Goal: Task Accomplishment & Management: Book appointment/travel/reservation

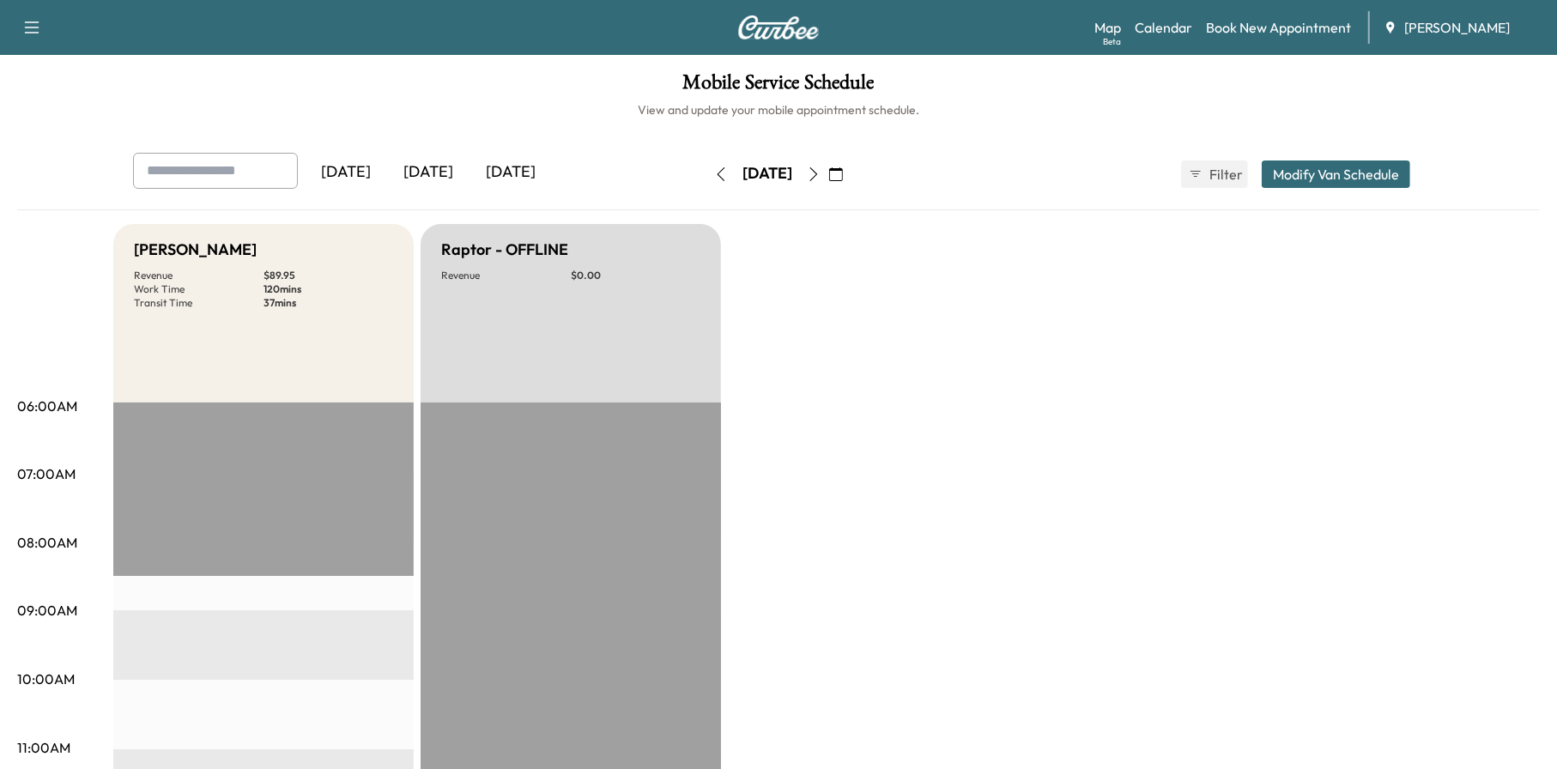
click at [843, 170] on icon "button" at bounding box center [836, 174] width 14 height 14
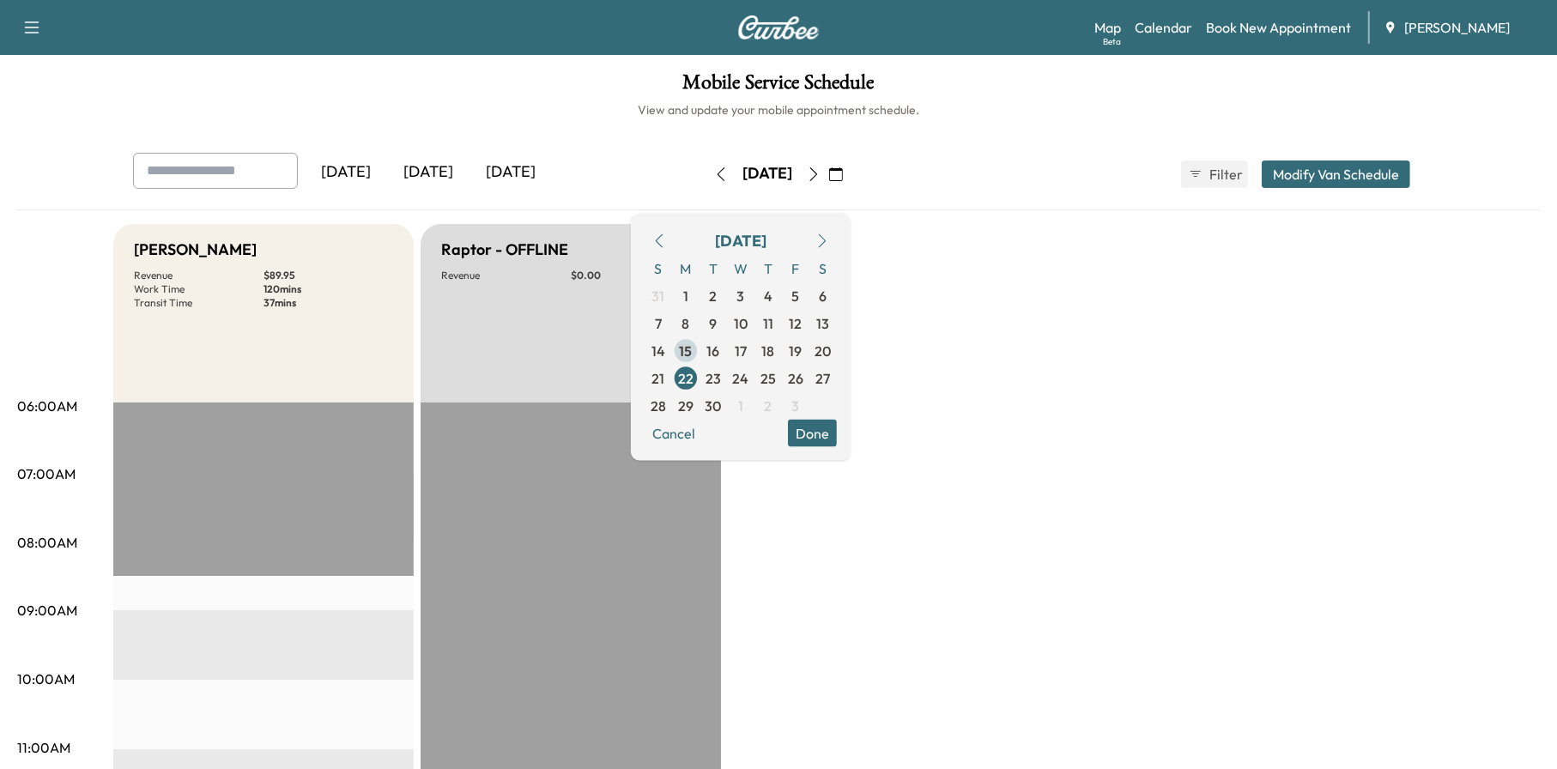
click at [700, 351] on span "15" at bounding box center [685, 350] width 27 height 27
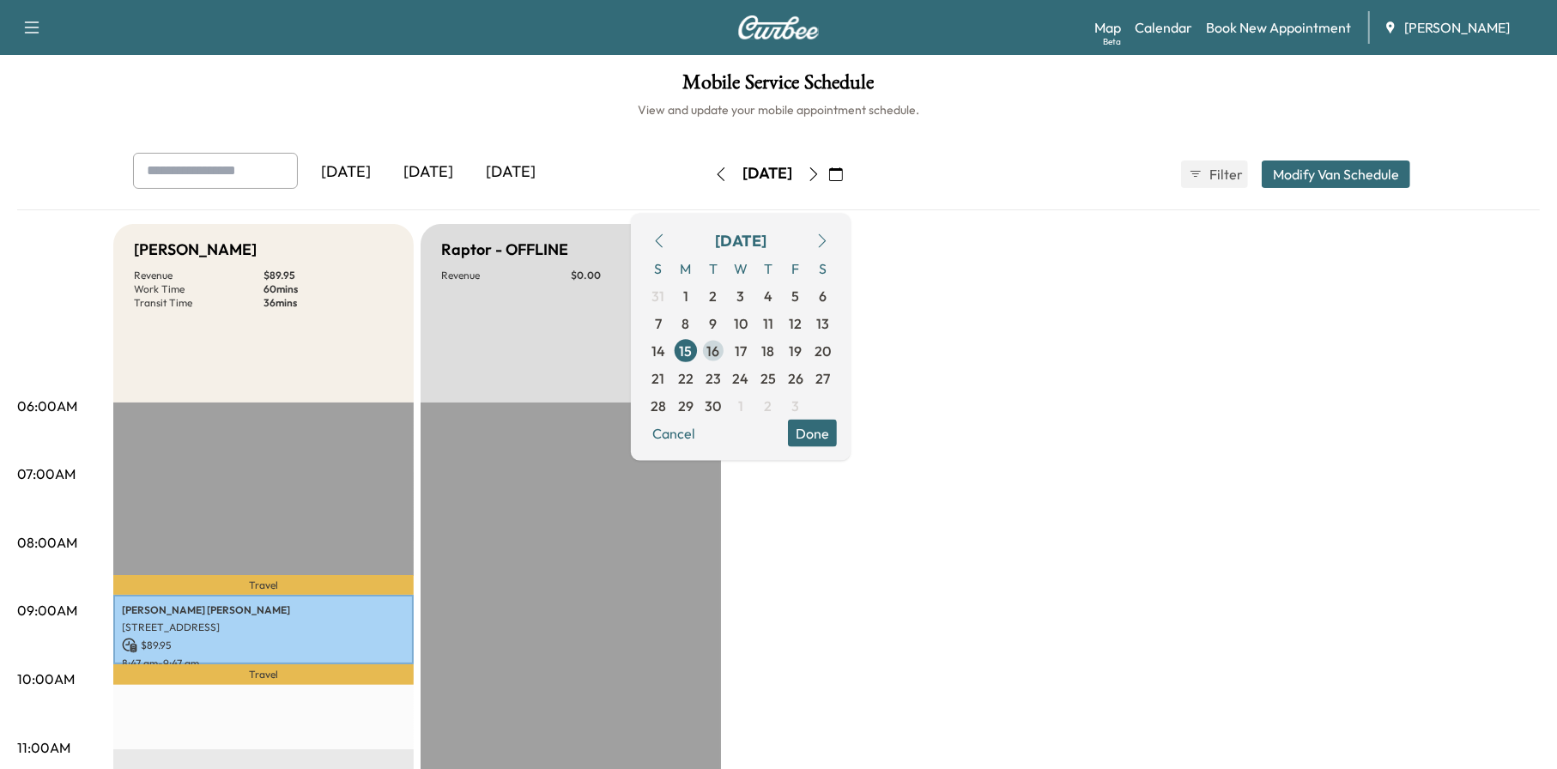
click at [720, 349] on span "16" at bounding box center [713, 350] width 13 height 21
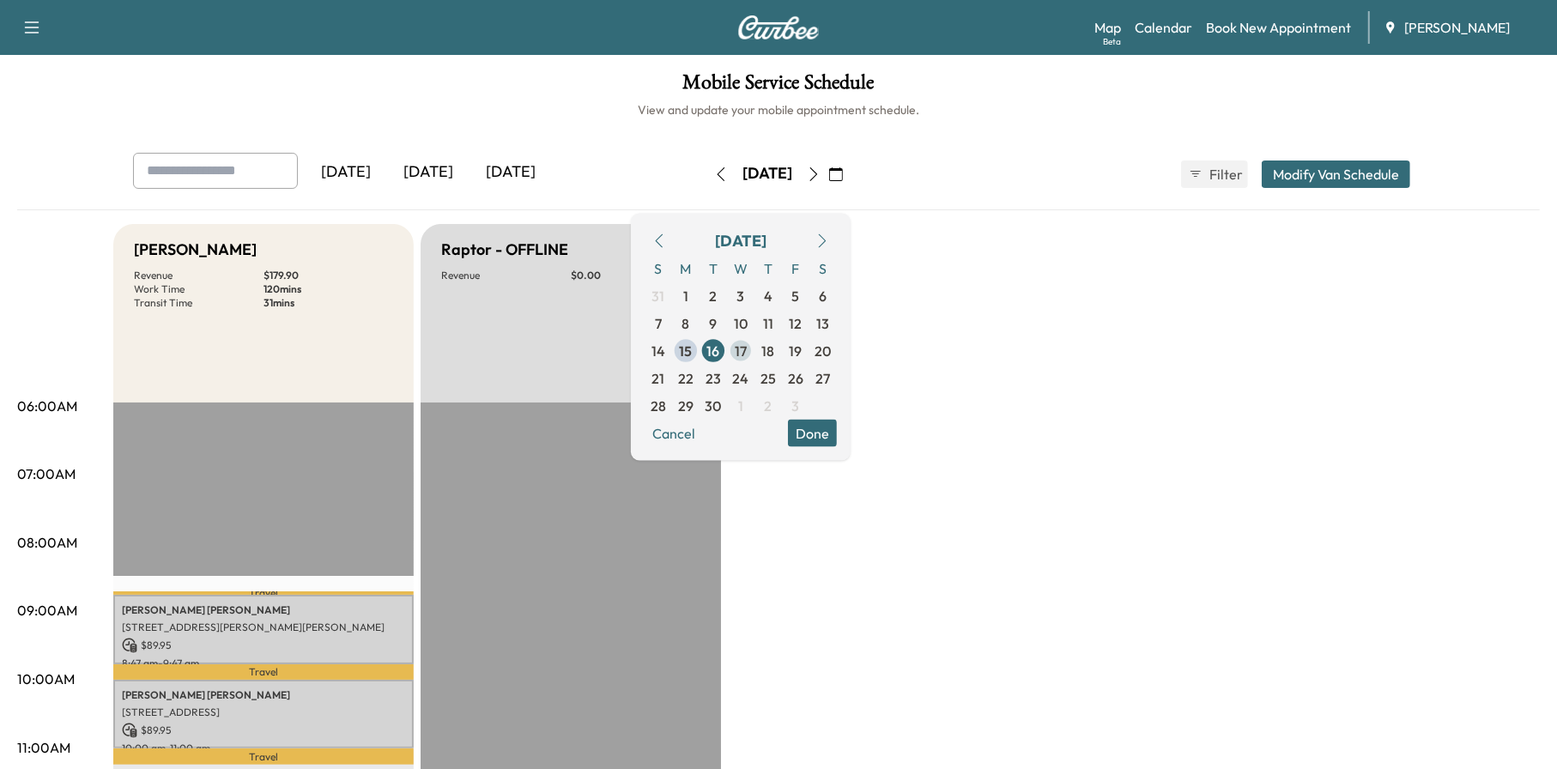
click at [747, 354] on span "17" at bounding box center [741, 350] width 12 height 21
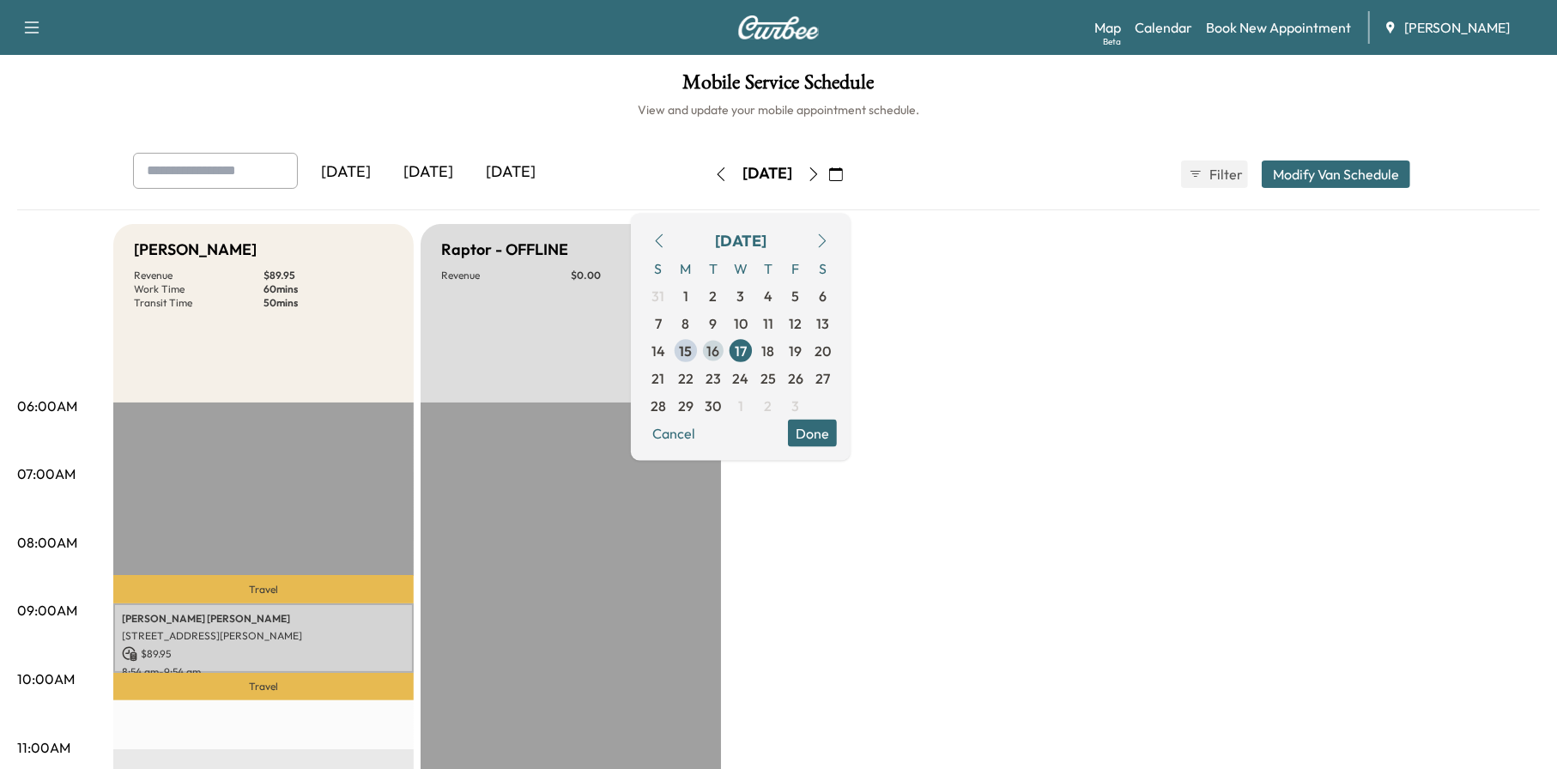
click at [727, 348] on span "16" at bounding box center [713, 350] width 27 height 27
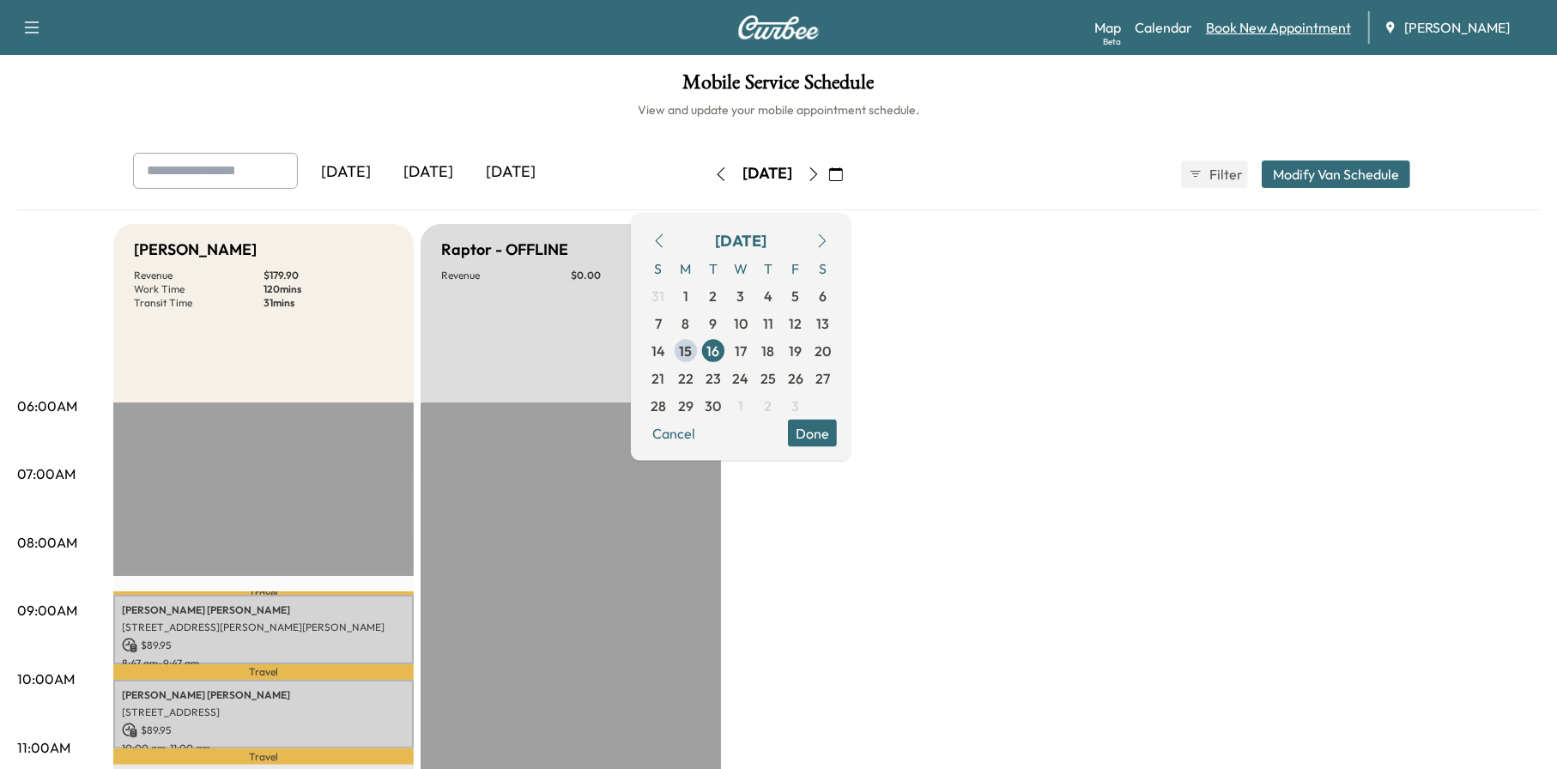
click at [1311, 33] on link "Book New Appointment" at bounding box center [1278, 27] width 145 height 21
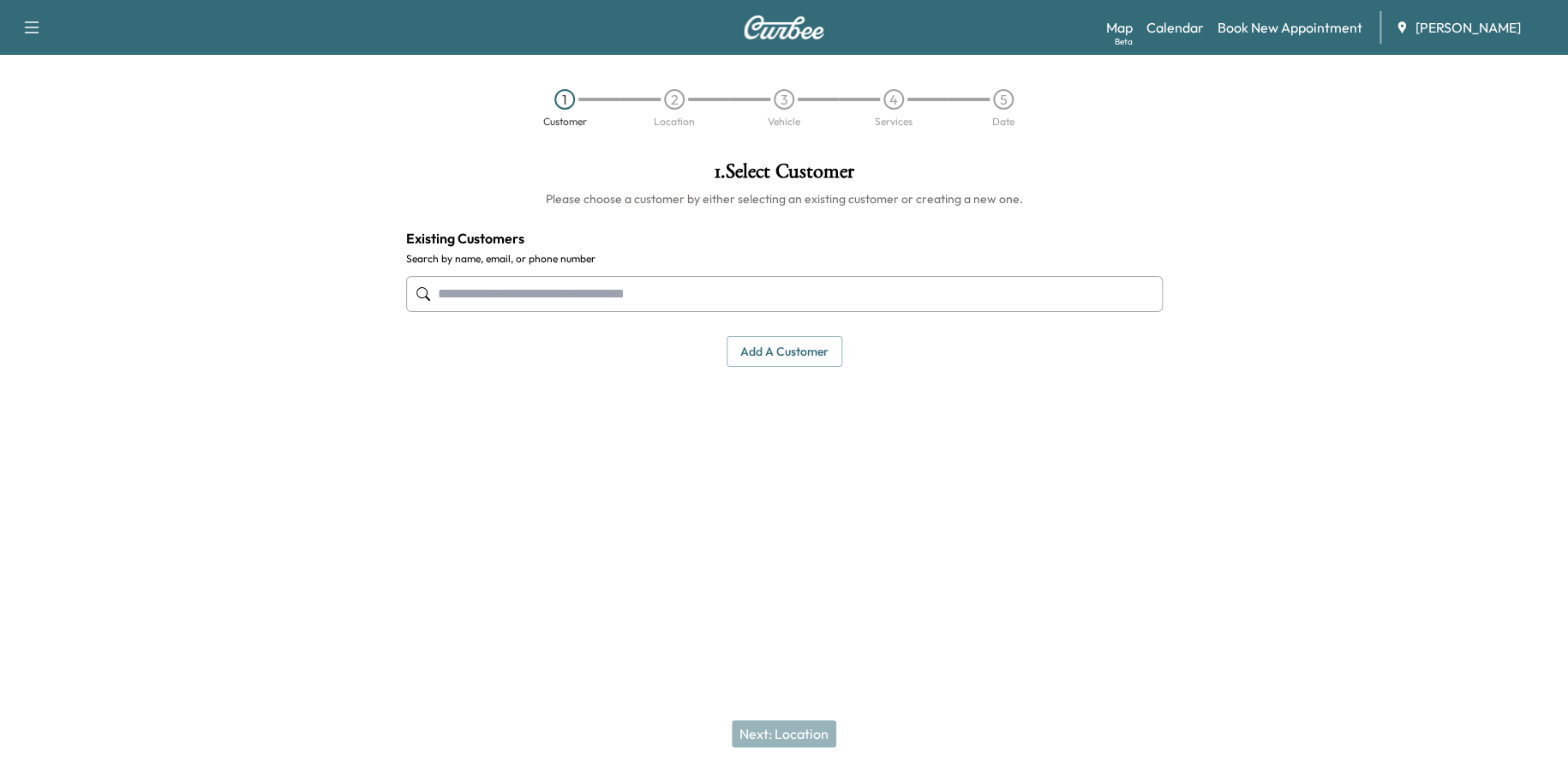
click at [603, 285] on input "text" at bounding box center [784, 294] width 757 height 36
paste input "**********"
type input "*"
click at [457, 287] on input "text" at bounding box center [784, 294] width 757 height 36
paste input "**********"
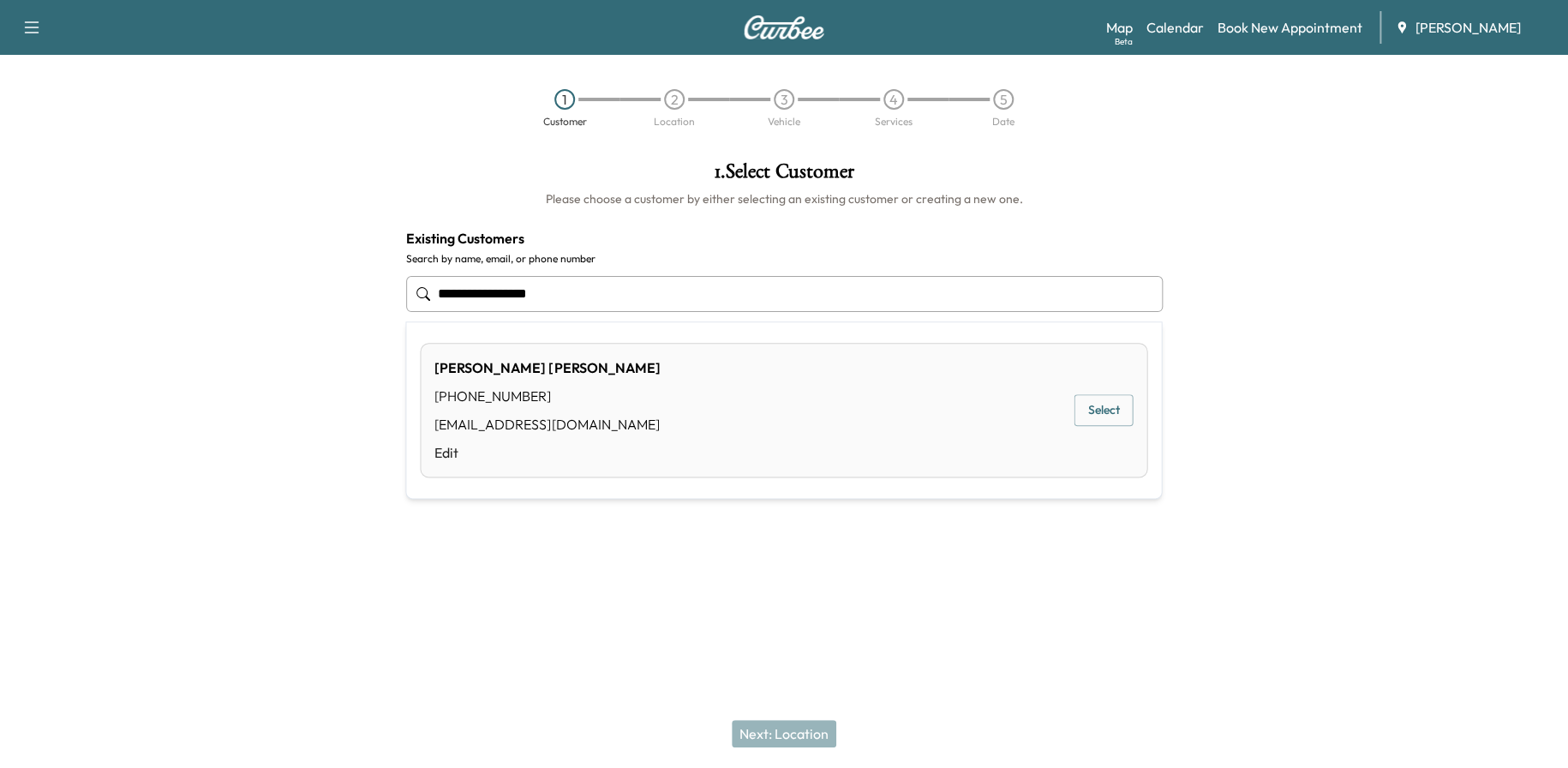
type input "**********"
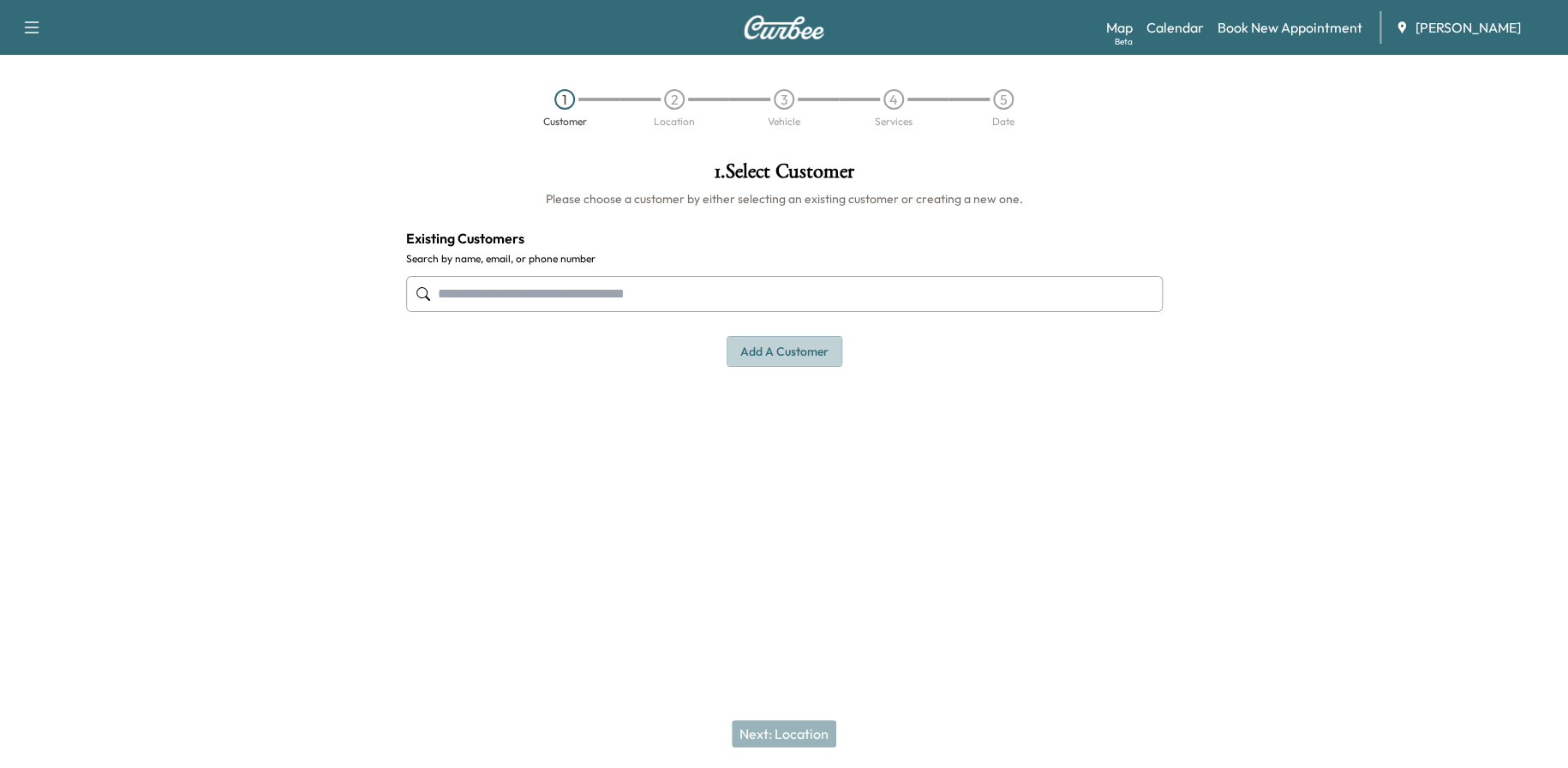
click at [754, 349] on button "Add a customer" at bounding box center [784, 353] width 116 height 32
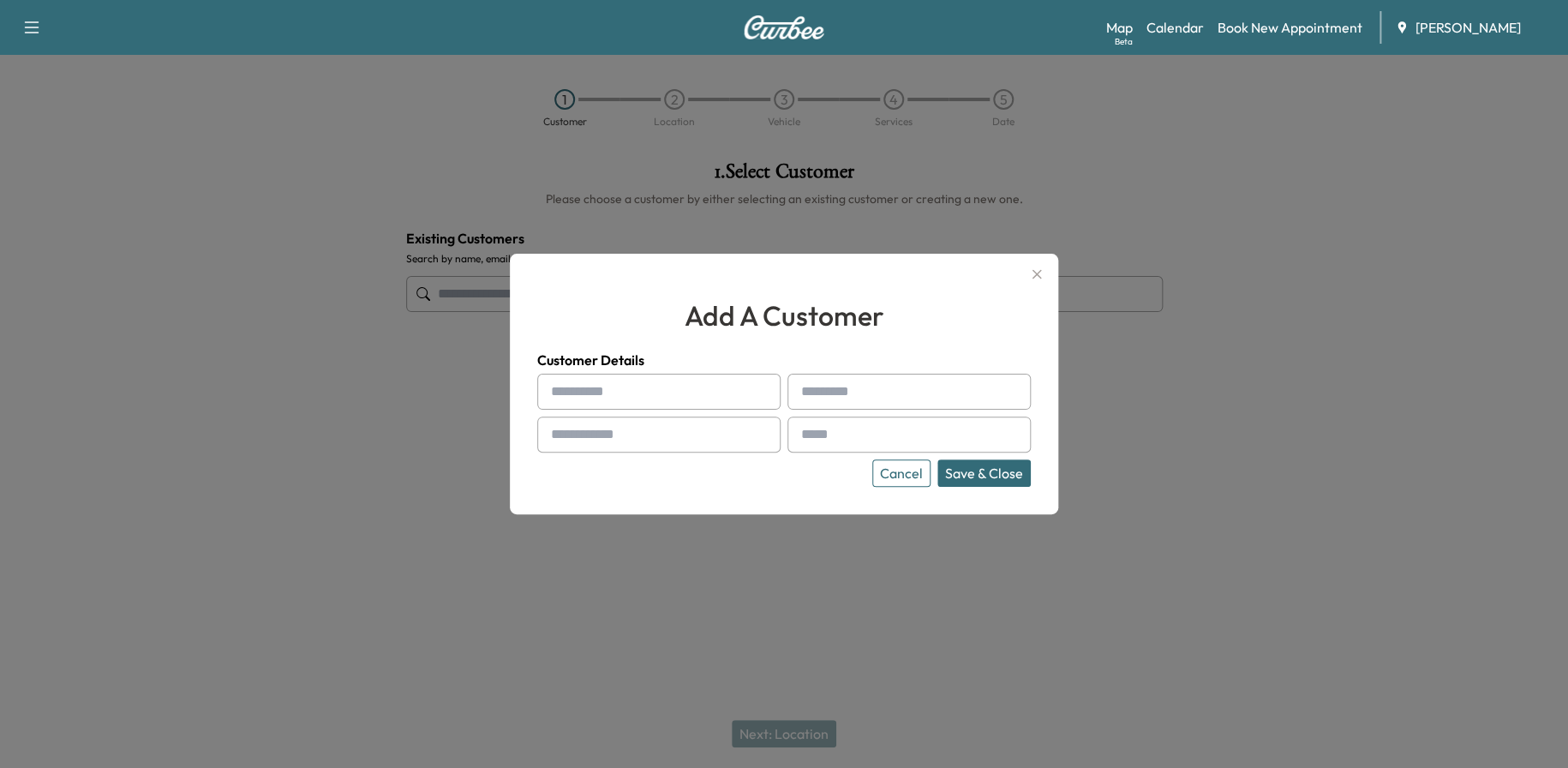
drag, startPoint x: 669, startPoint y: 416, endPoint x: 645, endPoint y: 396, distance: 31.2
paste input "**********"
drag, startPoint x: 725, startPoint y: 389, endPoint x: 611, endPoint y: 388, distance: 114.0
click at [611, 388] on input "**********" at bounding box center [659, 391] width 244 height 36
type input "******"
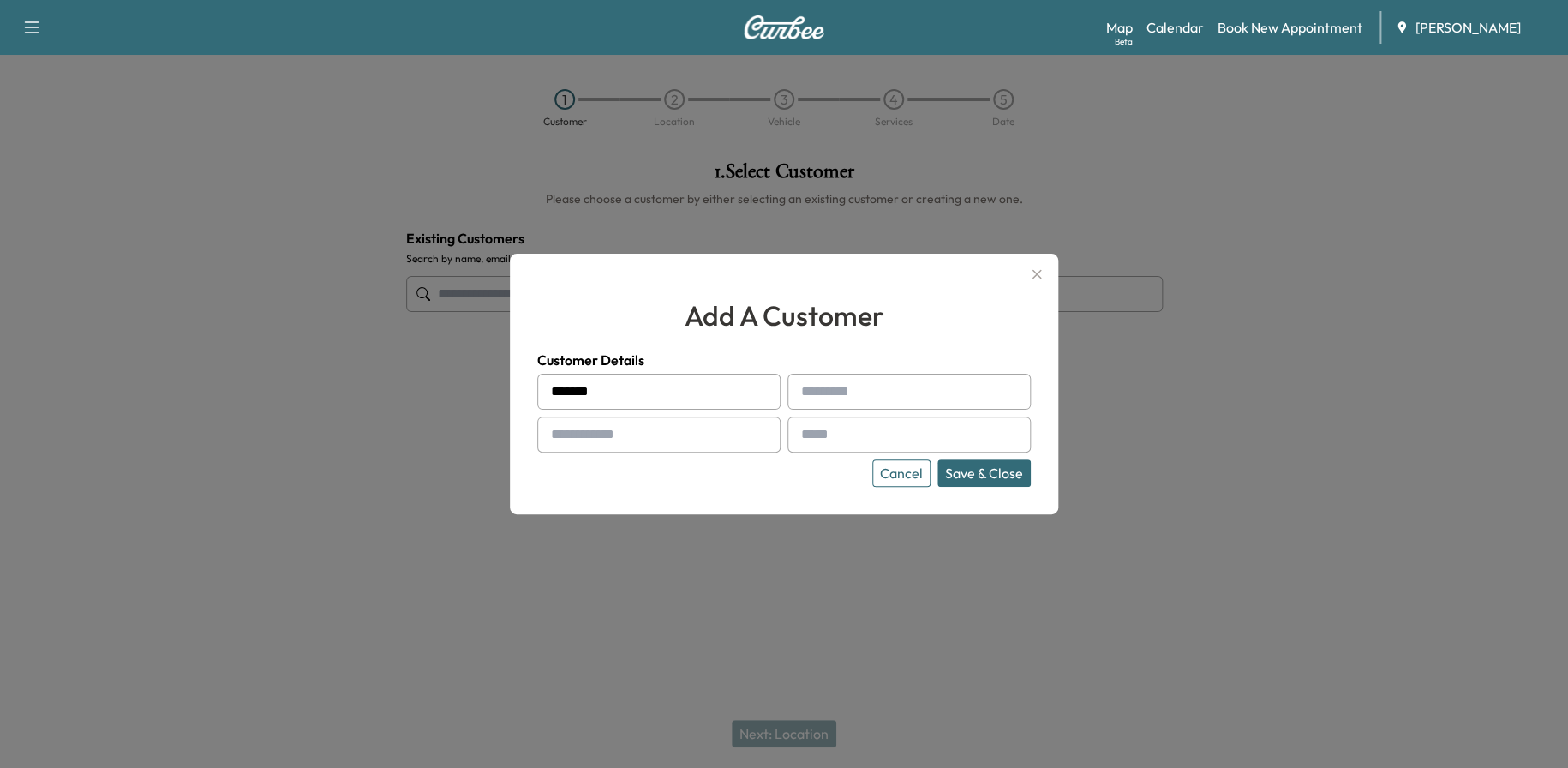
paste input "**********"
type input "**********"
paste input "**********"
type input "**********"
paste input "**********"
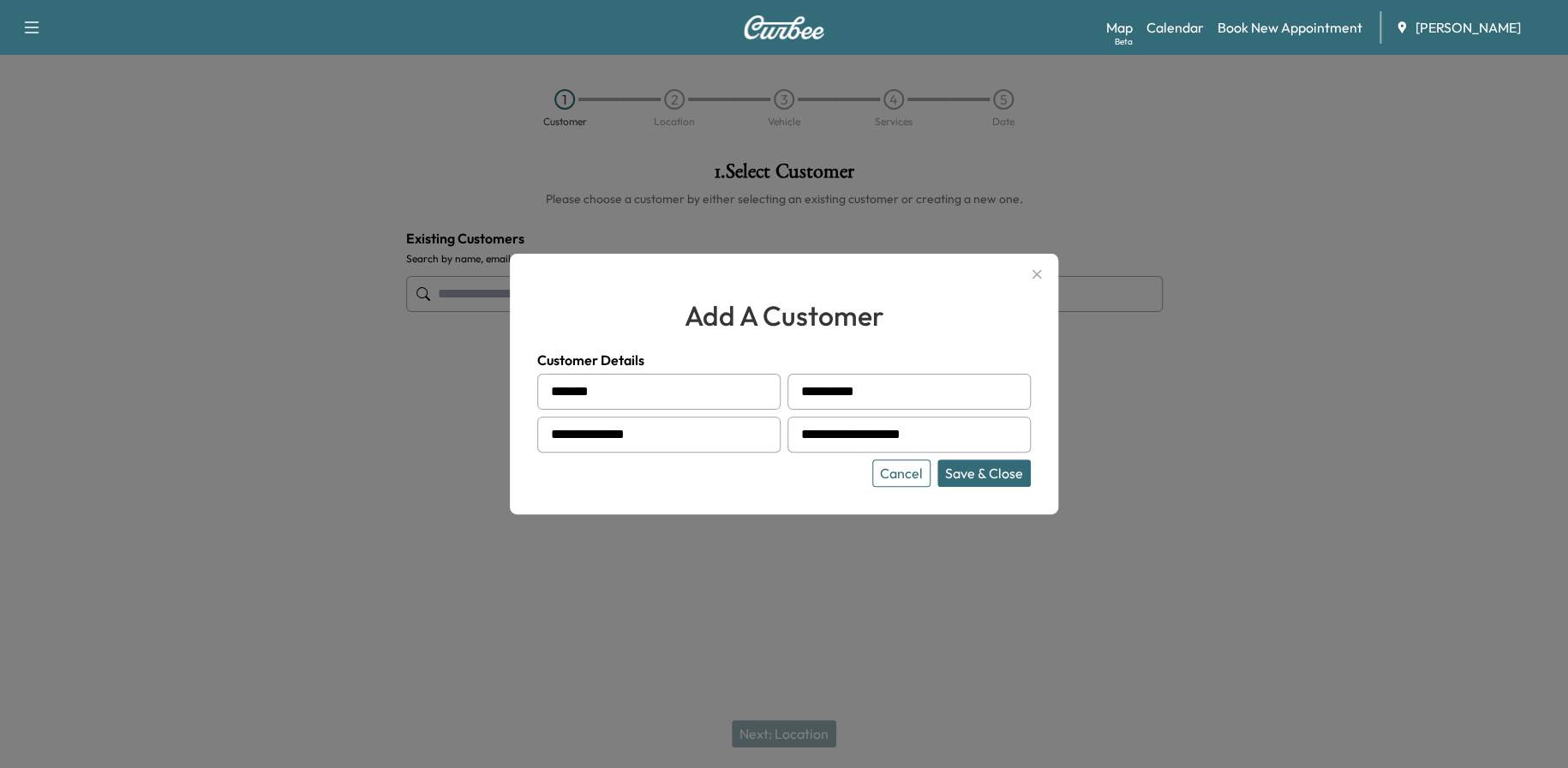
type input "**********"
click at [981, 473] on button "Save & Close" at bounding box center [984, 472] width 94 height 27
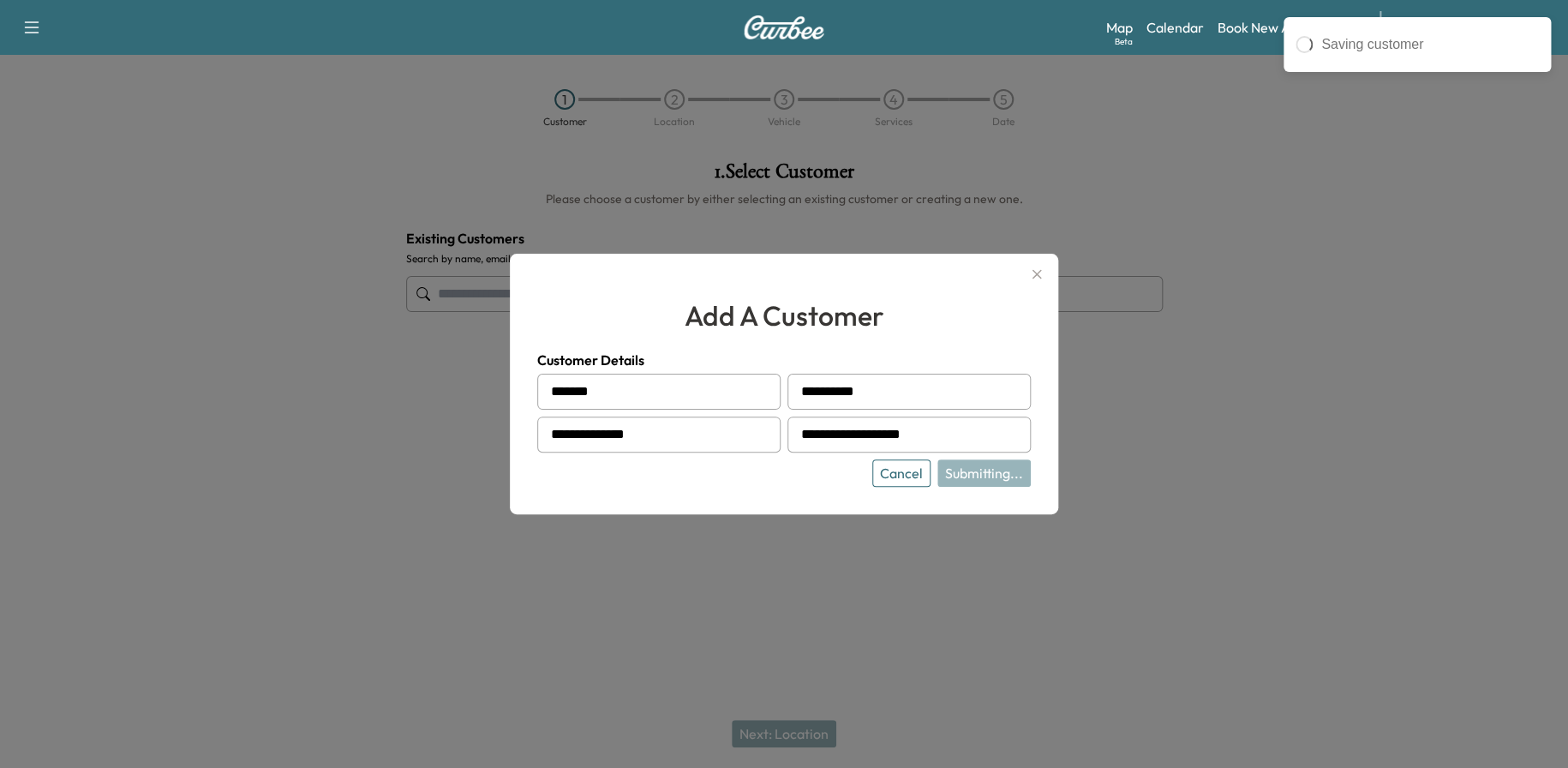
type input "**********"
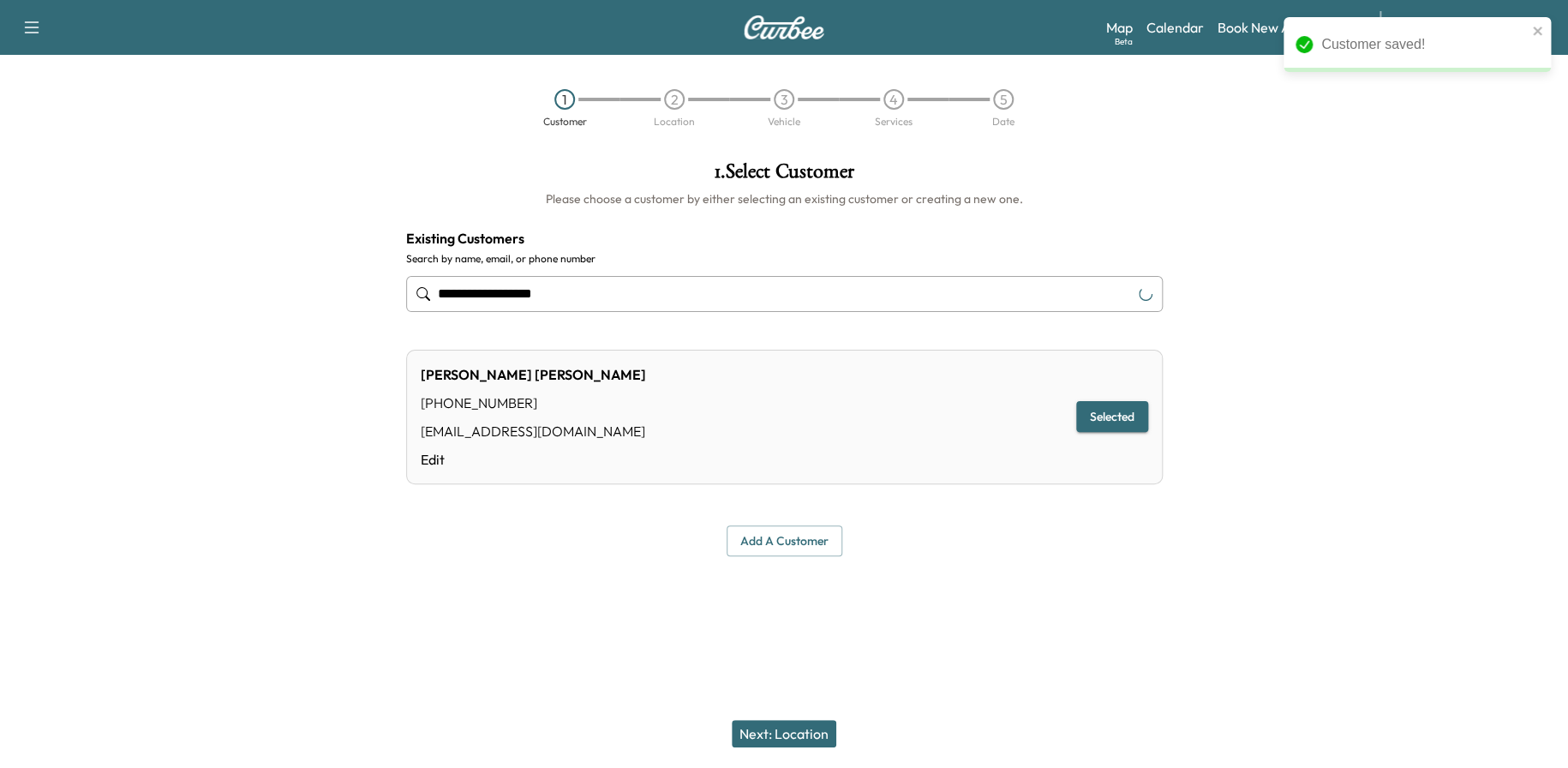
click at [766, 724] on button "Next: Location" at bounding box center [784, 733] width 105 height 27
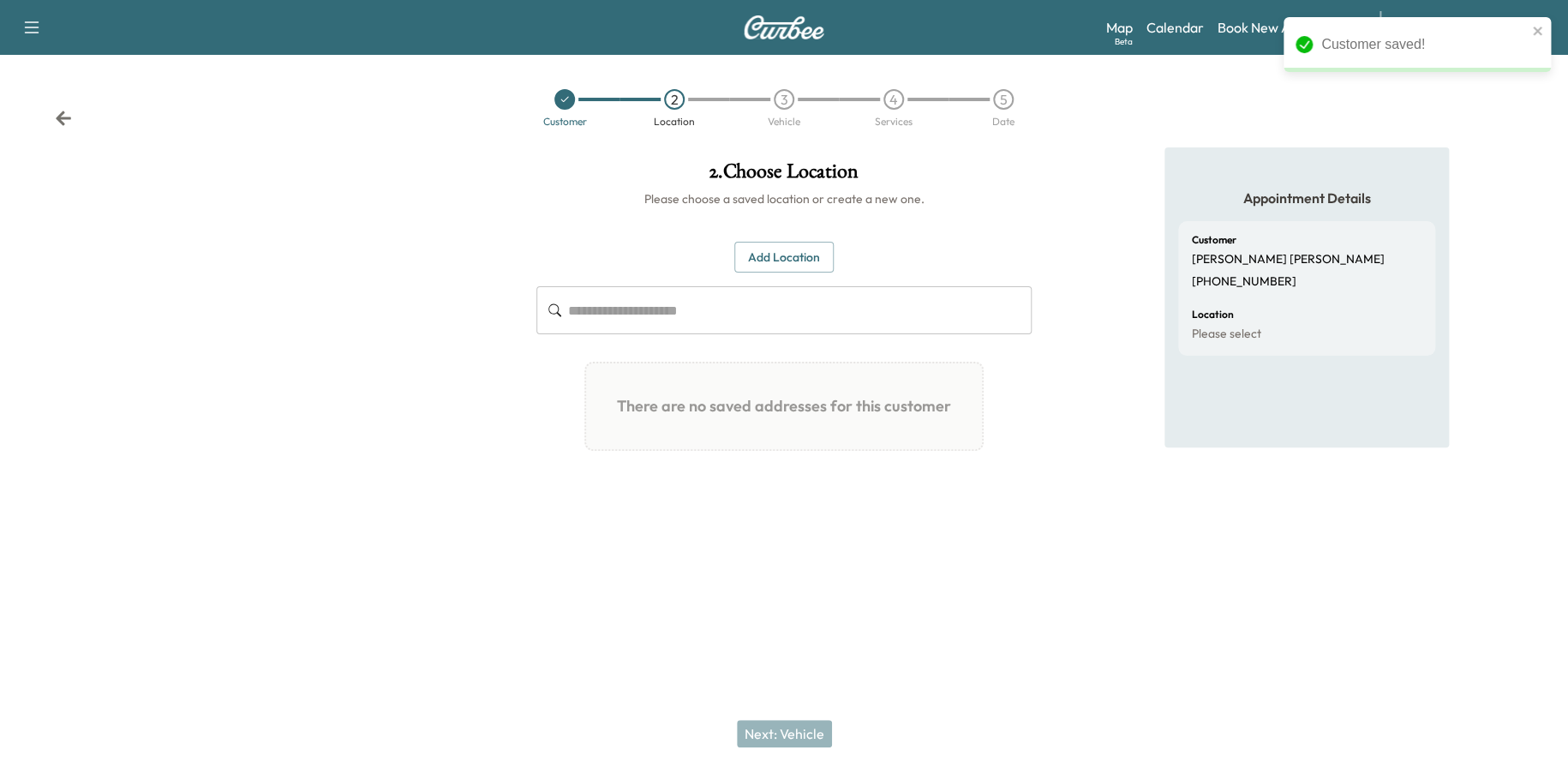
click at [808, 268] on button "Add Location" at bounding box center [784, 258] width 100 height 32
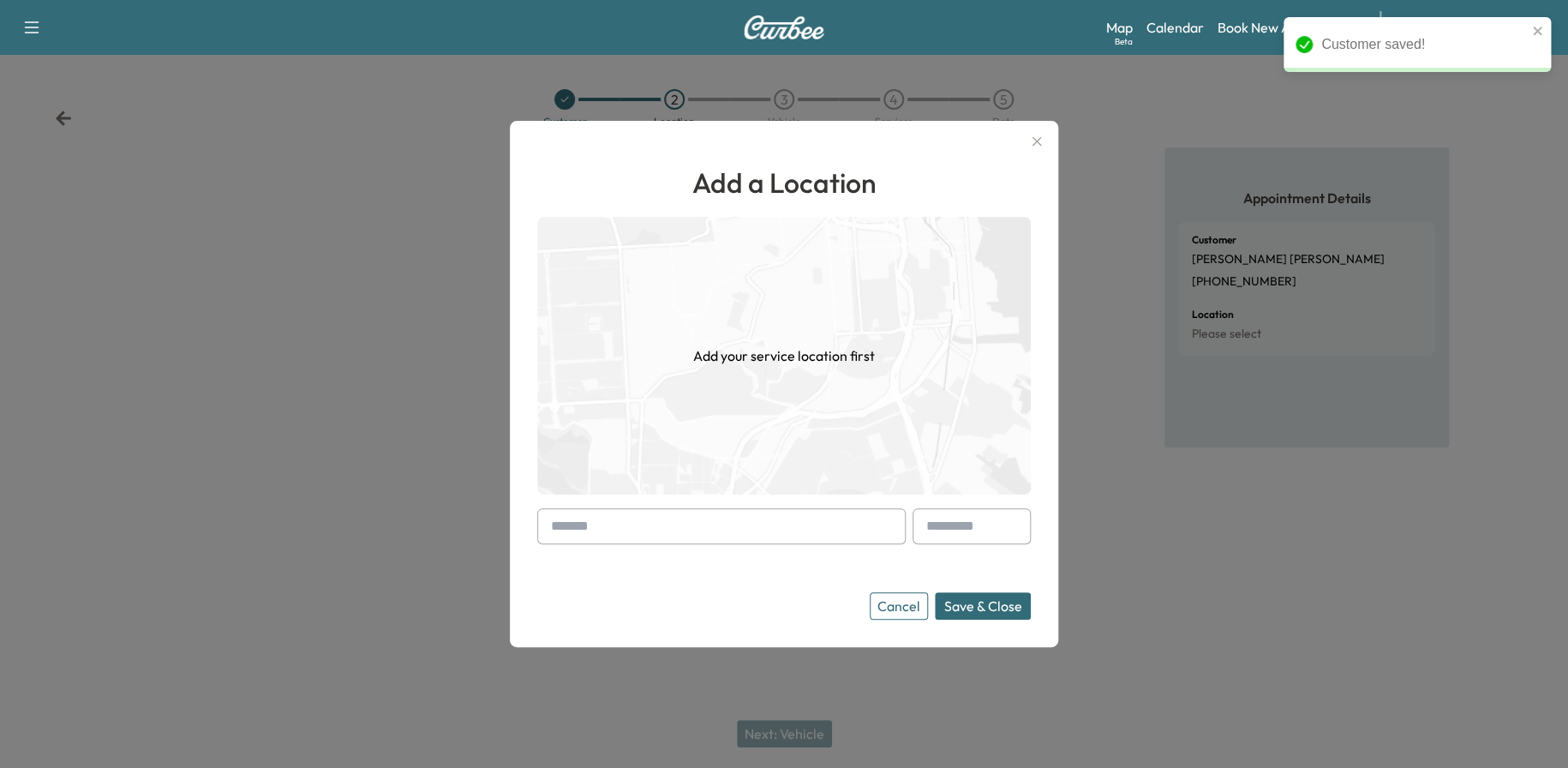
click at [590, 535] on input "text" at bounding box center [721, 526] width 368 height 36
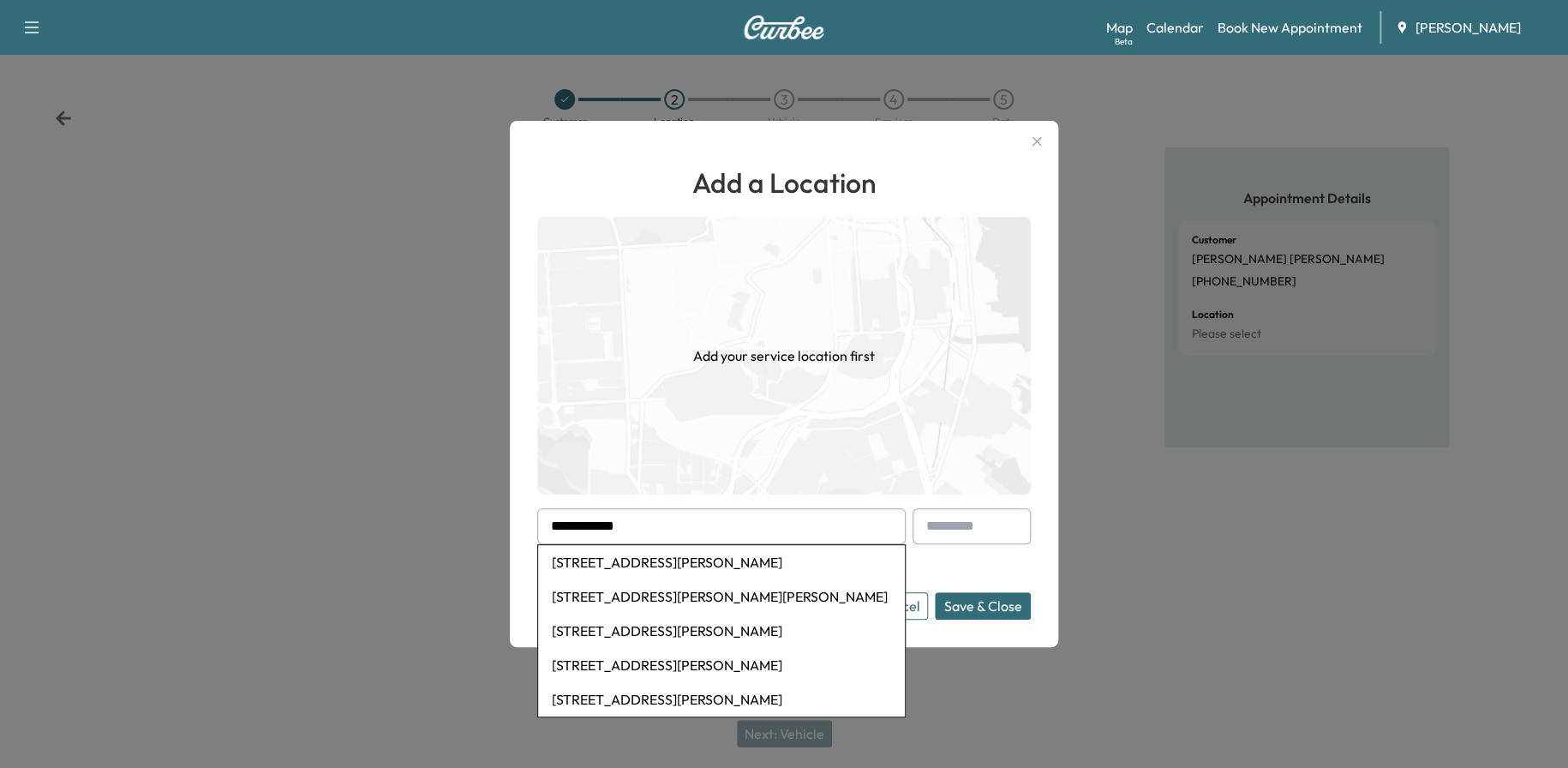
click at [624, 555] on li "[STREET_ADDRESS][PERSON_NAME]" at bounding box center [721, 562] width 366 height 34
type input "**********"
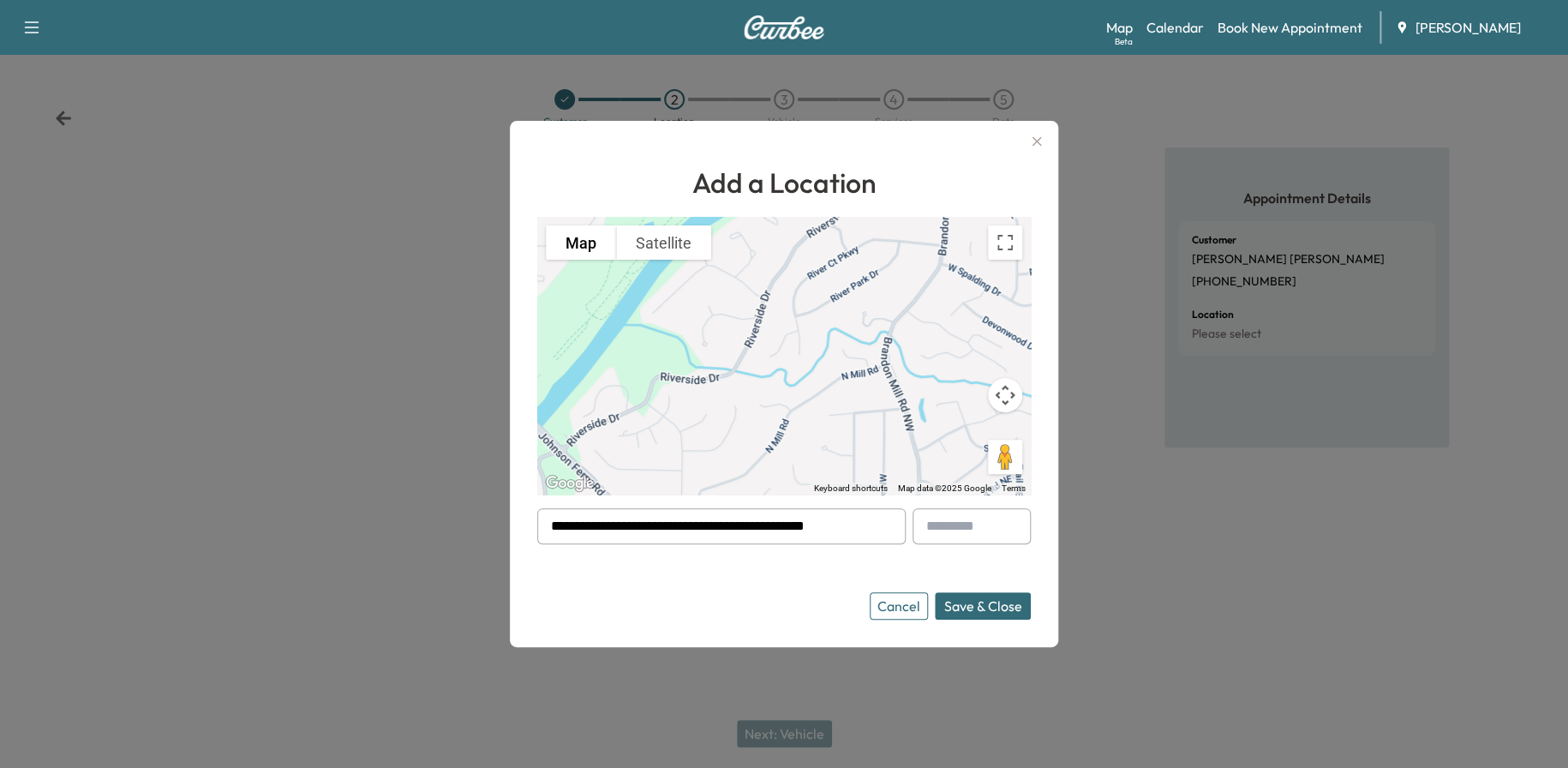
click at [997, 603] on button "Save & Close" at bounding box center [983, 605] width 96 height 27
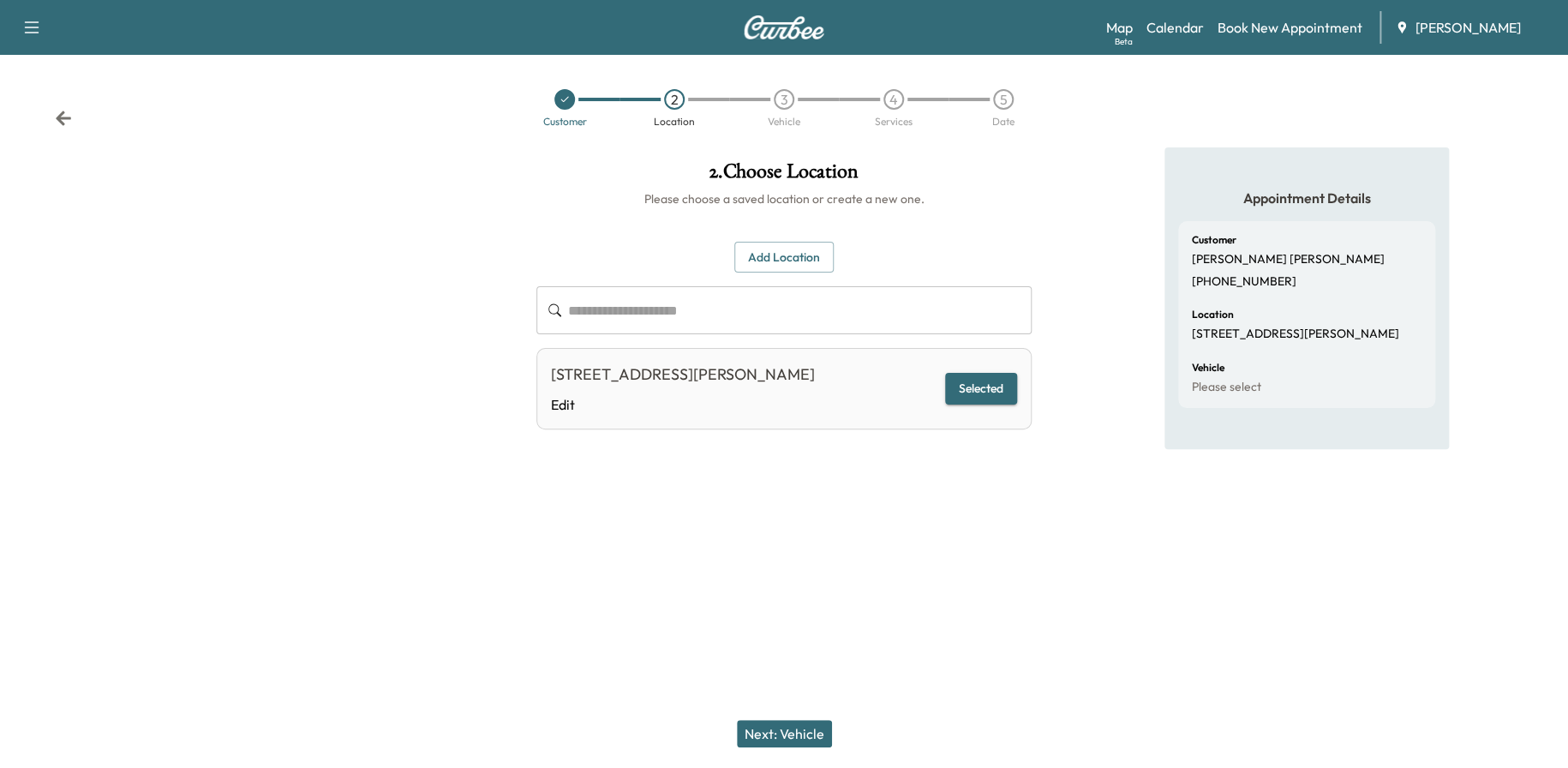
click at [772, 728] on button "Next: Vehicle" at bounding box center [784, 733] width 95 height 27
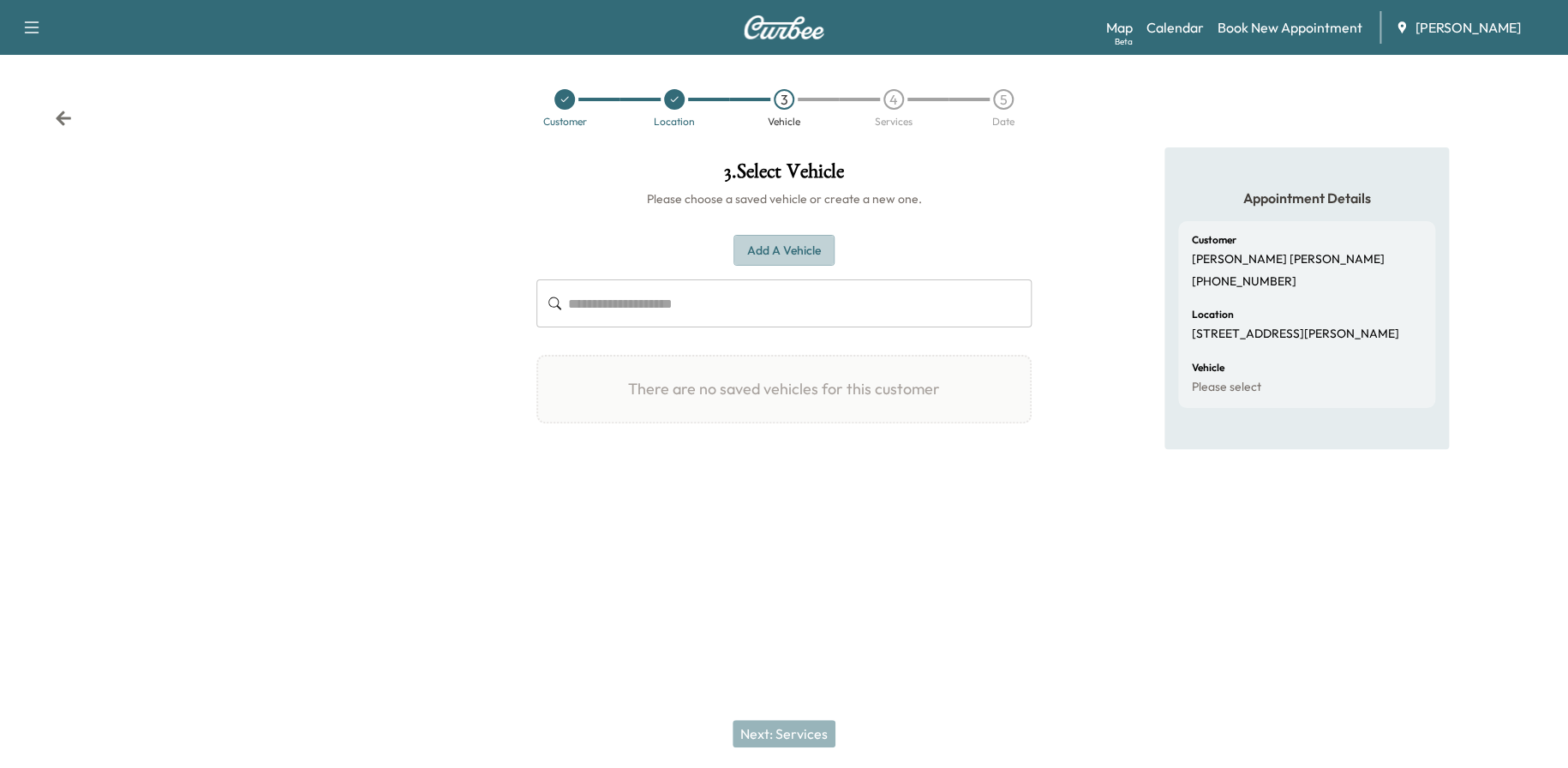
click at [784, 241] on button "Add a Vehicle" at bounding box center [784, 251] width 101 height 32
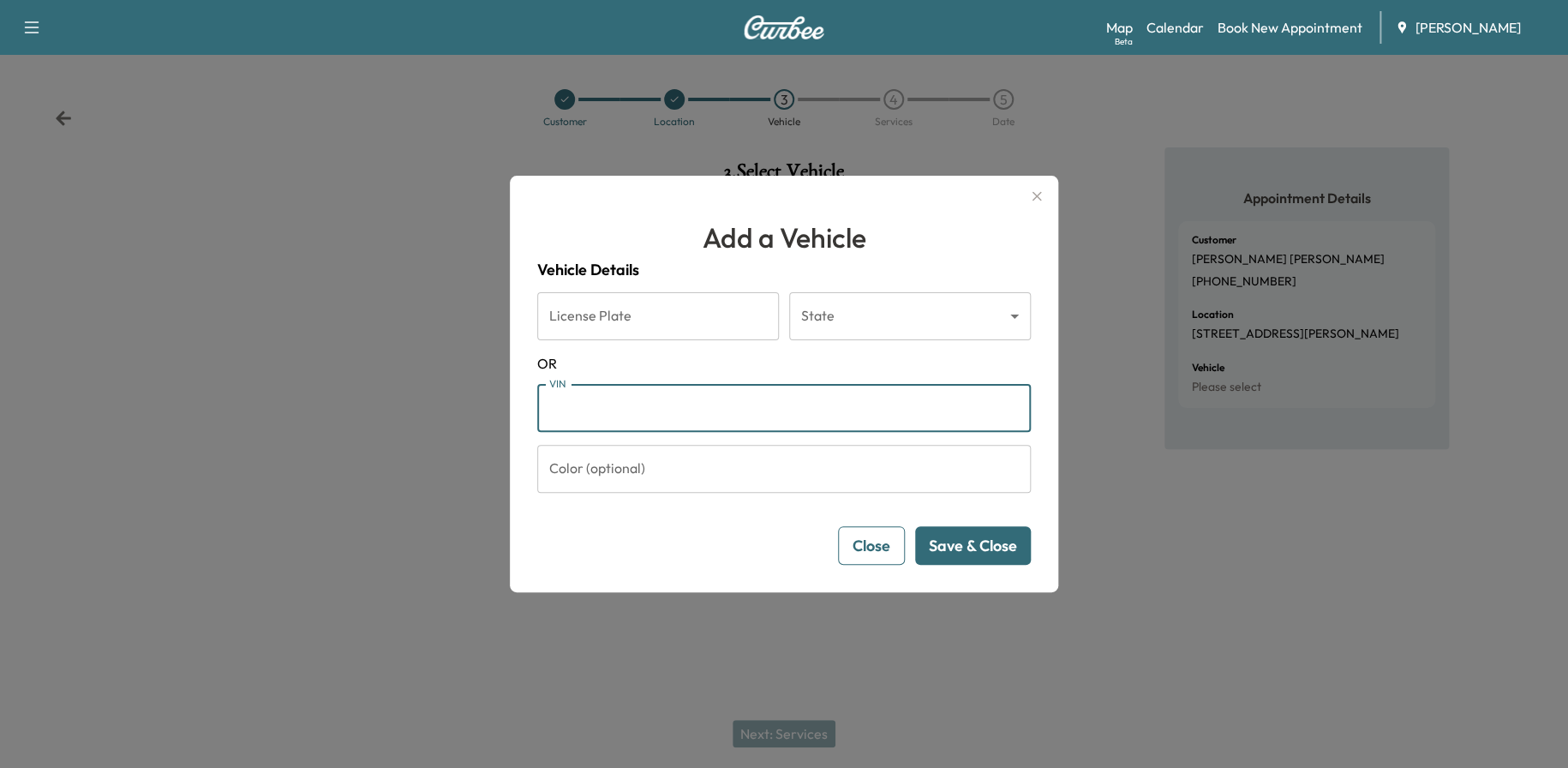
paste input "**********"
type input "**********"
click at [991, 542] on button "Save & Close" at bounding box center [973, 545] width 116 height 39
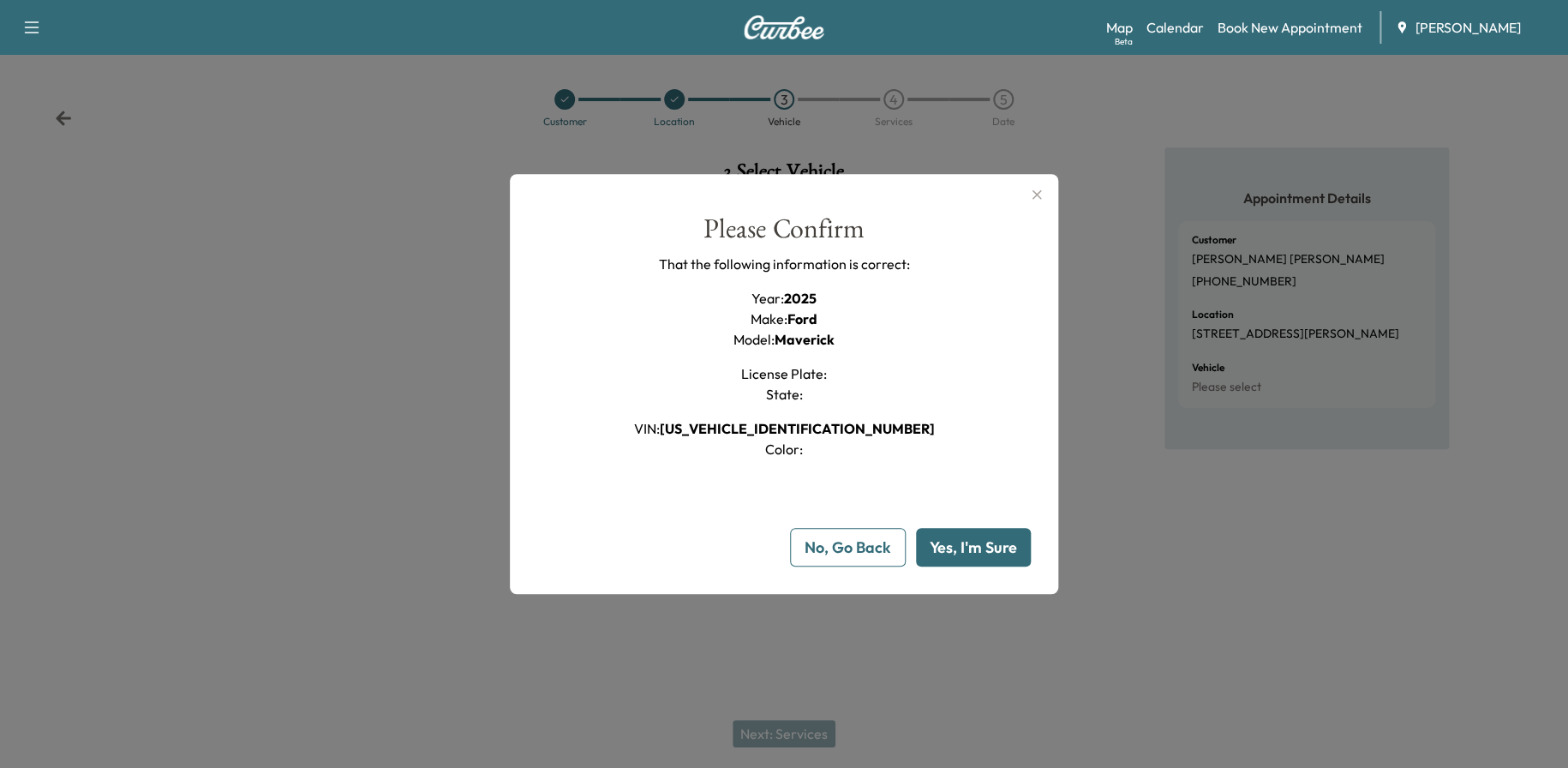
click at [965, 537] on button "Yes, I'm Sure" at bounding box center [973, 547] width 115 height 39
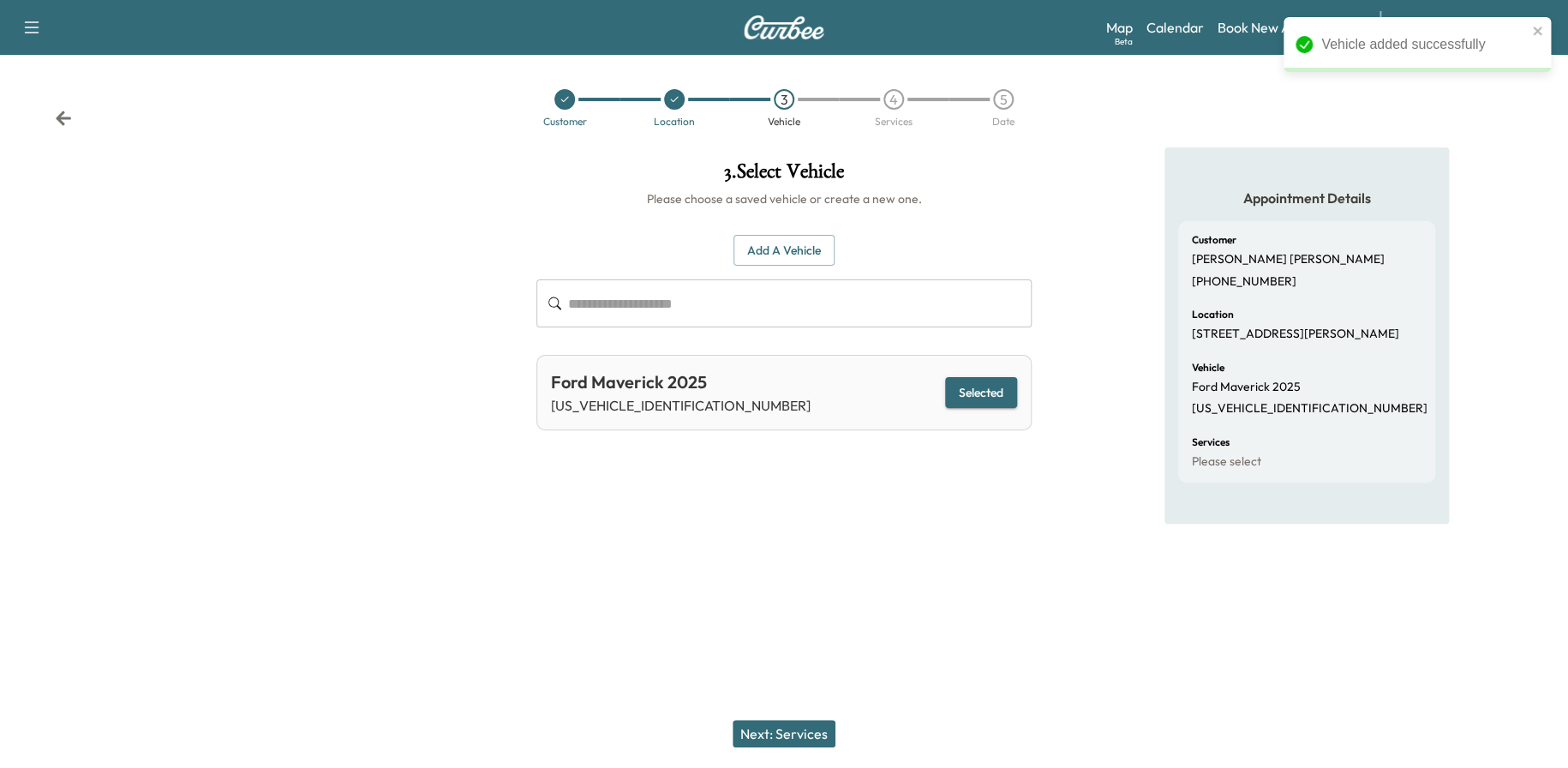
click at [806, 747] on button "Next: Services" at bounding box center [784, 733] width 103 height 27
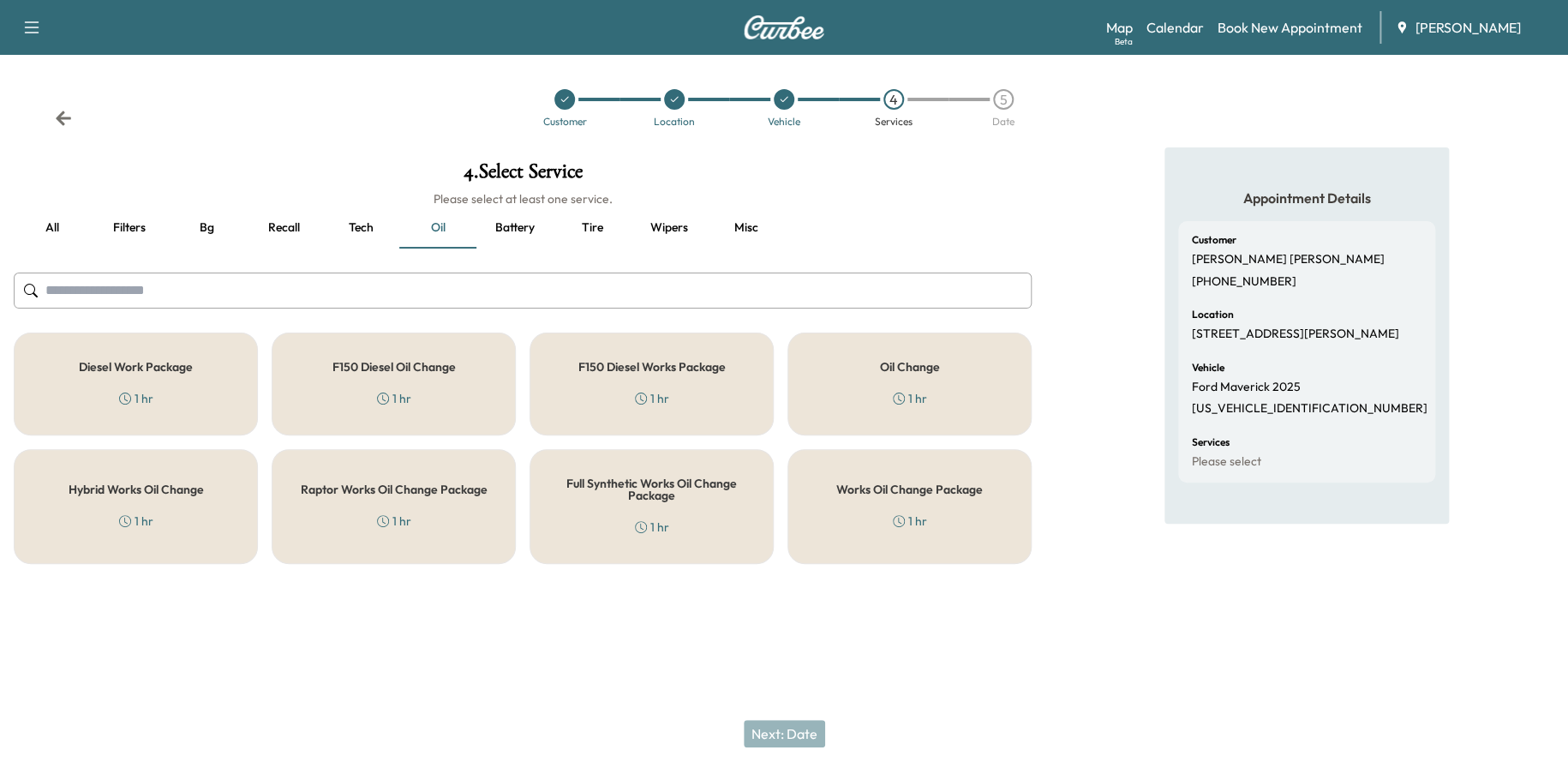
click at [920, 507] on div "Works Oil Change Package 1 hr" at bounding box center [909, 506] width 245 height 115
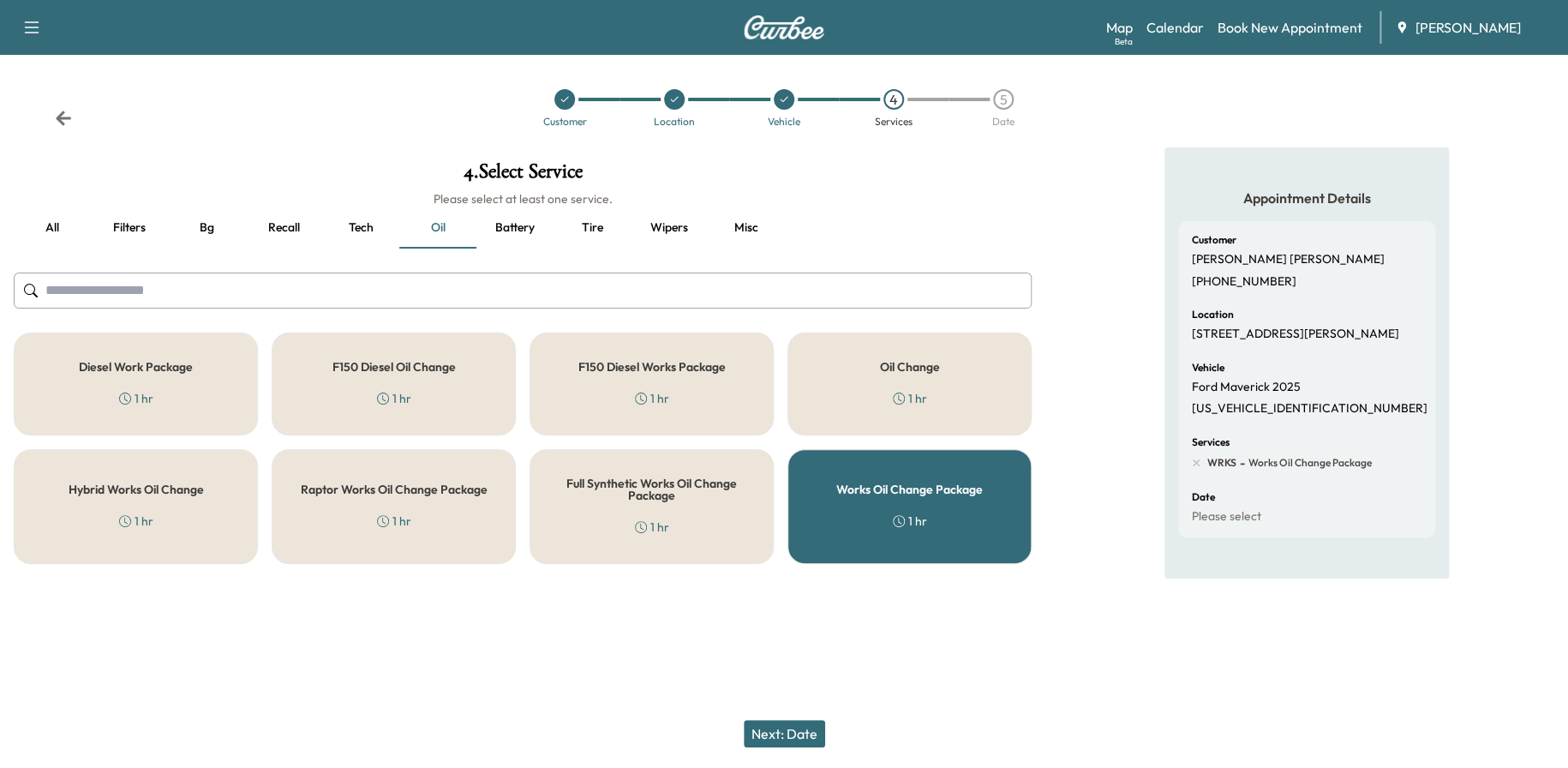
click at [804, 724] on button "Next: Date" at bounding box center [784, 733] width 82 height 27
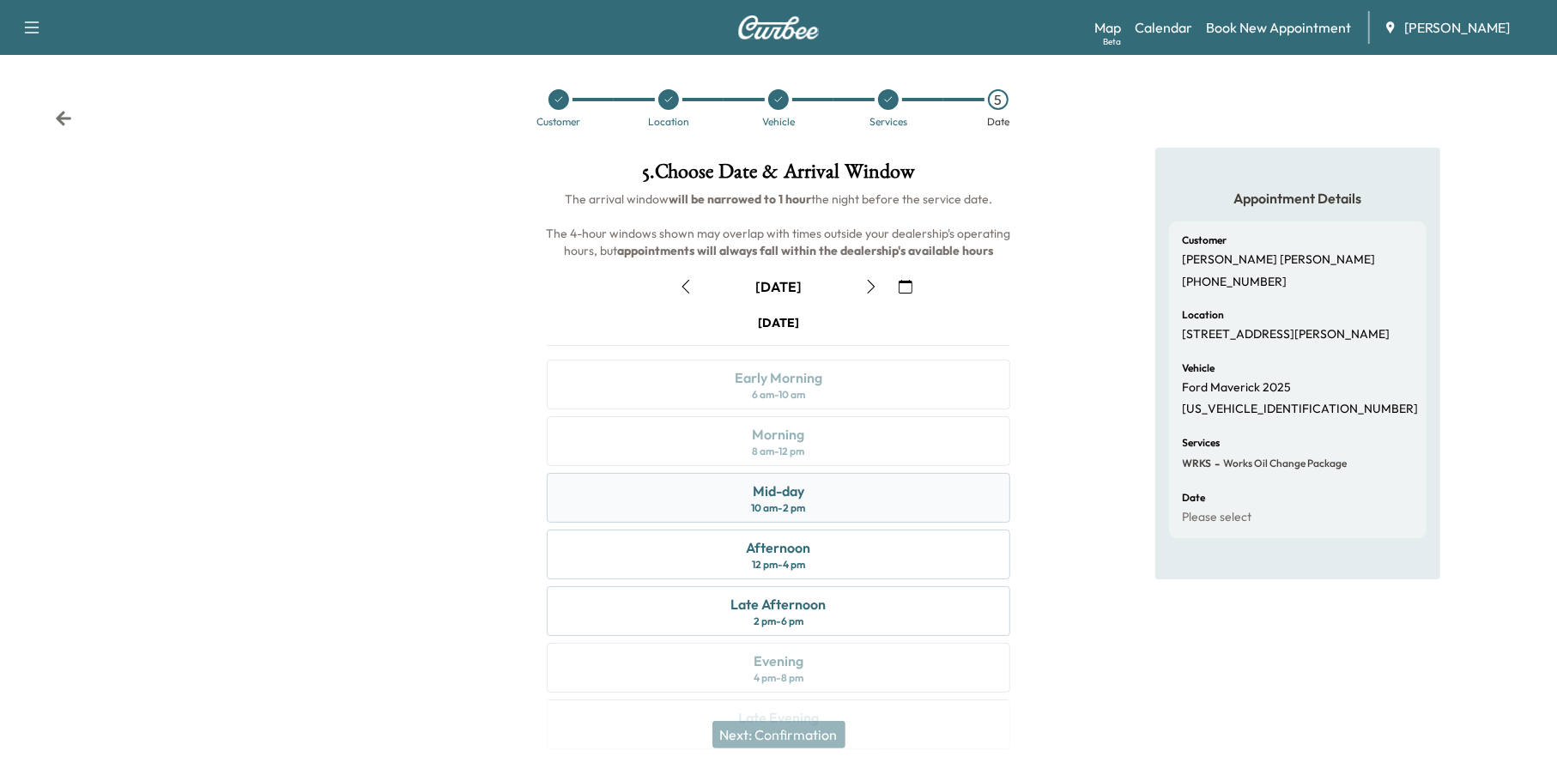
click at [832, 496] on div "Mid-day 10 am - 2 pm" at bounding box center [779, 498] width 464 height 50
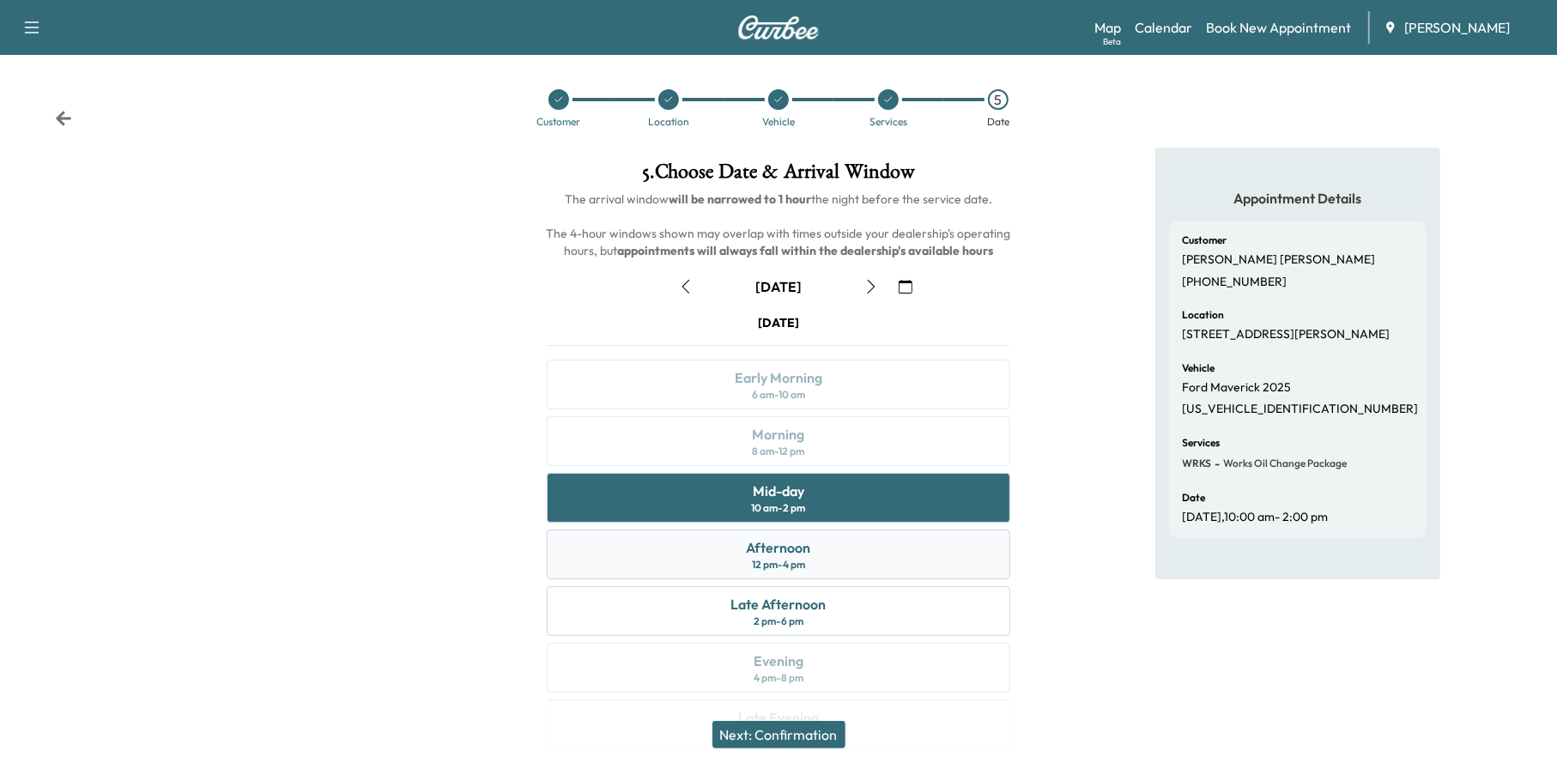
click at [828, 537] on div "Afternoon 12 pm - 4 pm" at bounding box center [779, 555] width 464 height 50
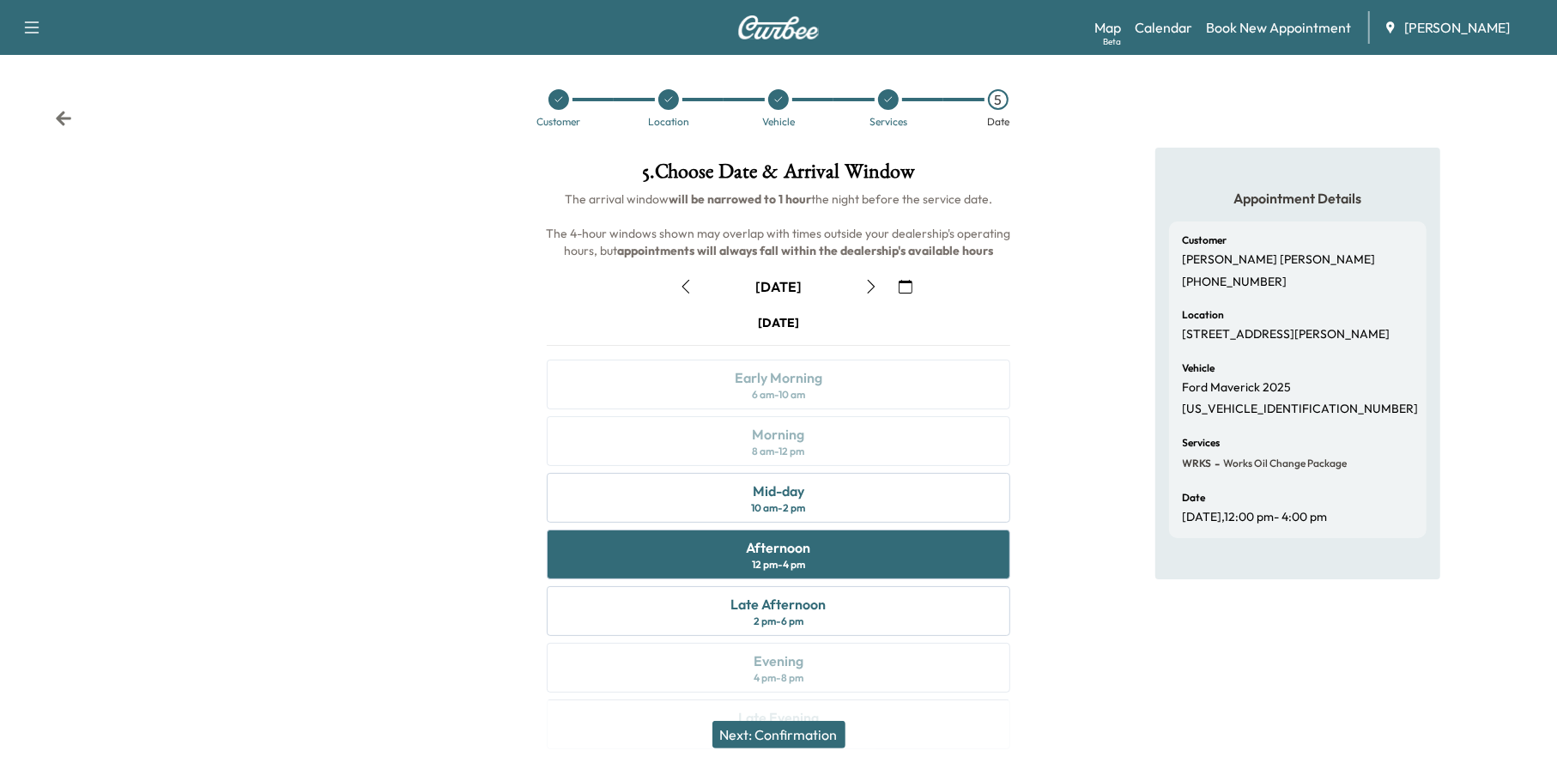
click at [820, 725] on button "Next: Confirmation" at bounding box center [779, 734] width 133 height 27
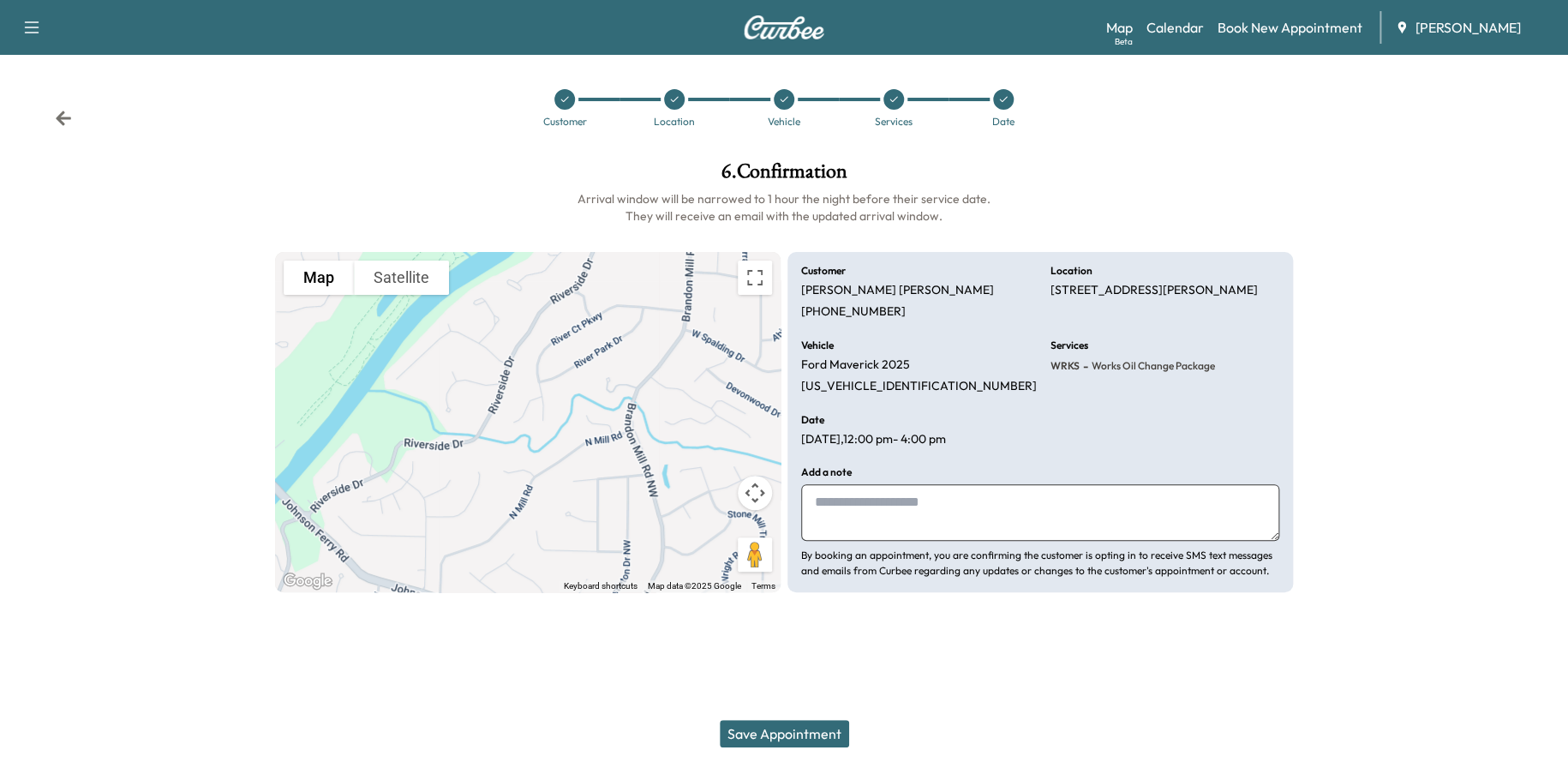
click at [801, 726] on button "Save Appointment" at bounding box center [784, 733] width 130 height 27
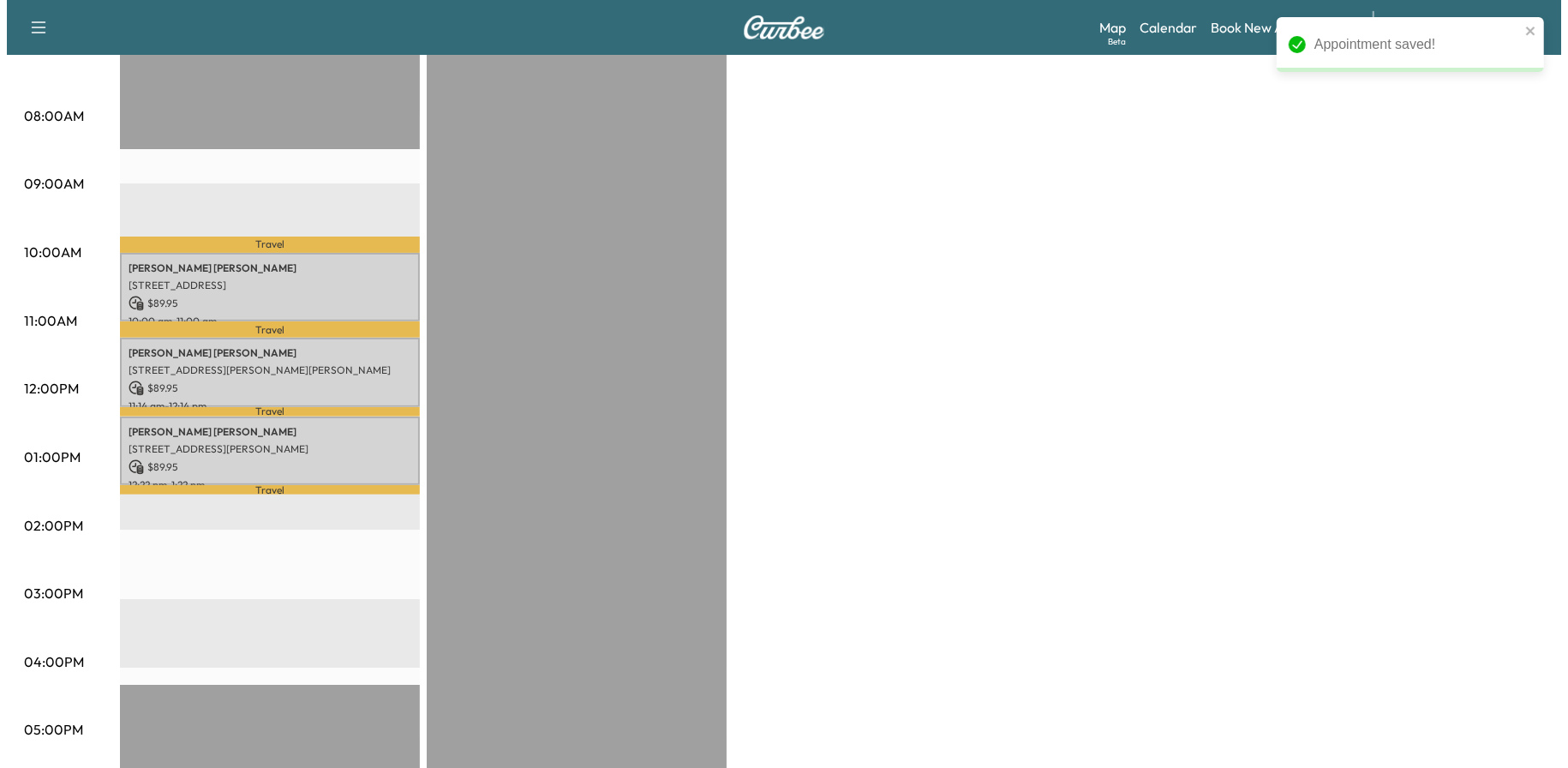
scroll to position [514, 0]
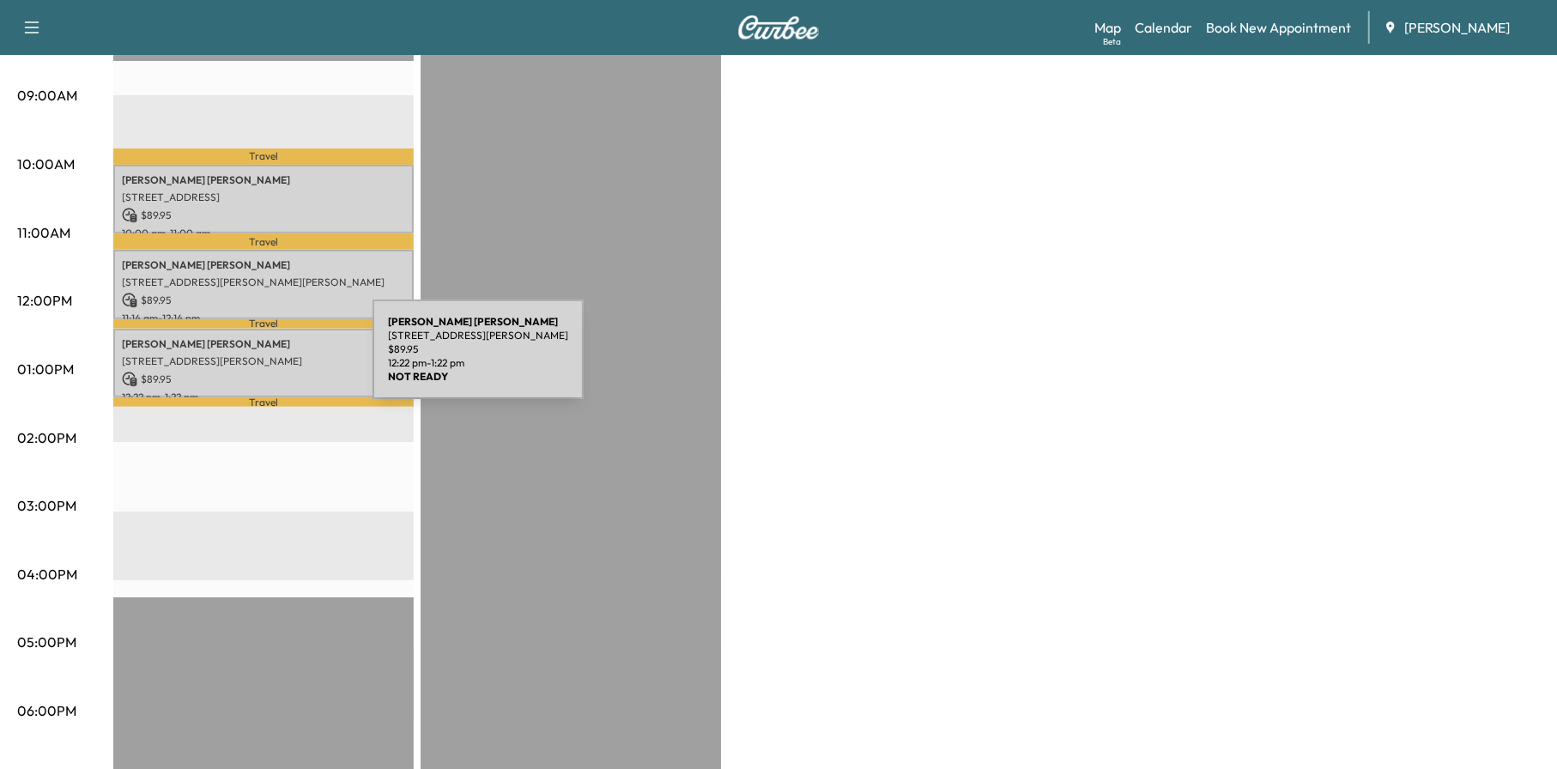
click at [244, 360] on p "[STREET_ADDRESS][PERSON_NAME]" at bounding box center [263, 362] width 283 height 14
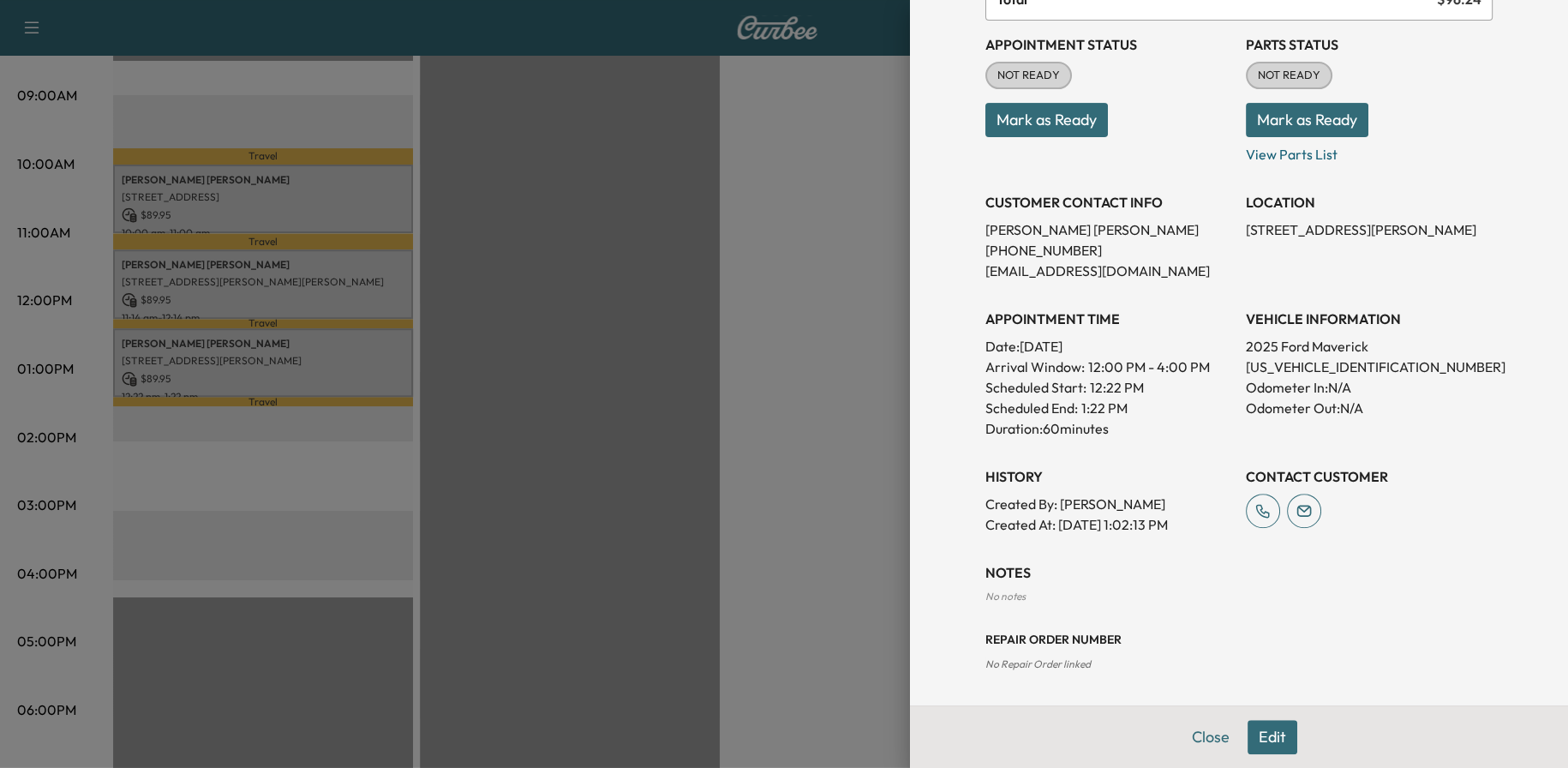
click at [1265, 733] on button "Edit" at bounding box center [1273, 737] width 50 height 34
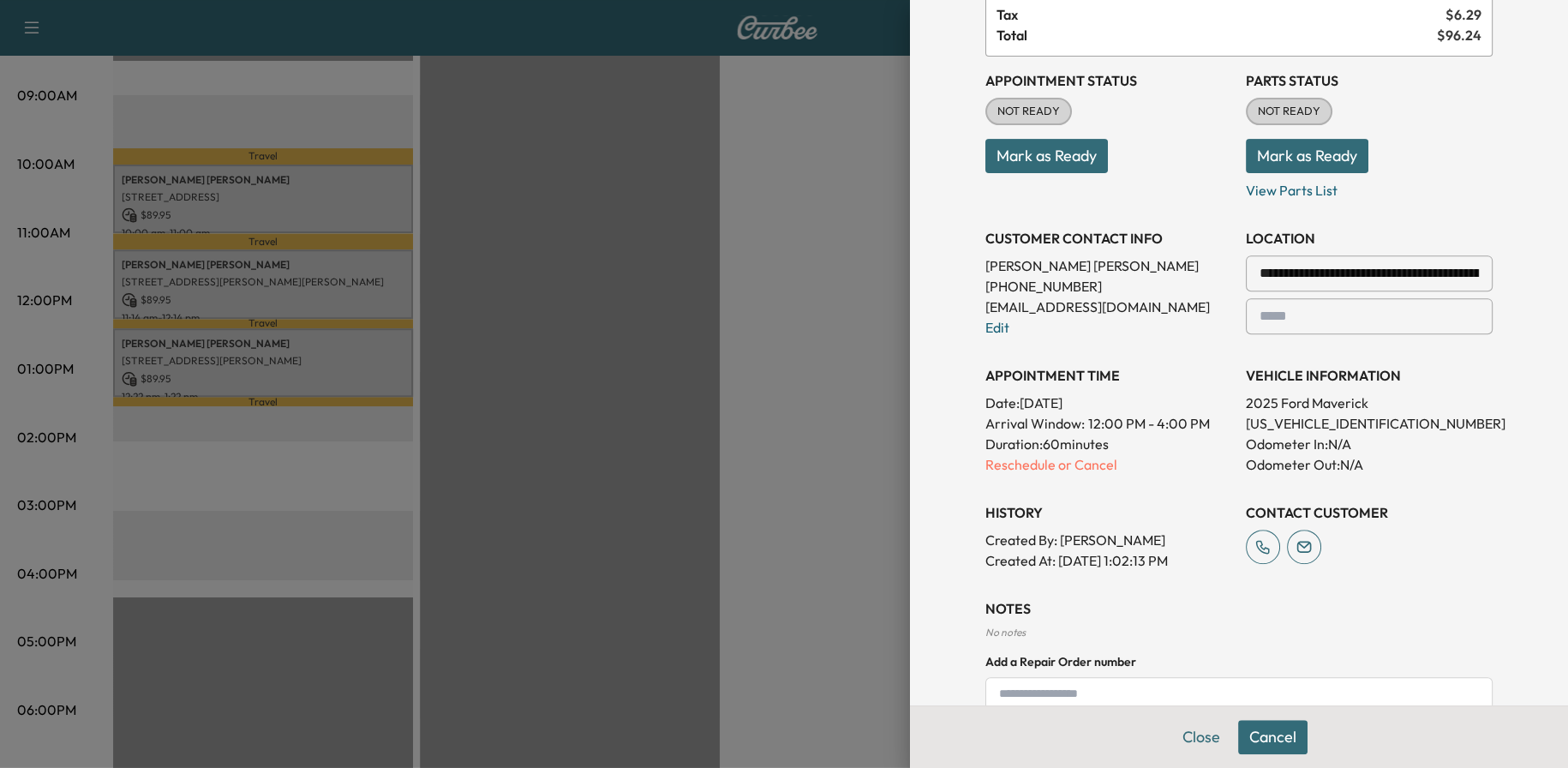
scroll to position [217, 0]
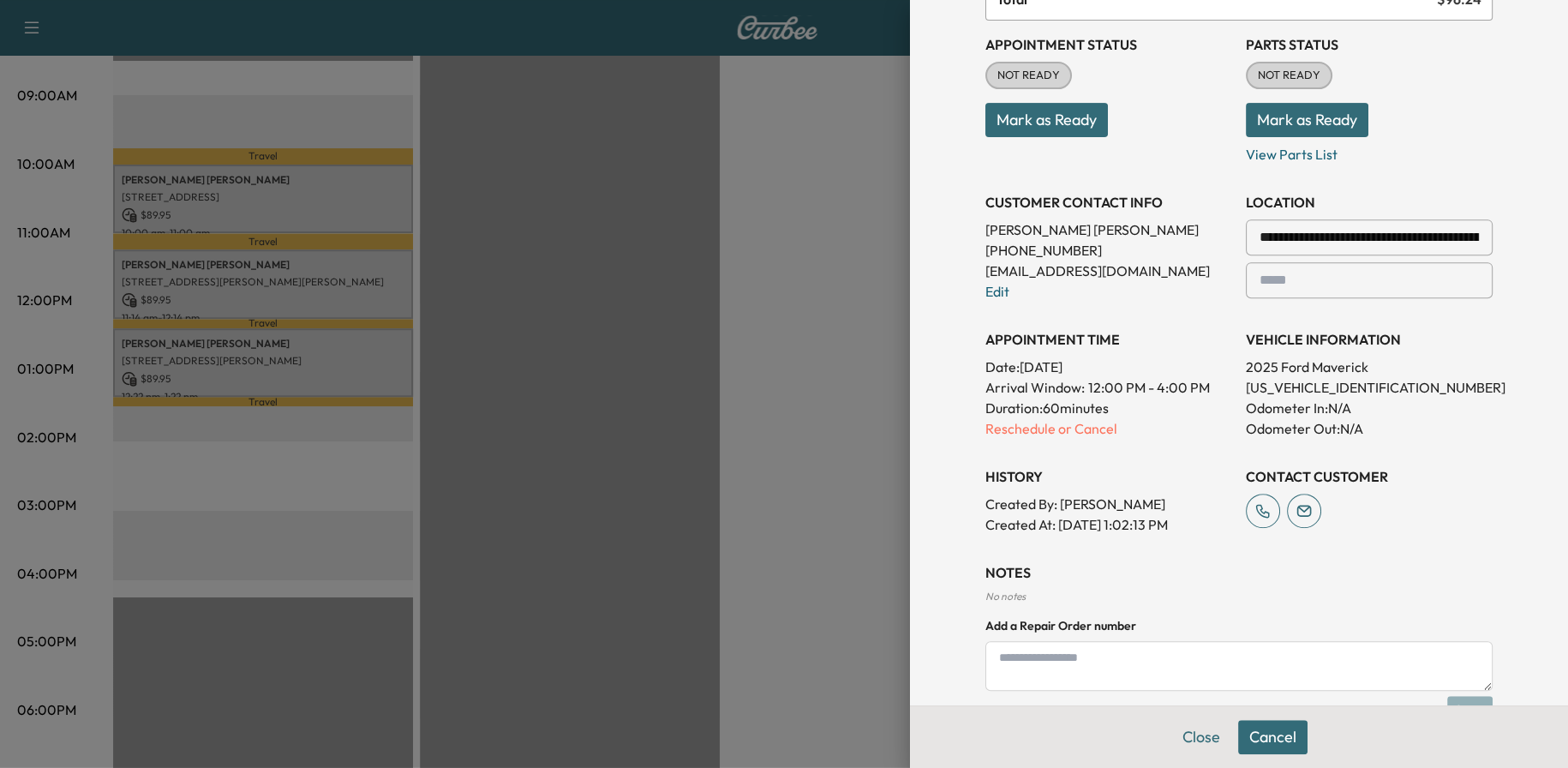
click at [1022, 426] on p "Reschedule or Cancel" at bounding box center [1108, 428] width 247 height 21
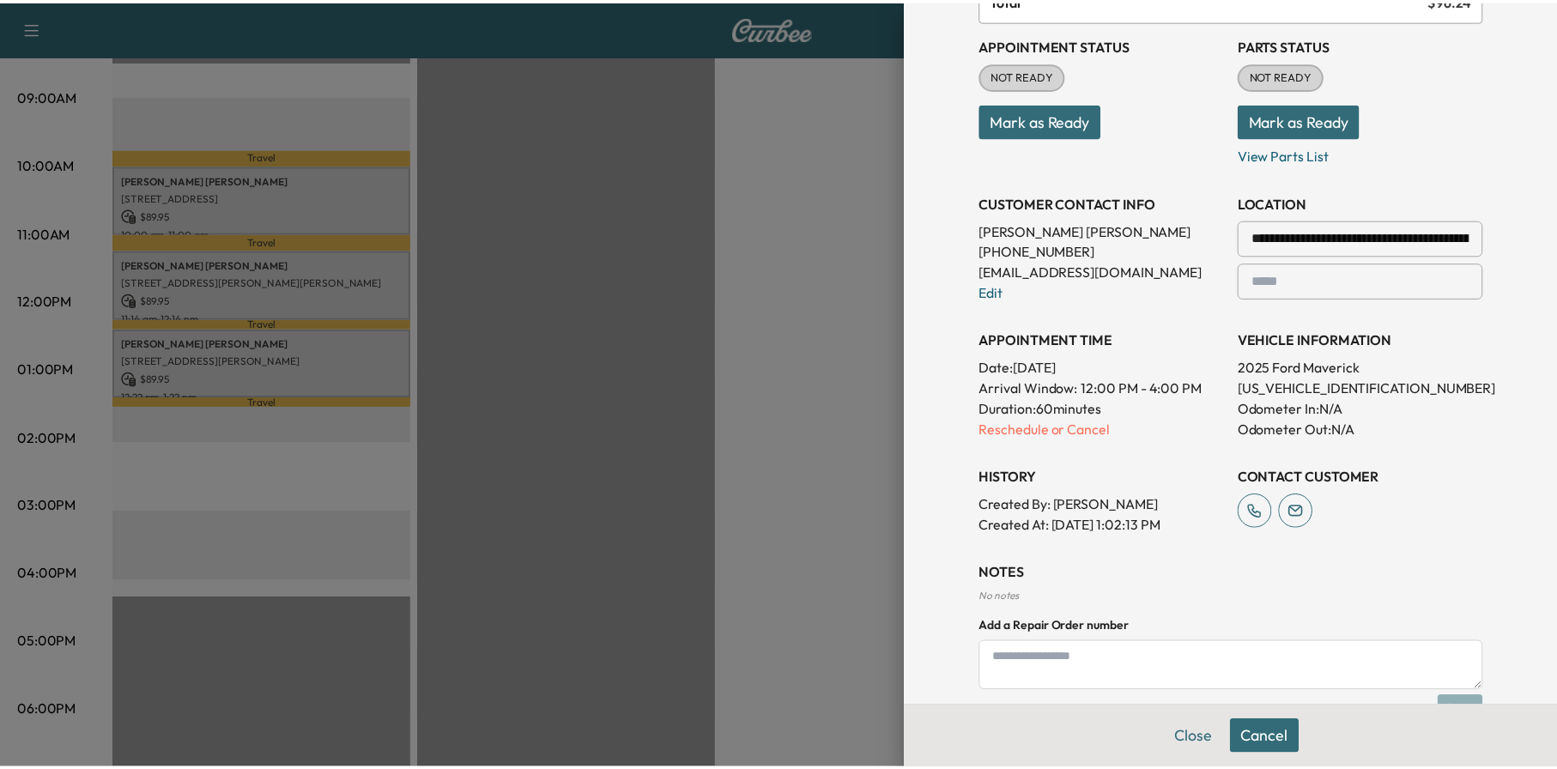
scroll to position [0, 0]
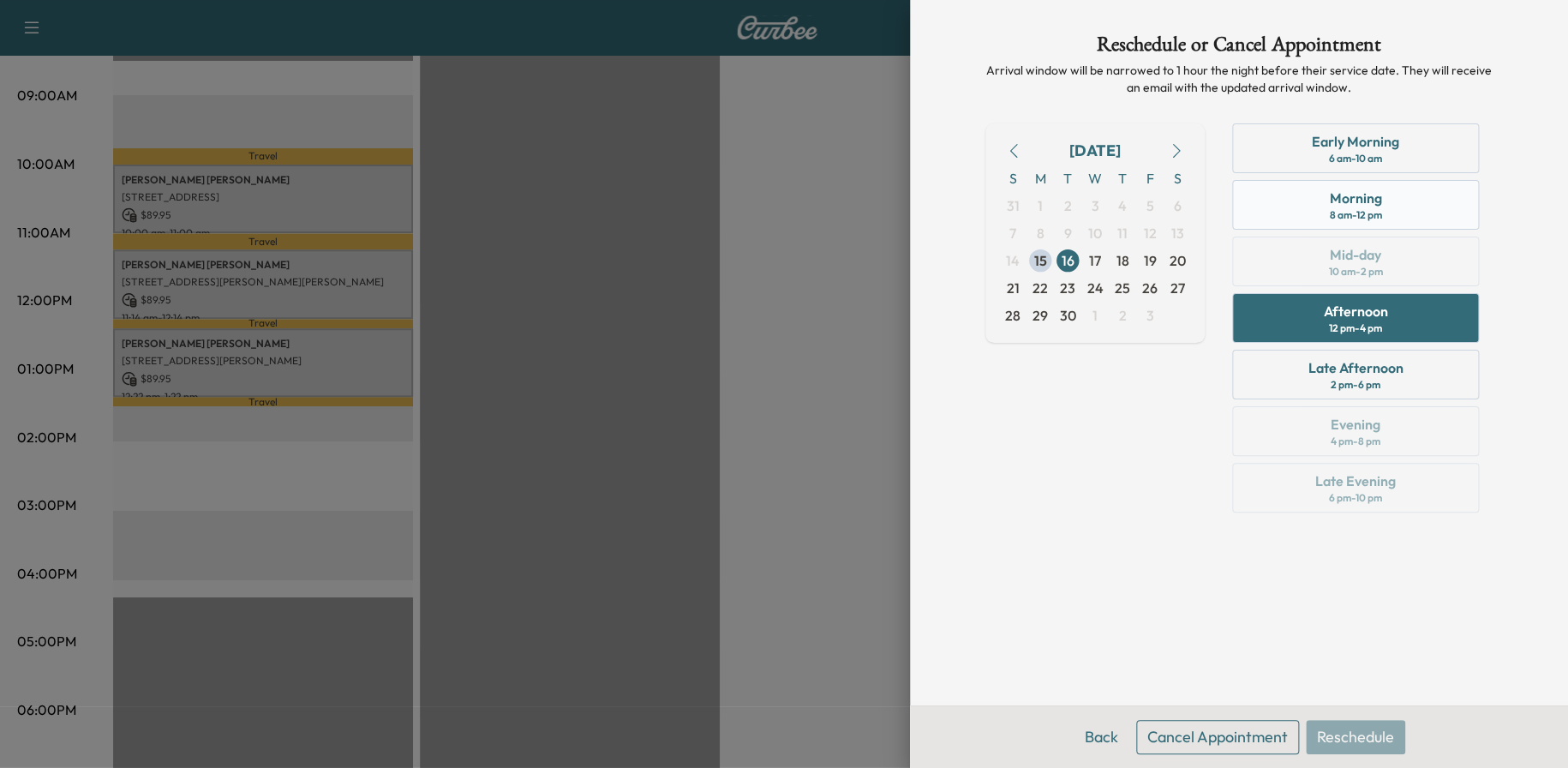
click at [1346, 215] on div "8 am - 12 pm" at bounding box center [1355, 216] width 52 height 14
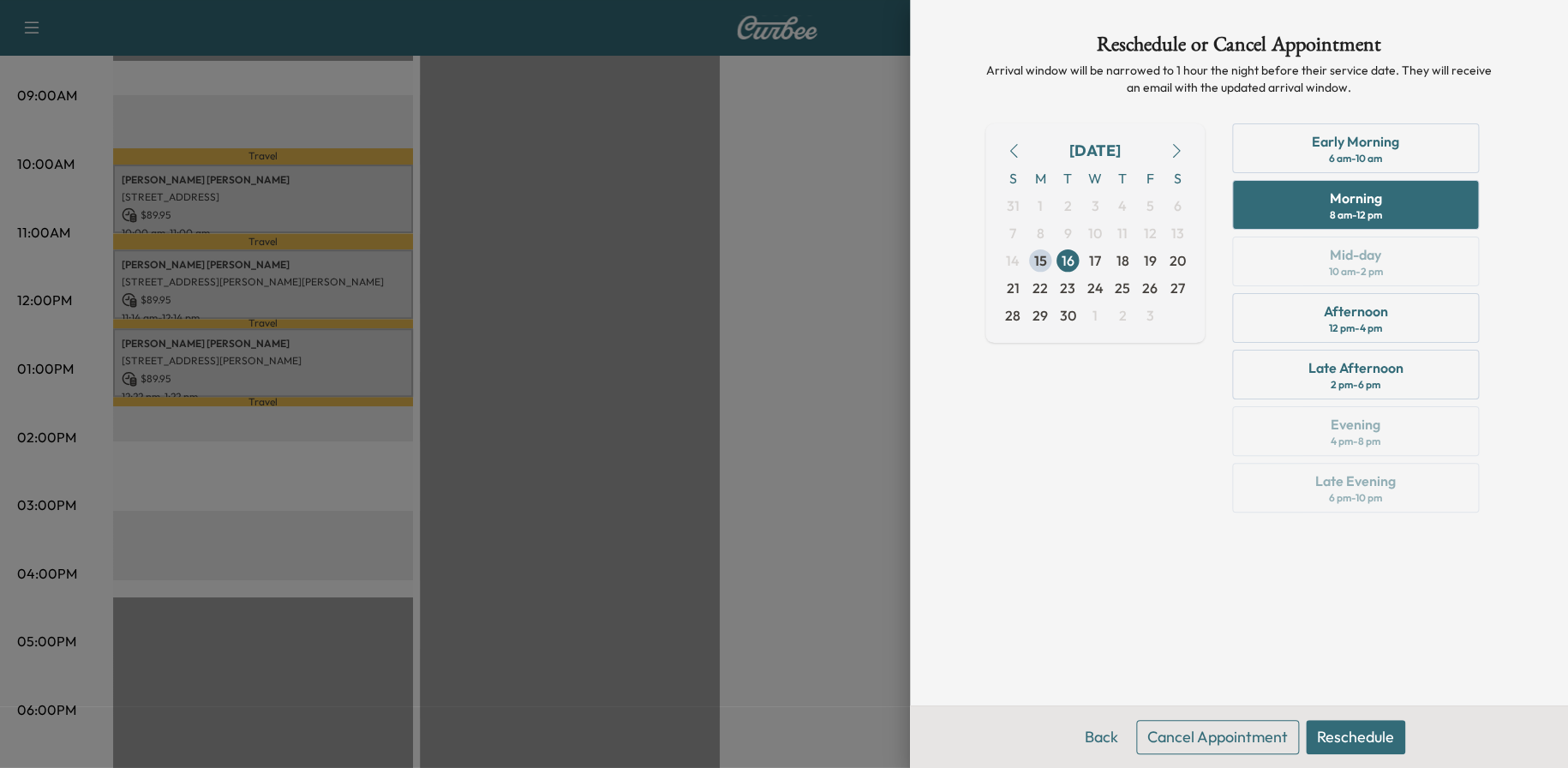
click at [1349, 741] on button "Reschedule" at bounding box center [1355, 737] width 100 height 34
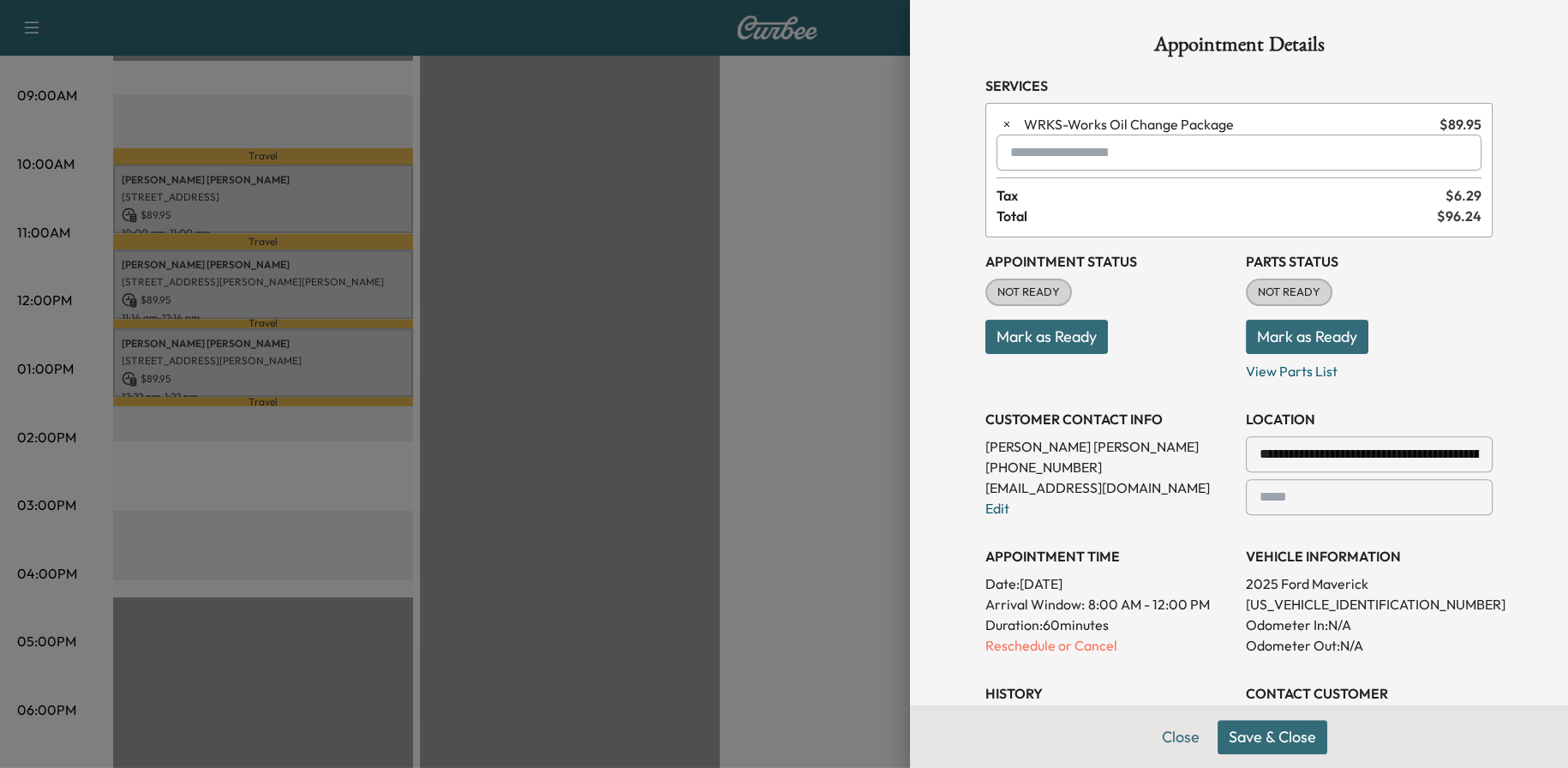
click at [1264, 743] on button "Save & Close" at bounding box center [1273, 737] width 110 height 34
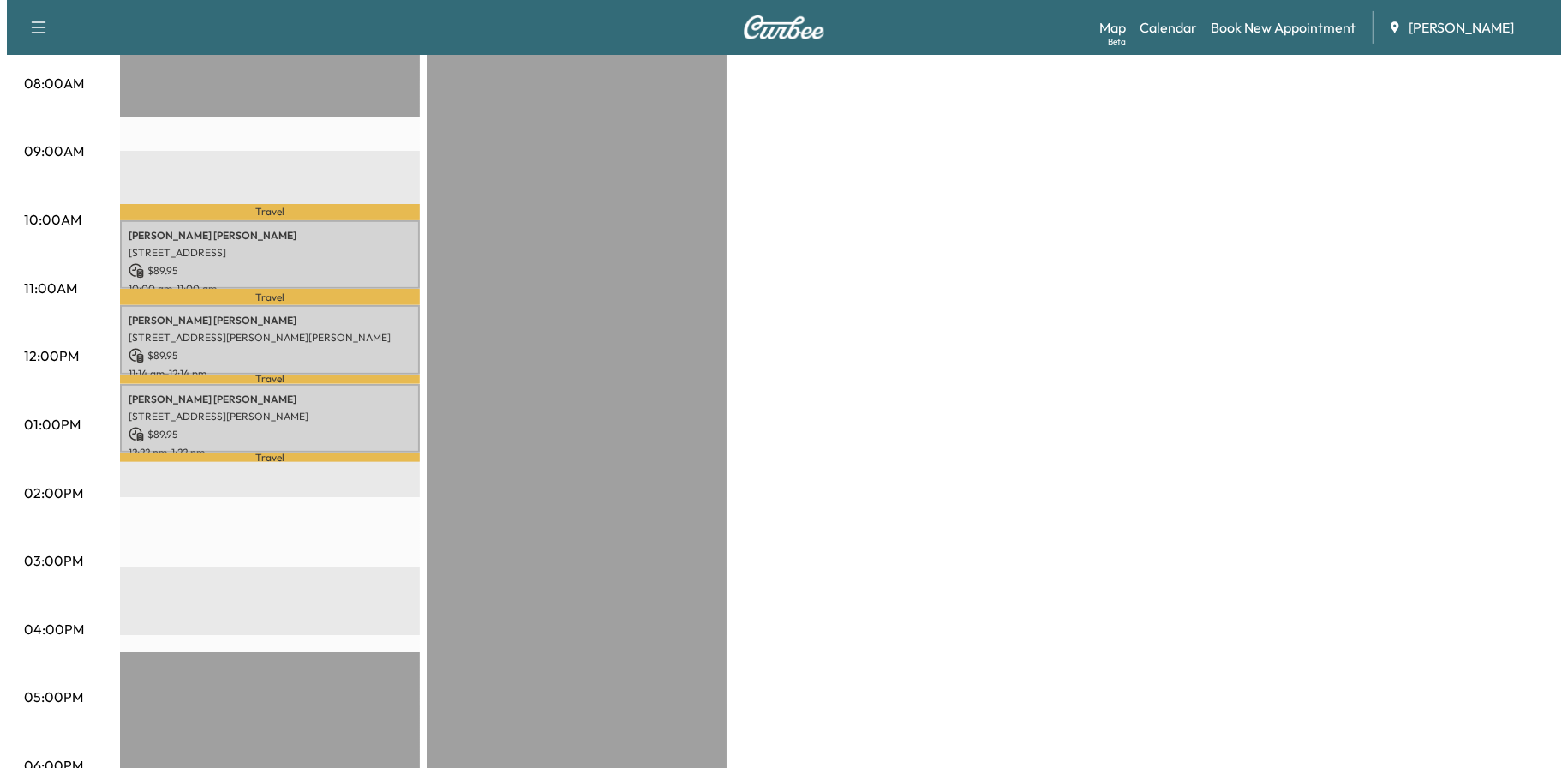
scroll to position [428, 0]
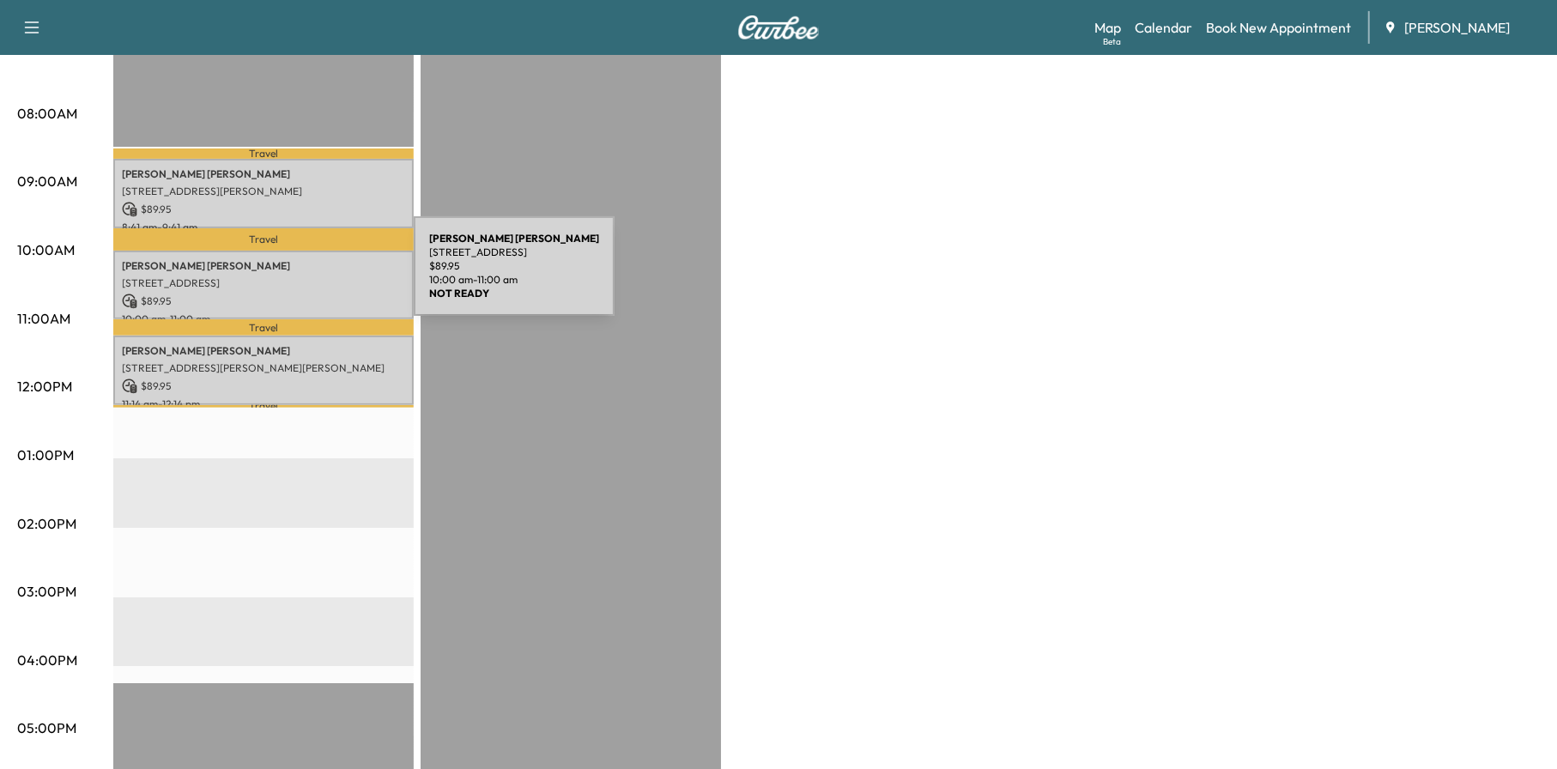
click at [285, 276] on p "[STREET_ADDRESS]" at bounding box center [263, 283] width 283 height 14
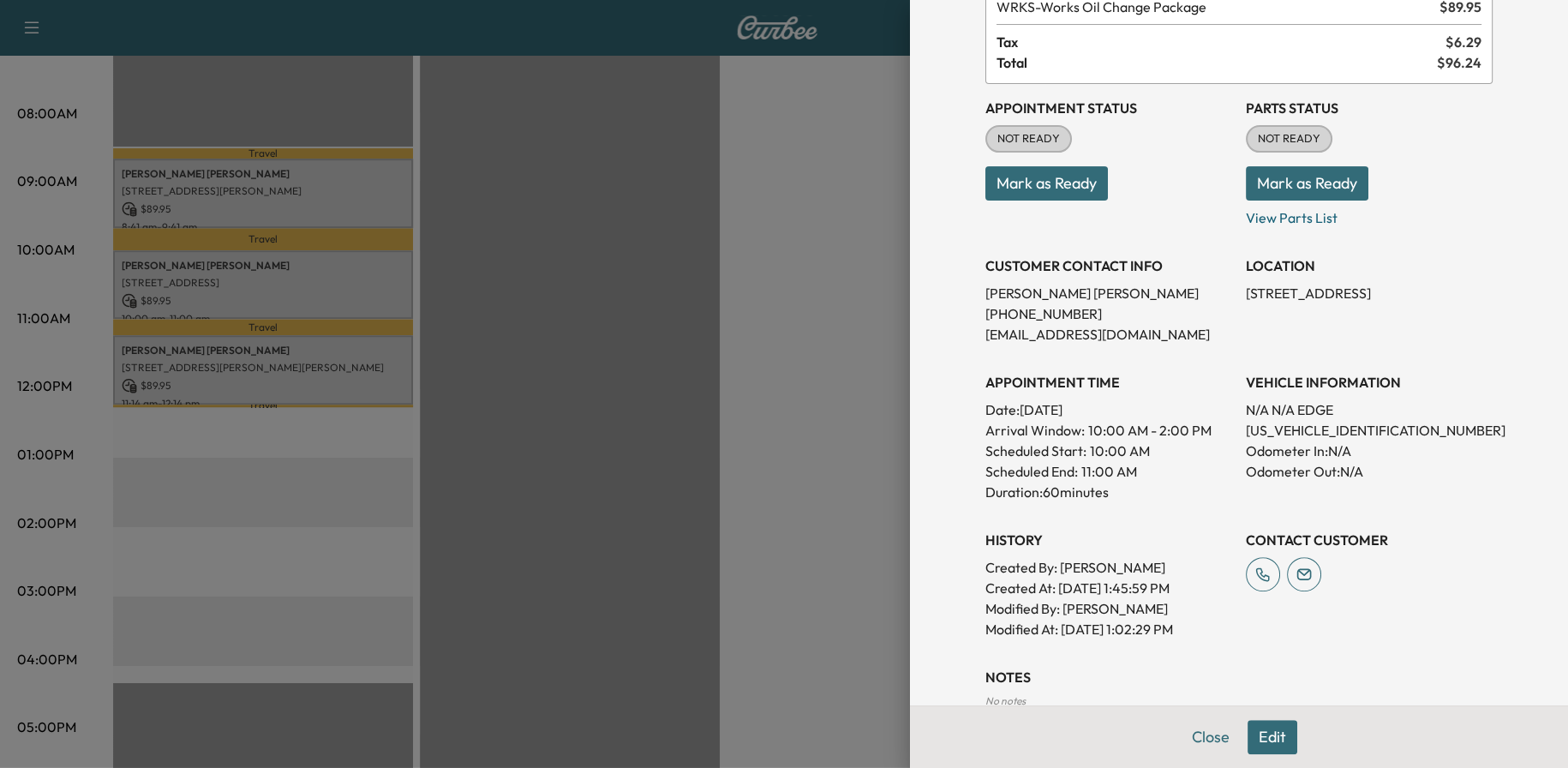
scroll to position [222, 0]
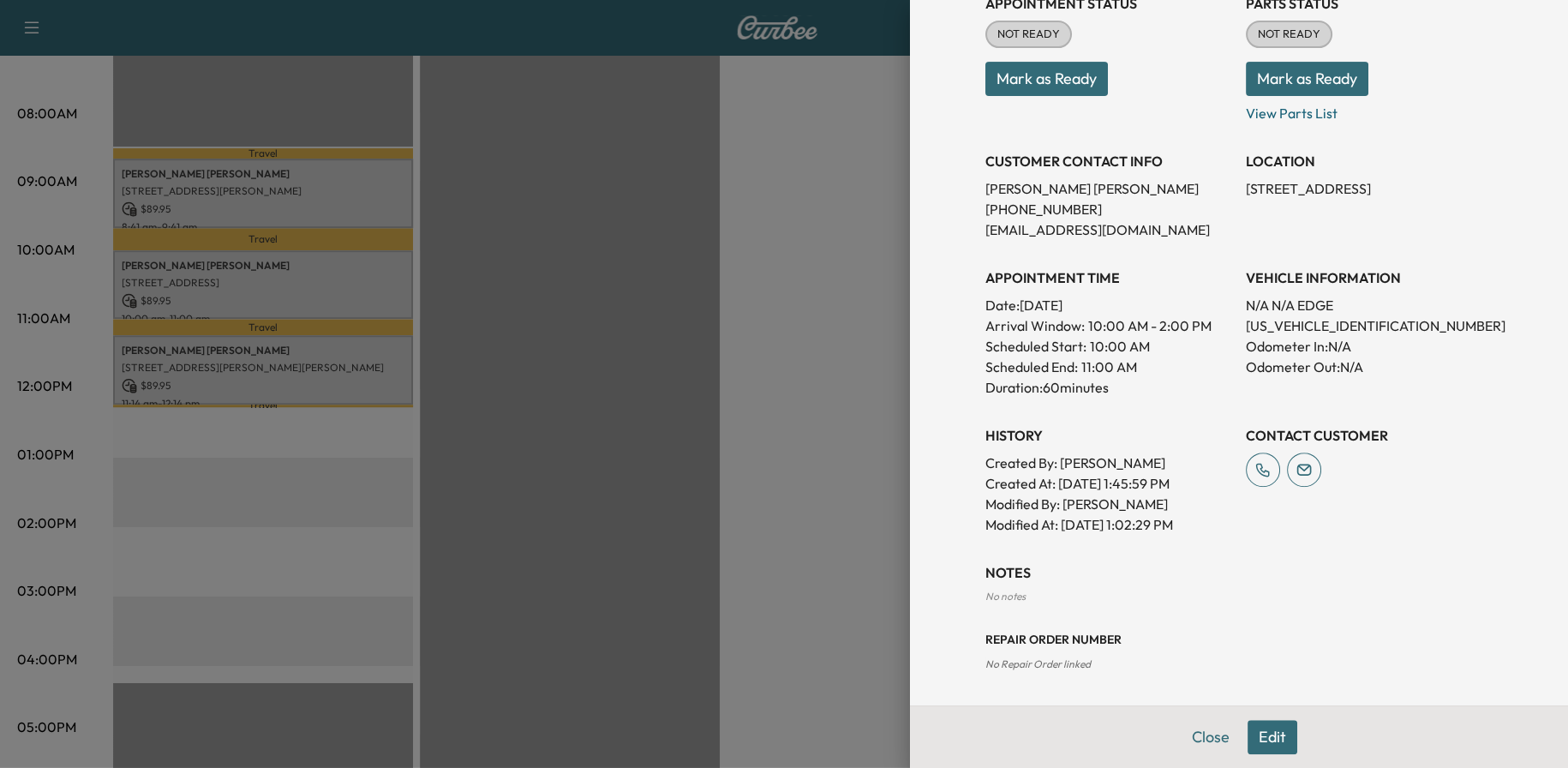
click at [1204, 733] on button "Close" at bounding box center [1211, 737] width 60 height 34
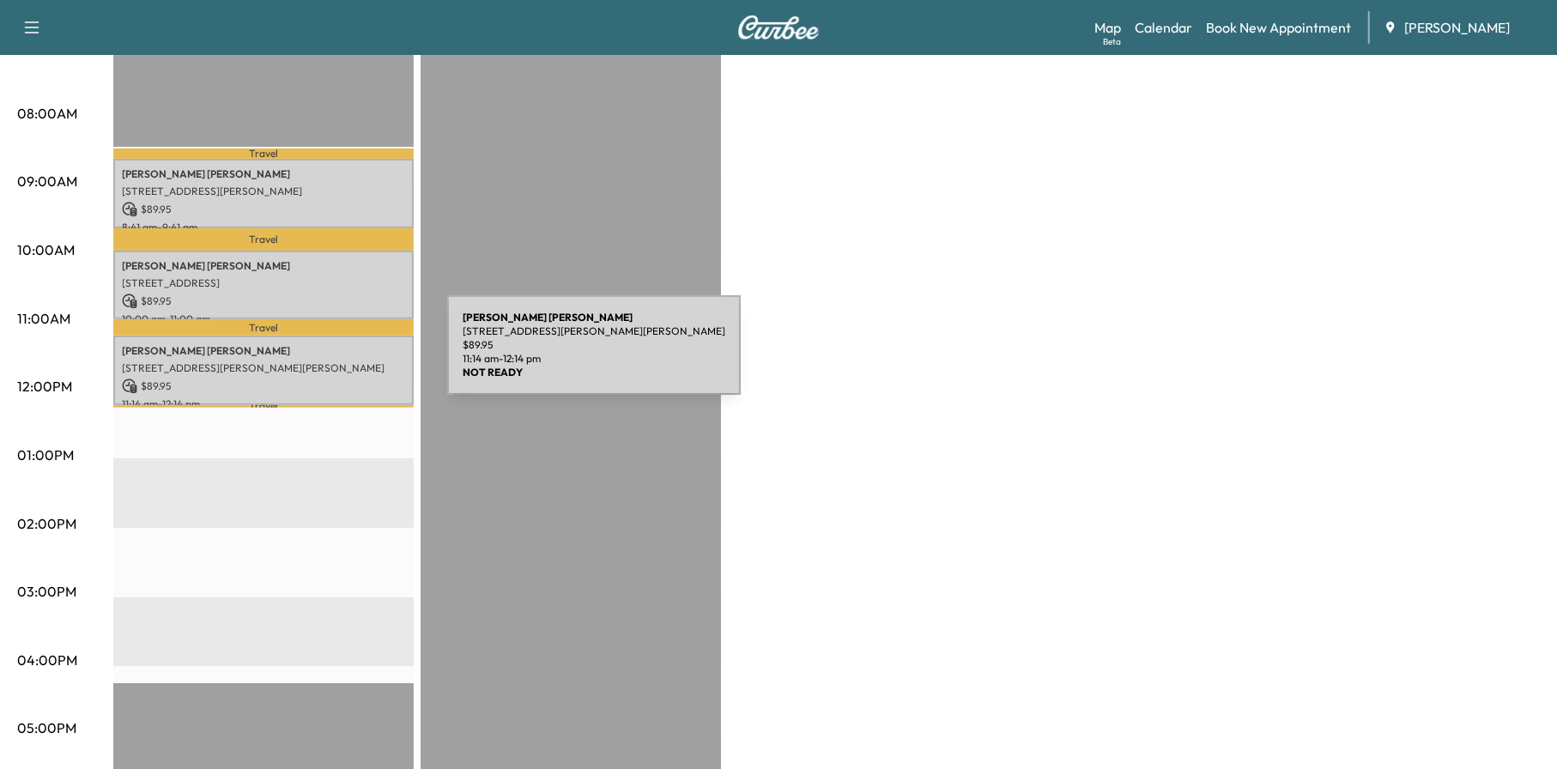
click at [306, 355] on div "[PERSON_NAME] [PERSON_NAME] [STREET_ADDRESS][PERSON_NAME][PERSON_NAME] $ 89.95 …" at bounding box center [263, 371] width 300 height 70
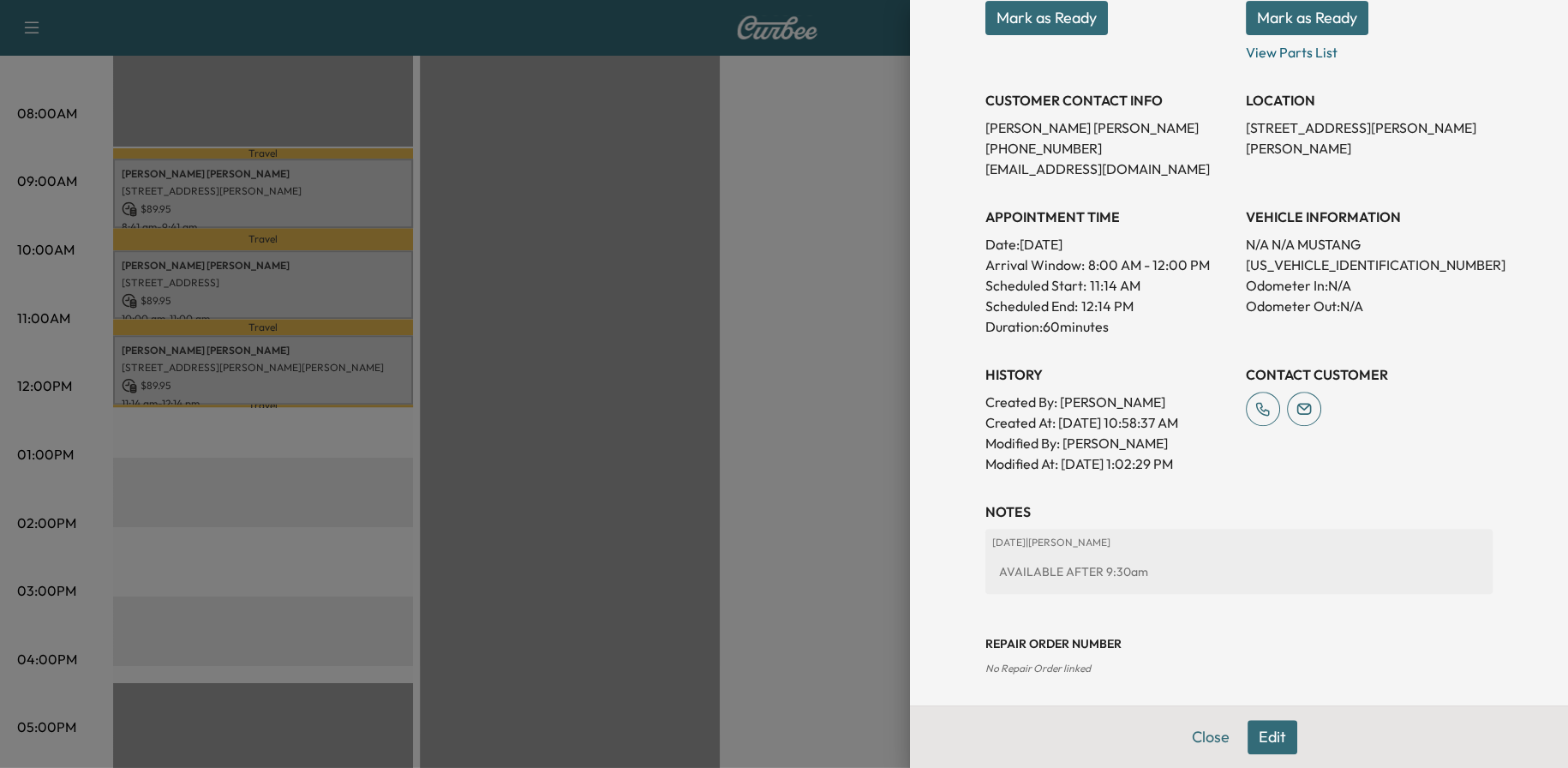
scroll to position [288, 0]
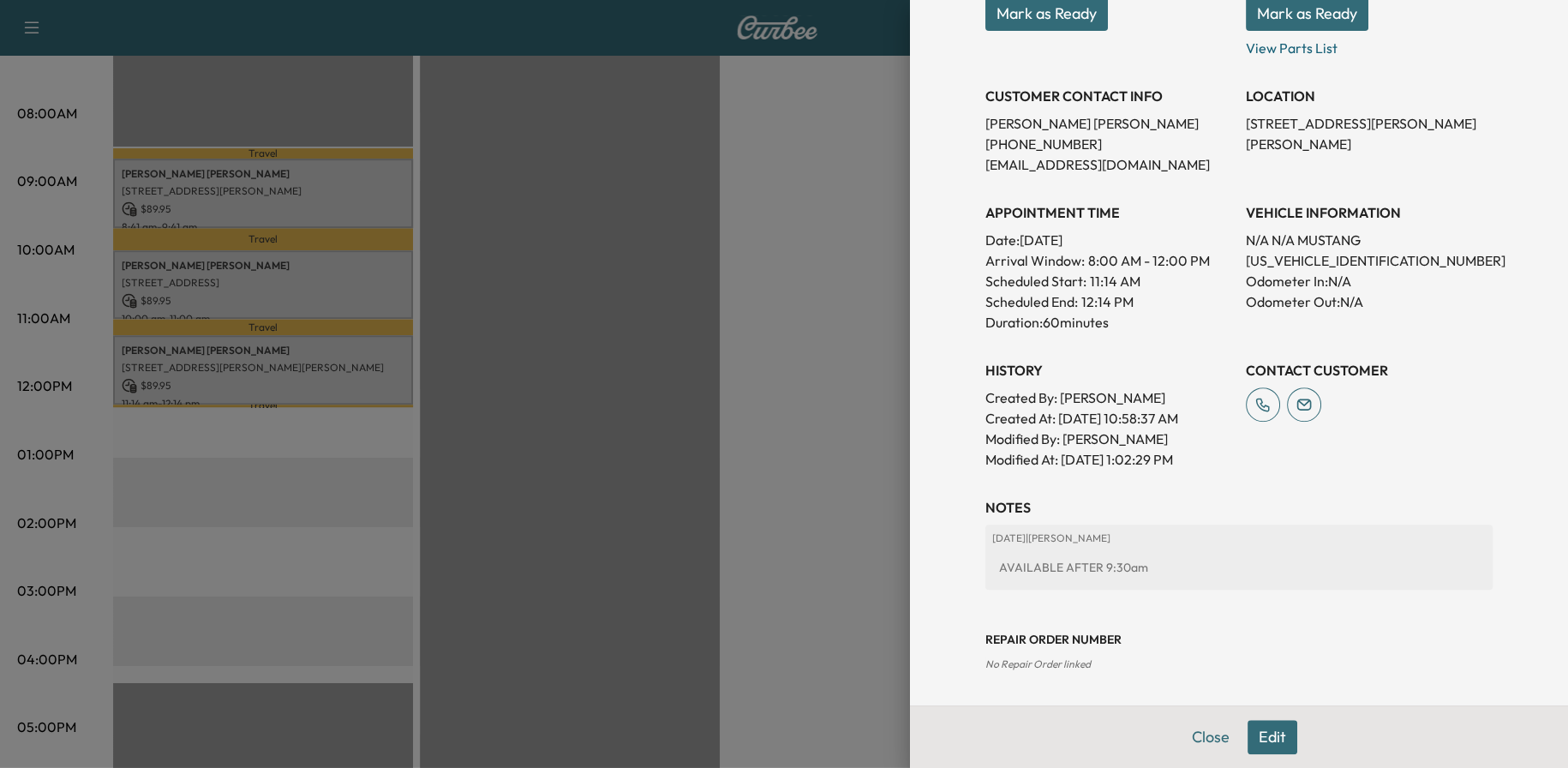
click at [1202, 733] on button "Close" at bounding box center [1211, 737] width 60 height 34
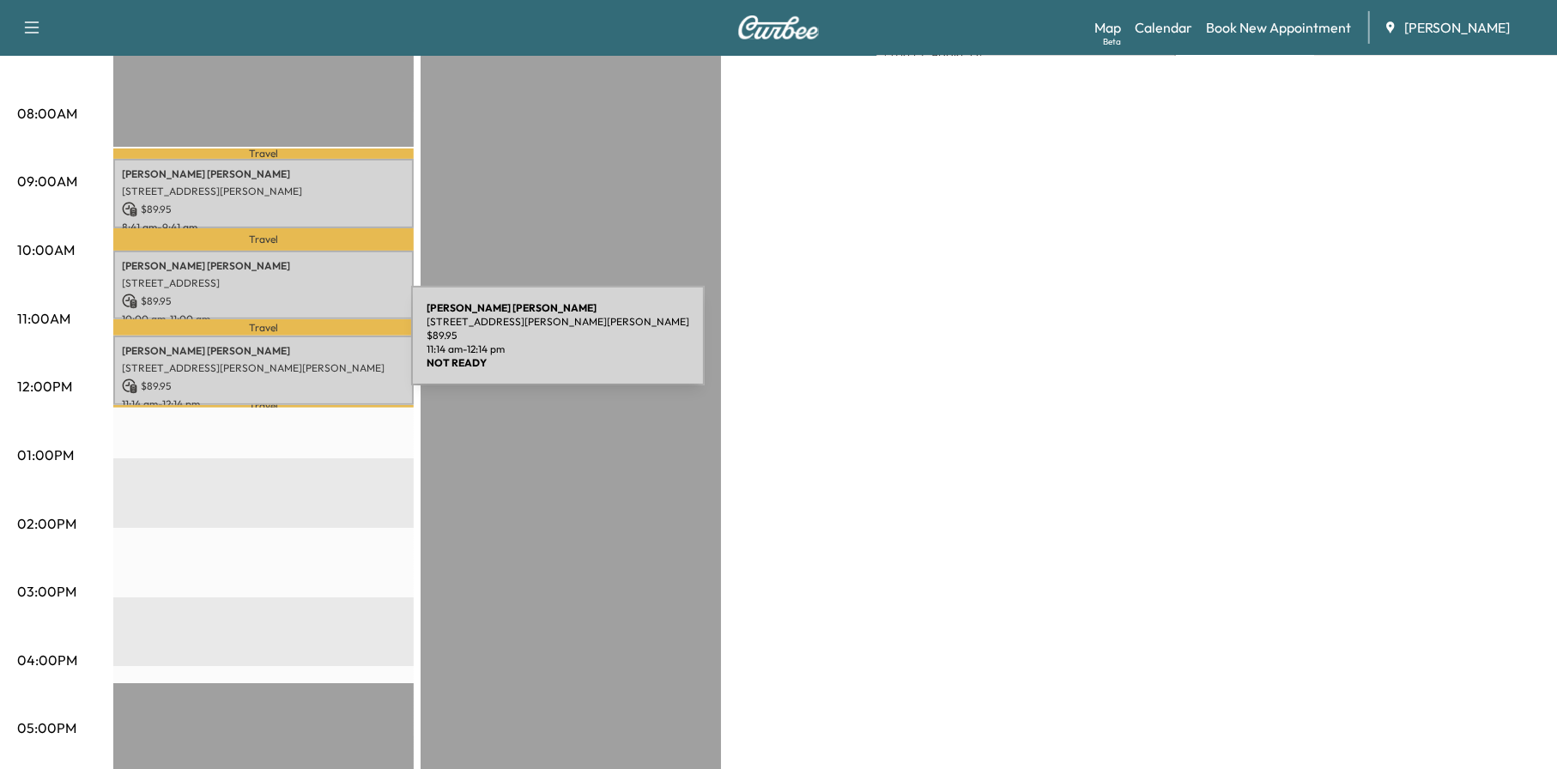
click at [282, 346] on p "[PERSON_NAME] [PERSON_NAME]" at bounding box center [263, 351] width 283 height 14
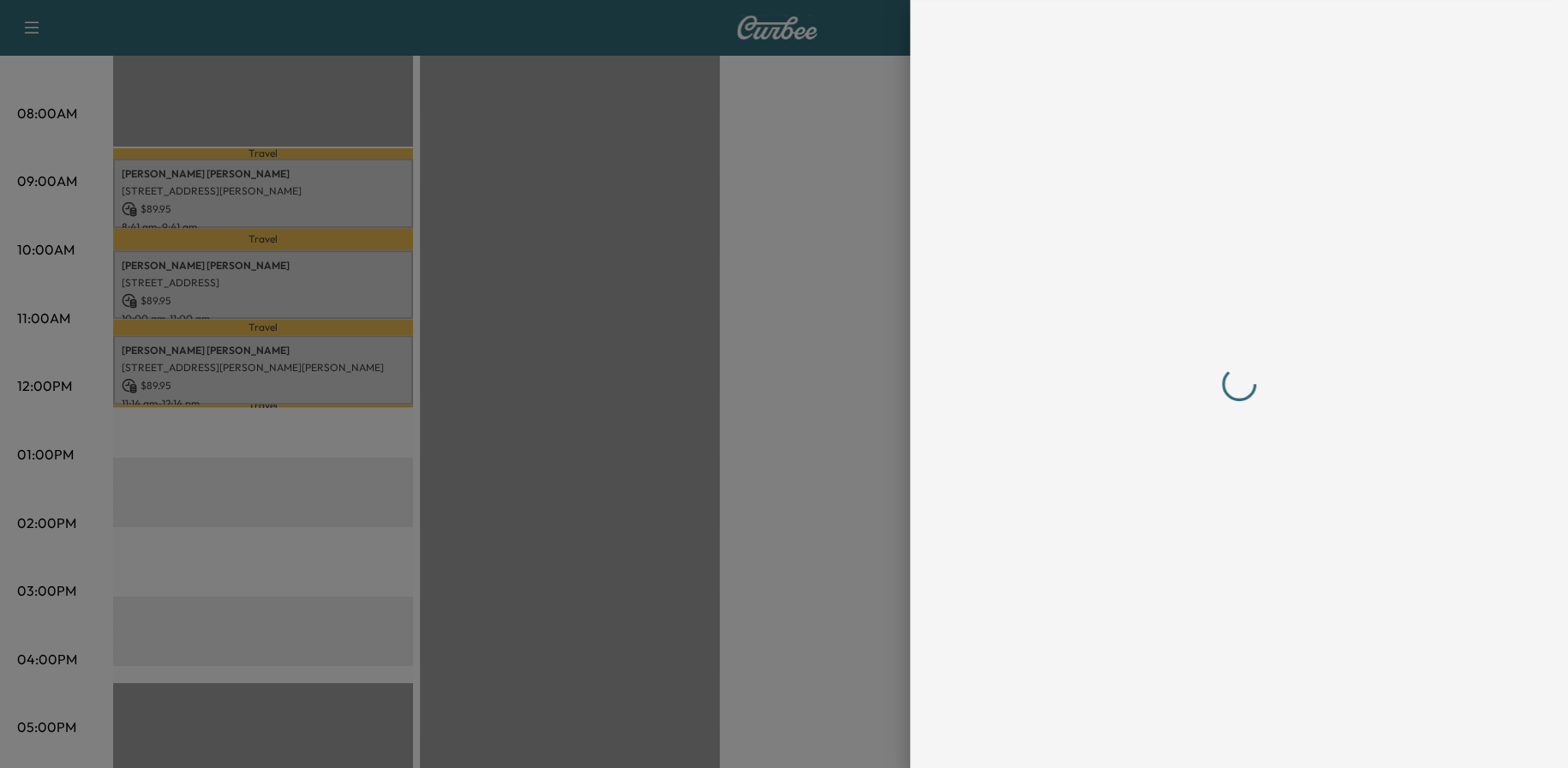
click at [1195, 736] on div at bounding box center [1239, 384] width 548 height 768
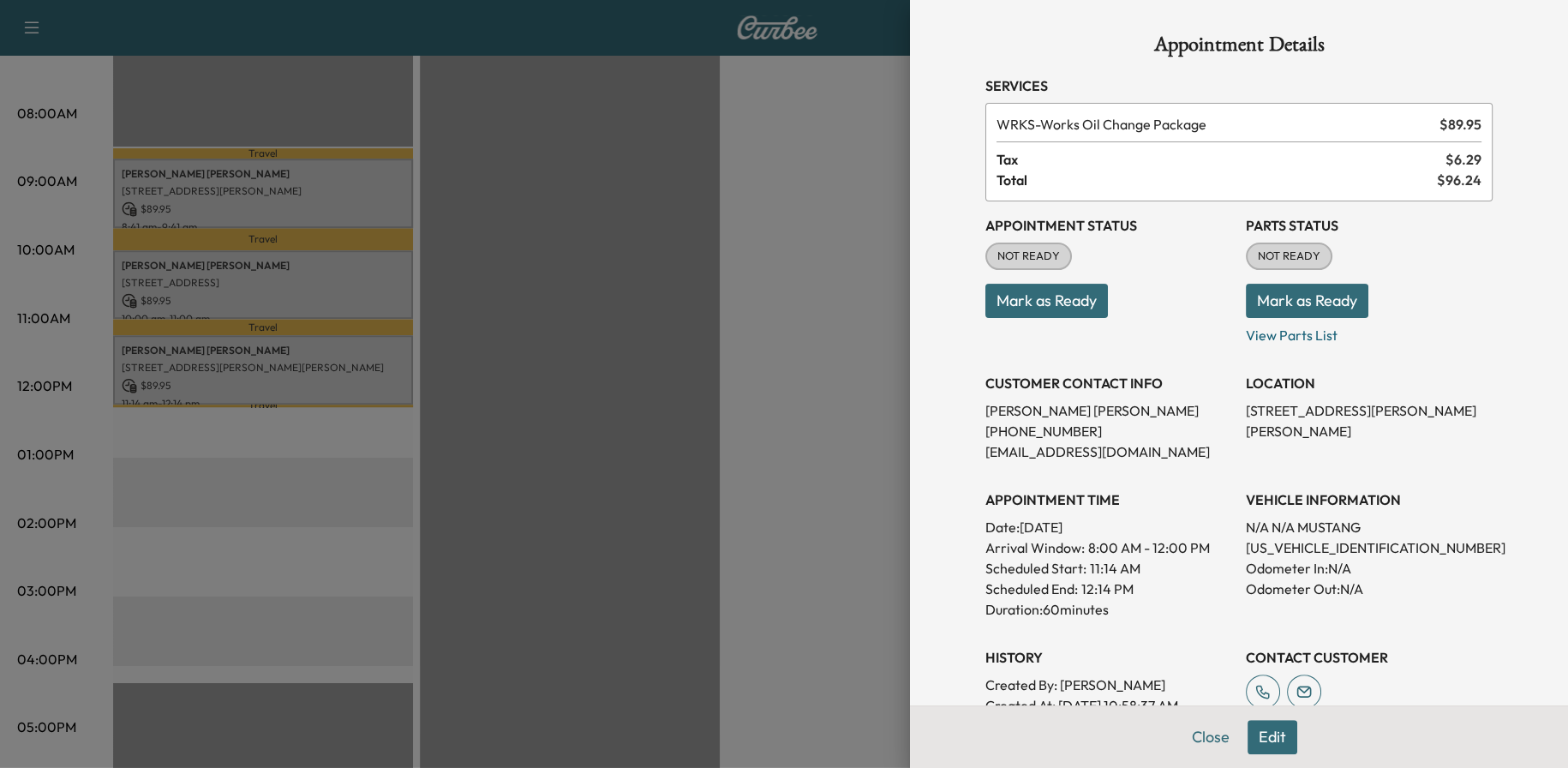
click at [819, 294] on div at bounding box center [784, 384] width 1568 height 768
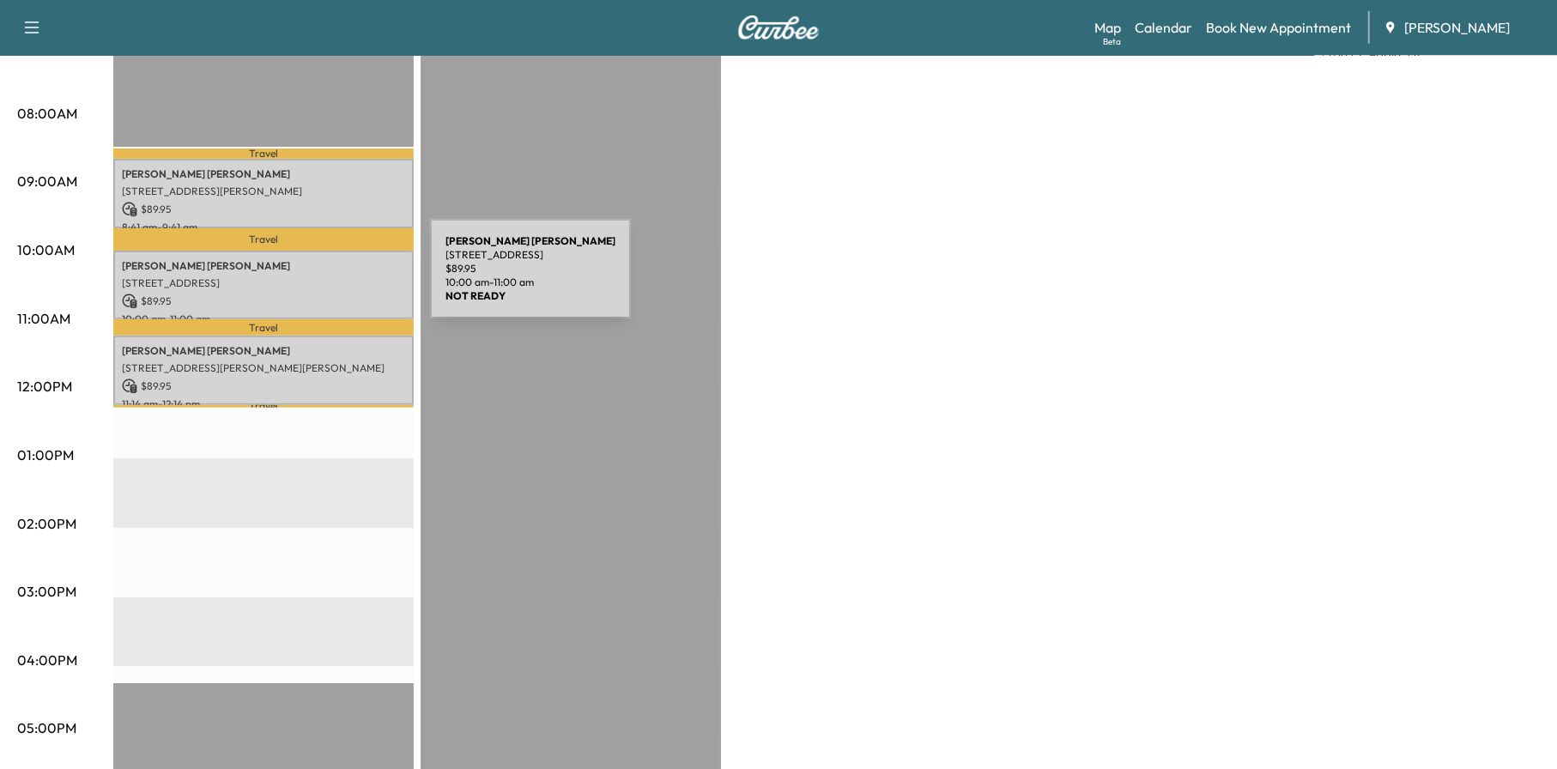
click at [301, 279] on p "[STREET_ADDRESS]" at bounding box center [263, 283] width 283 height 14
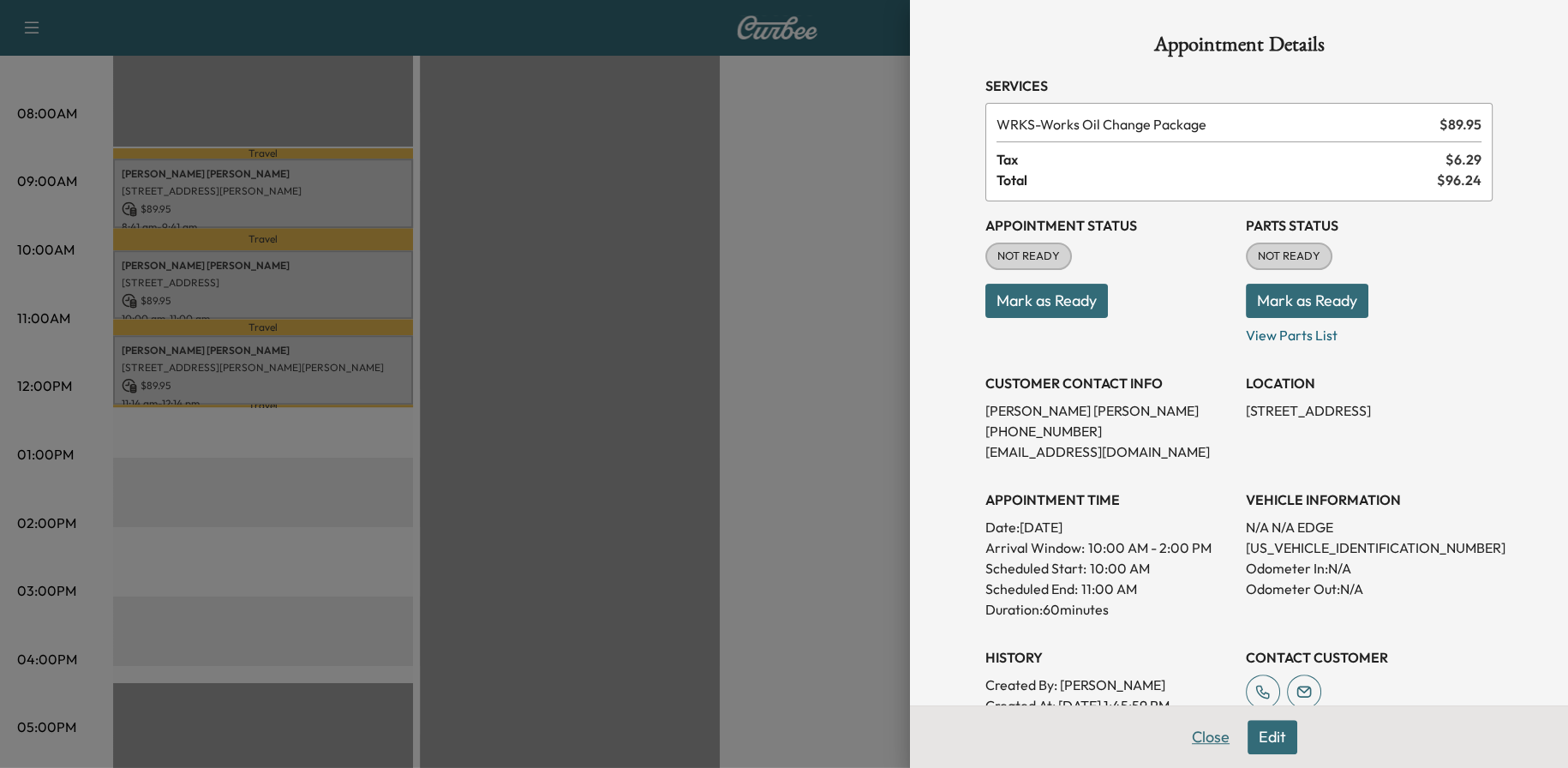
click at [1203, 736] on button "Close" at bounding box center [1211, 737] width 60 height 34
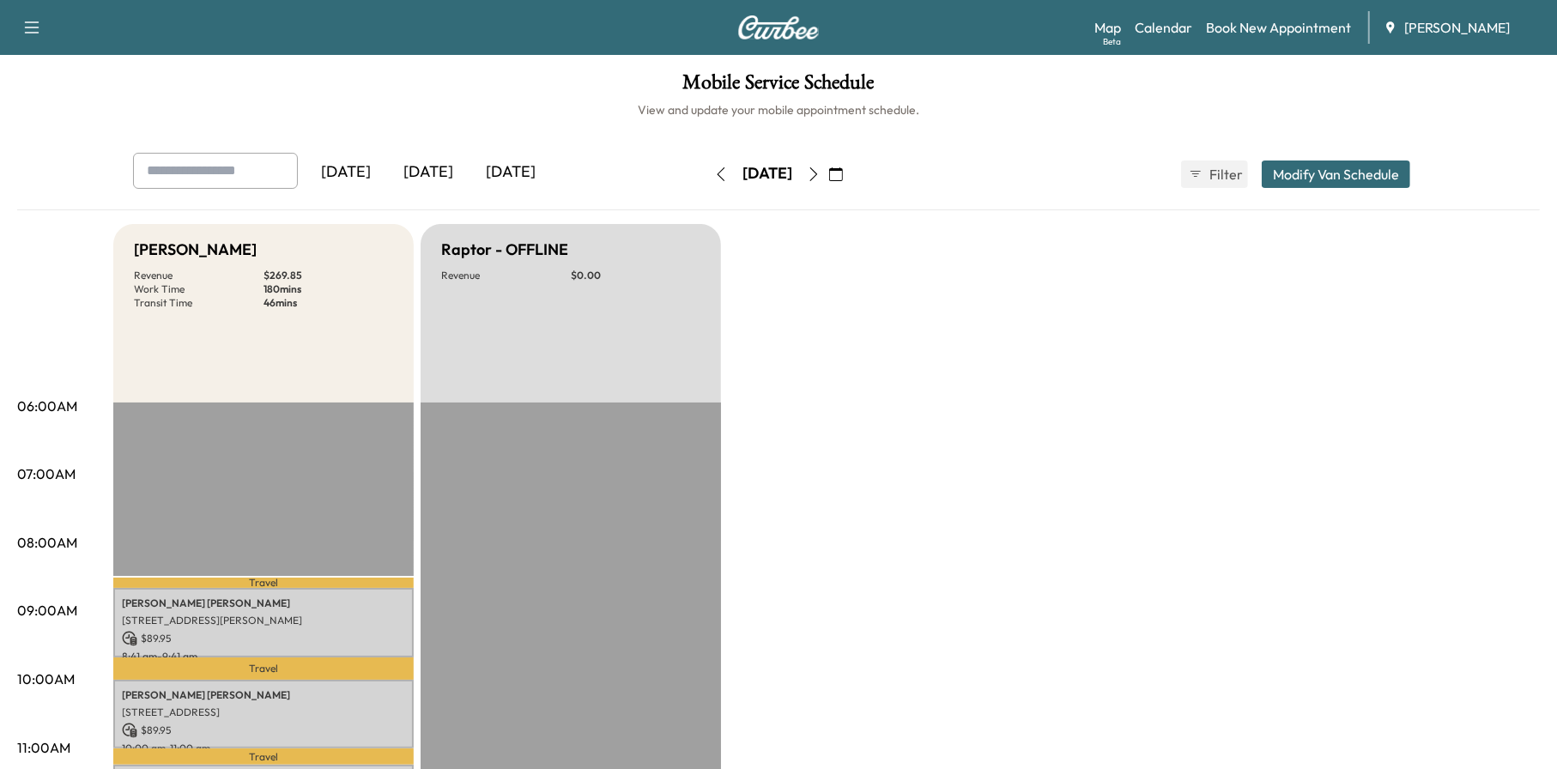
click at [714, 173] on icon "button" at bounding box center [721, 174] width 14 height 14
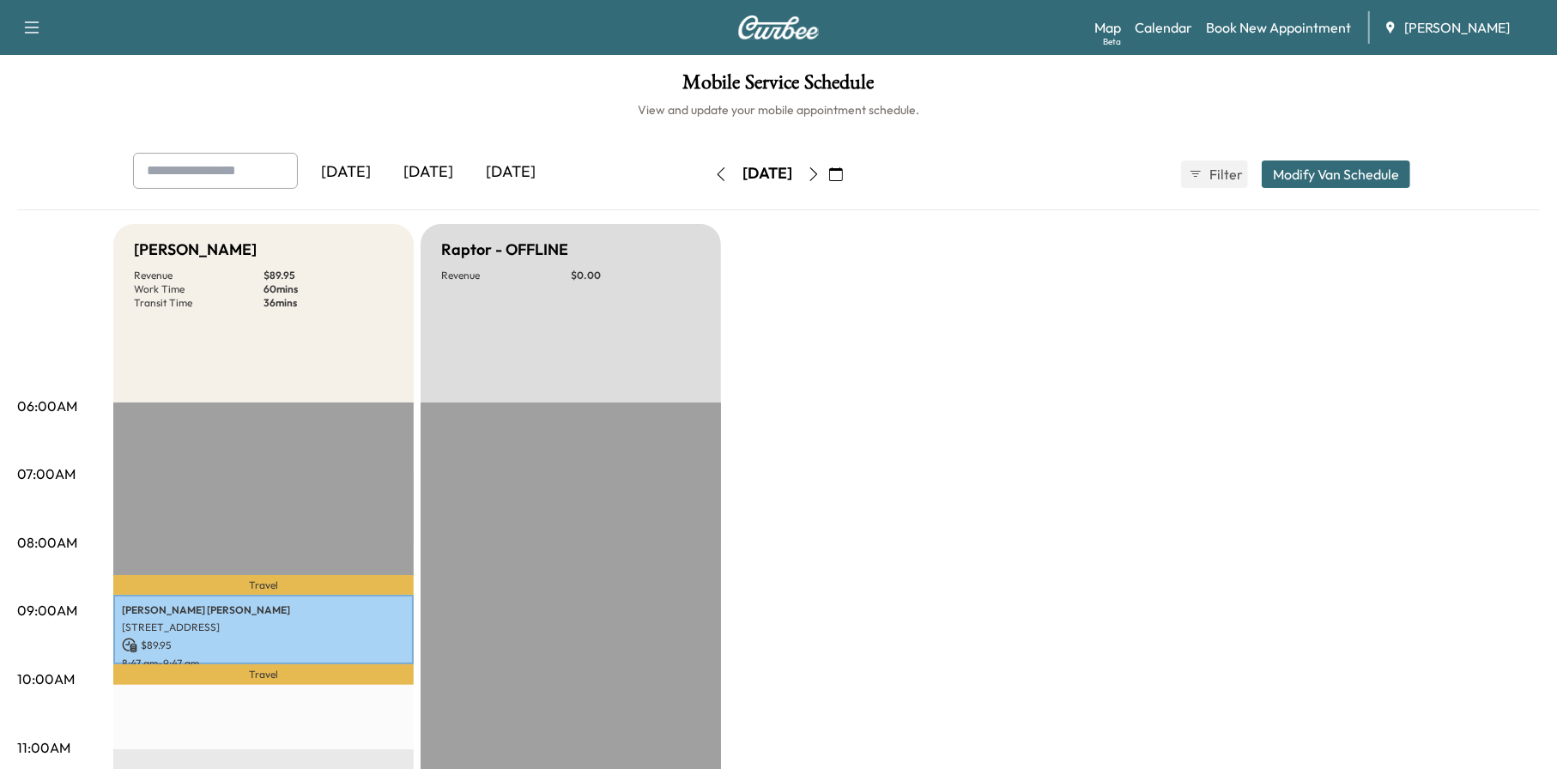
click at [821, 167] on icon "button" at bounding box center [814, 174] width 14 height 14
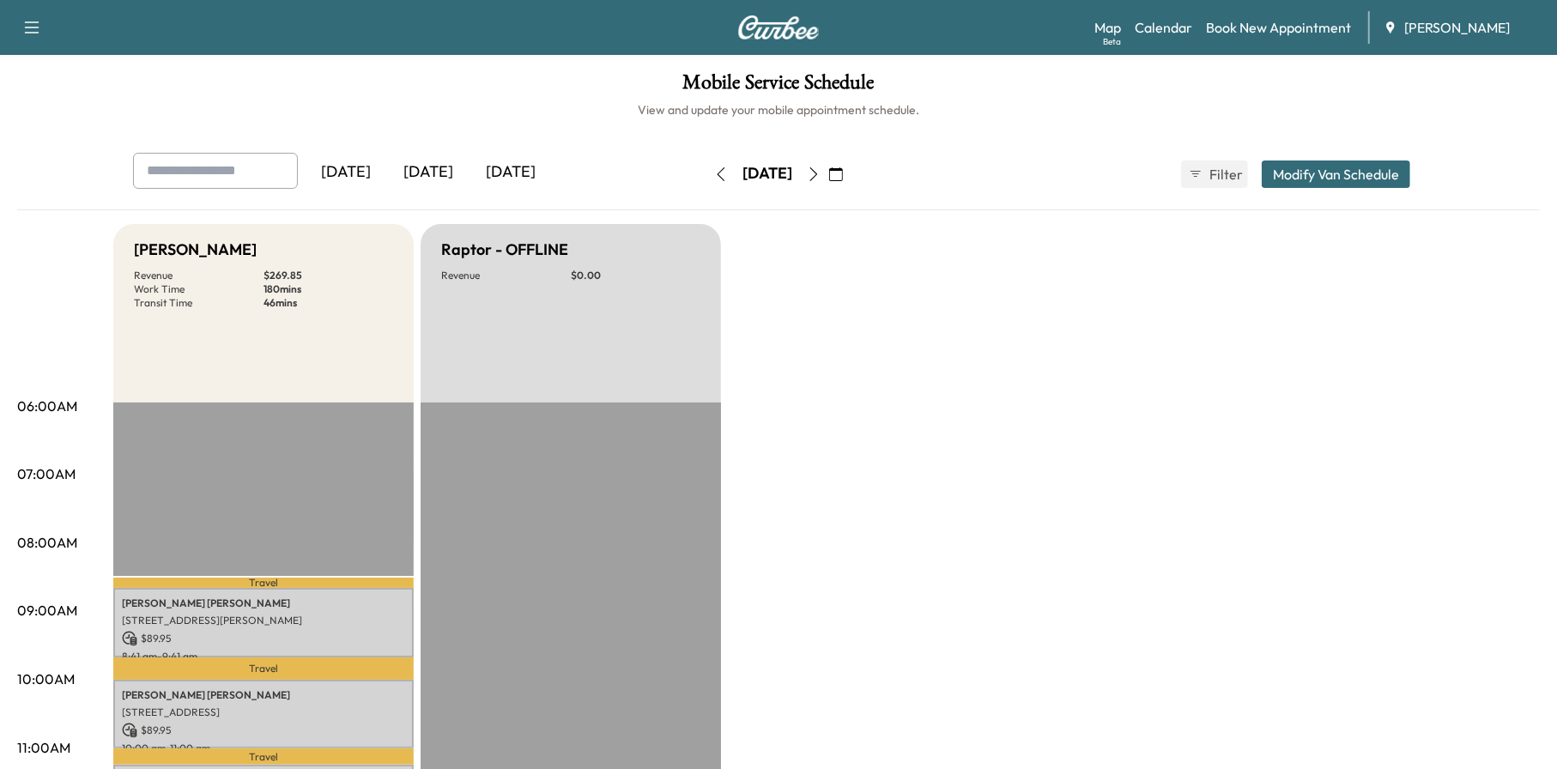
click at [821, 178] on icon "button" at bounding box center [814, 174] width 14 height 14
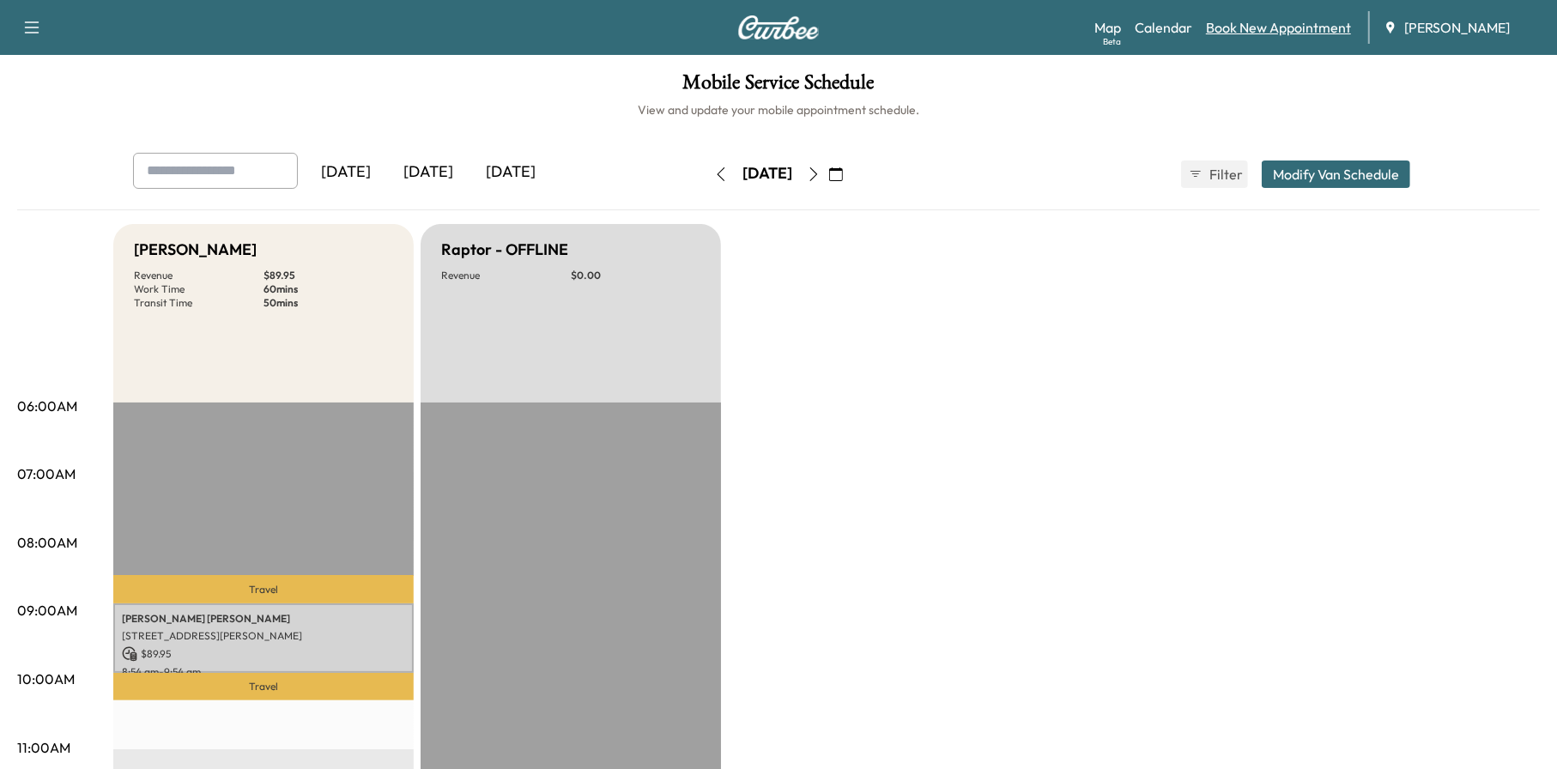
click at [1282, 27] on link "Book New Appointment" at bounding box center [1278, 27] width 145 height 21
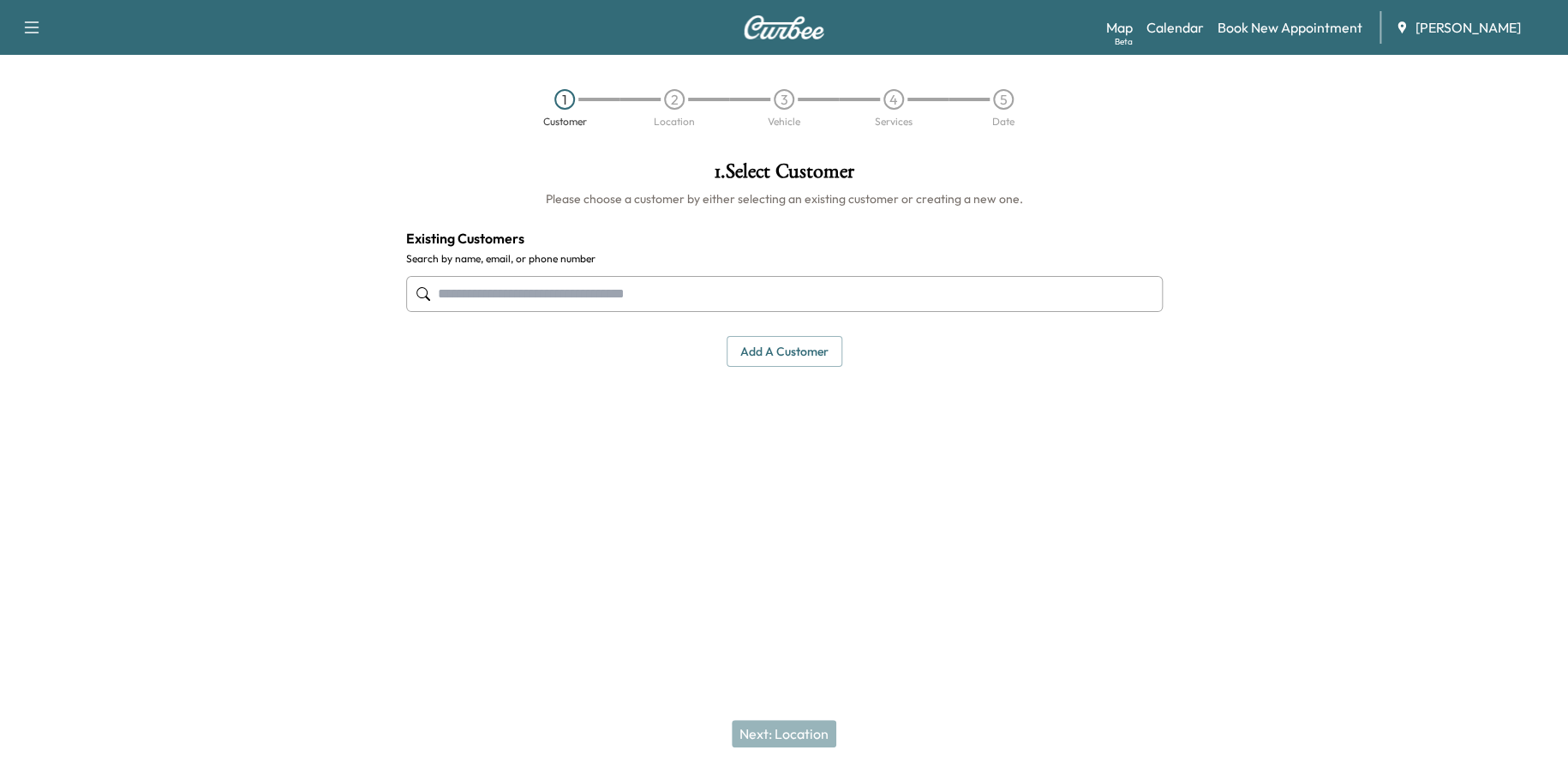
click at [774, 337] on button "Add a customer" at bounding box center [784, 353] width 116 height 32
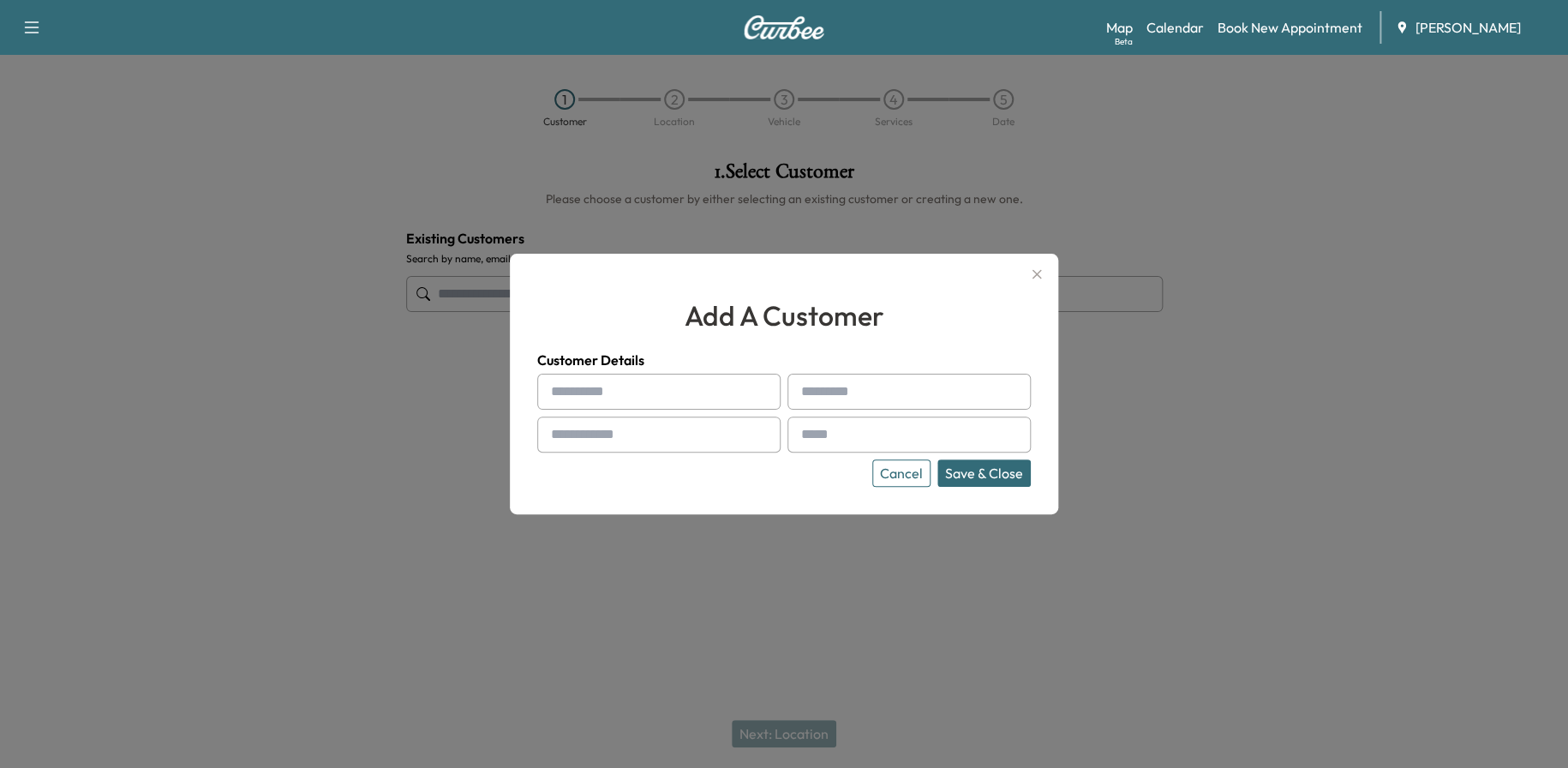
click at [651, 396] on input "text" at bounding box center [659, 391] width 244 height 36
type input "*******"
click at [937, 459] on button "Save & Close" at bounding box center [984, 472] width 94 height 27
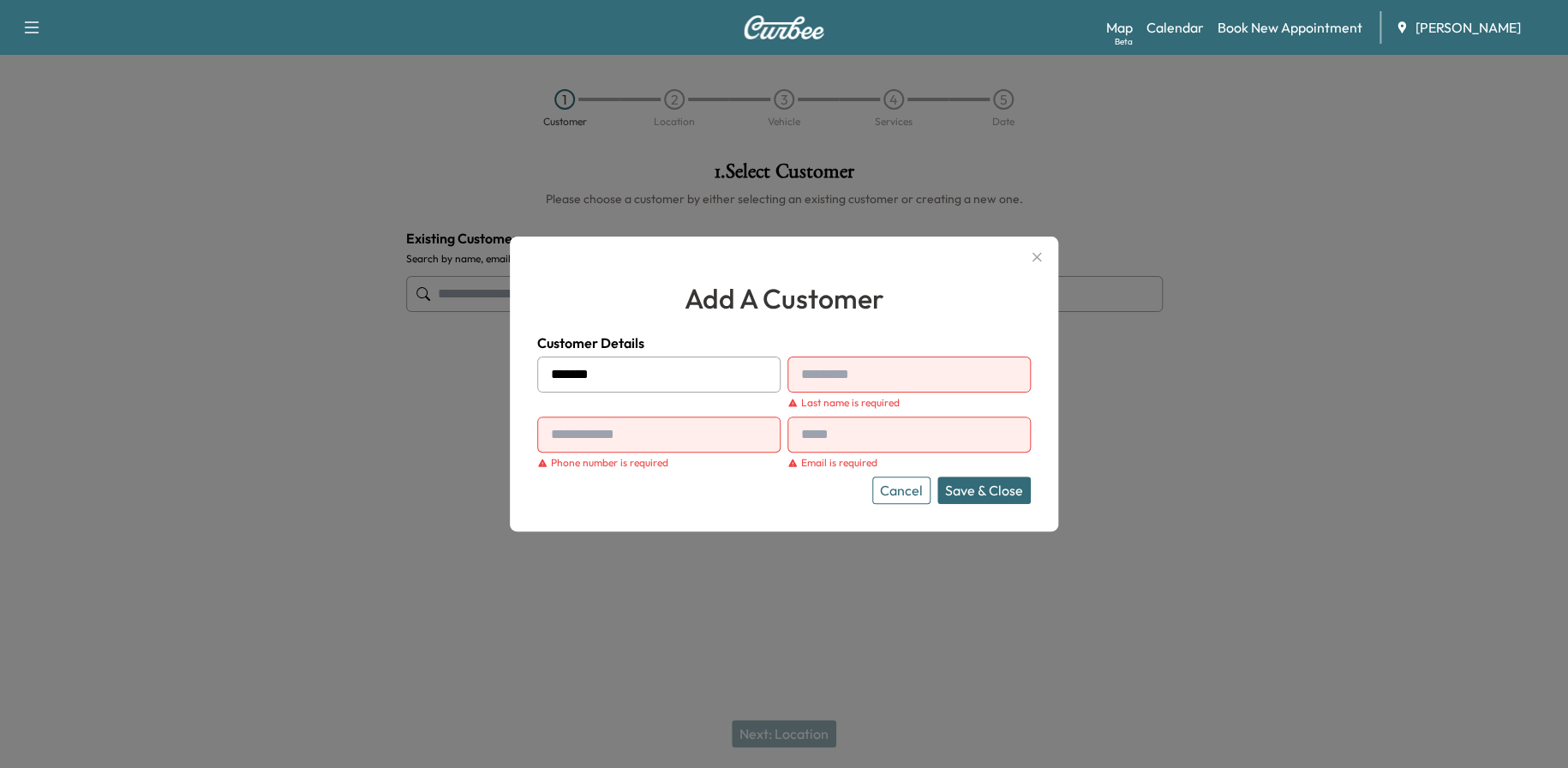
click at [820, 381] on input "text" at bounding box center [909, 375] width 244 height 36
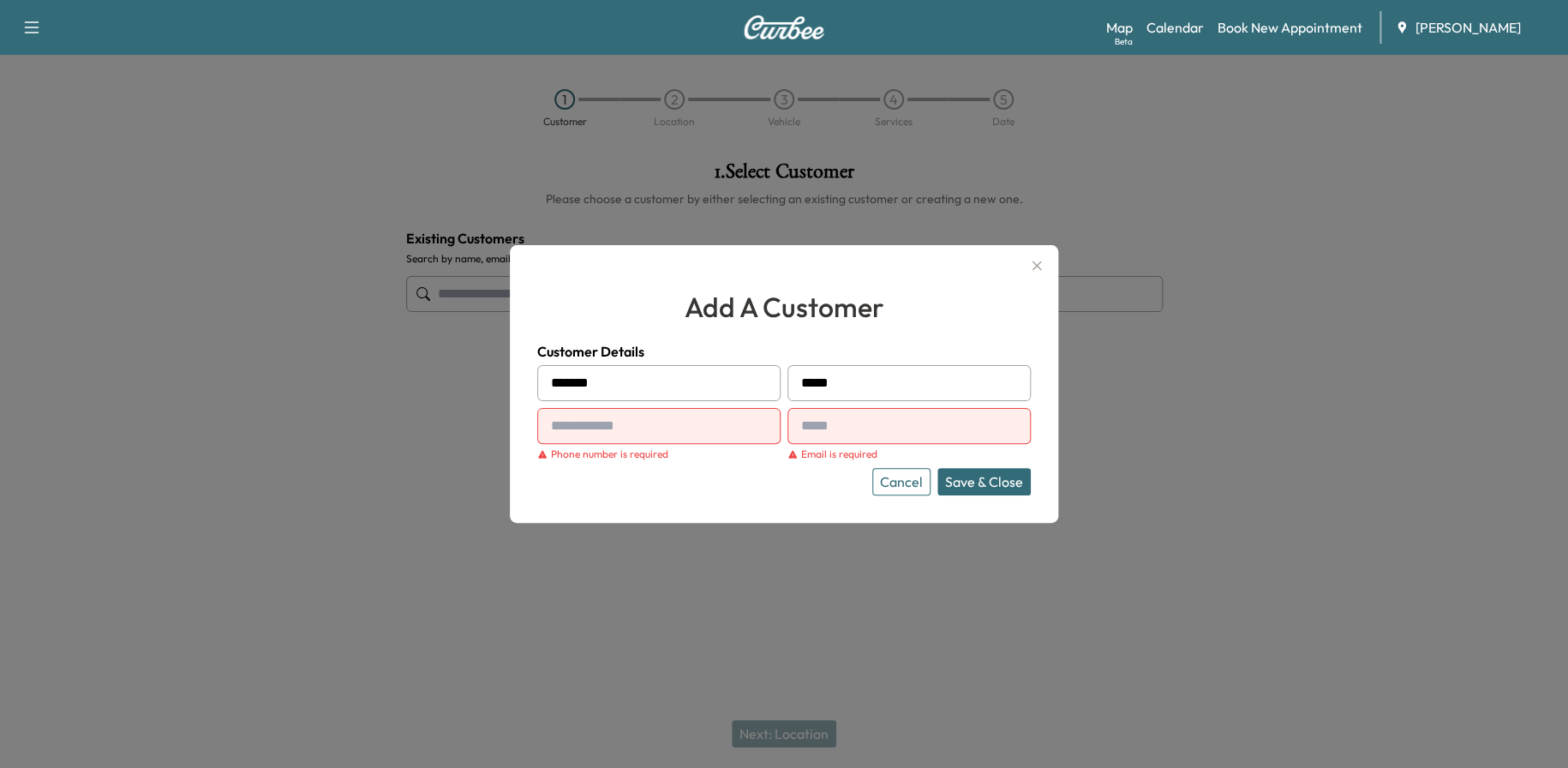
type input "*****"
click at [691, 433] on input "text" at bounding box center [659, 426] width 244 height 36
paste input "**********"
type input "**********"
paste input "**********"
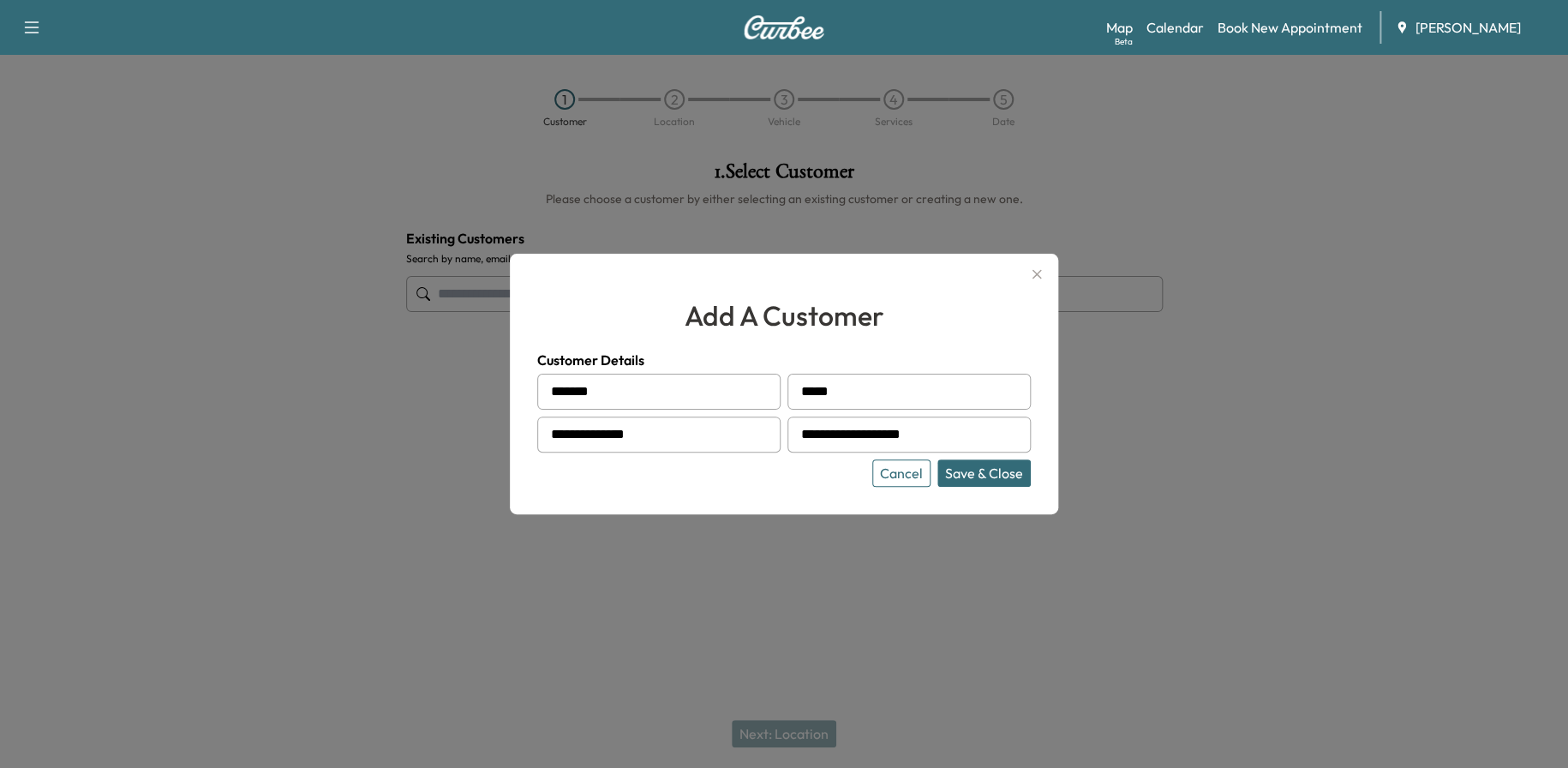
type input "**********"
click at [996, 474] on button "Save & Close" at bounding box center [984, 472] width 94 height 27
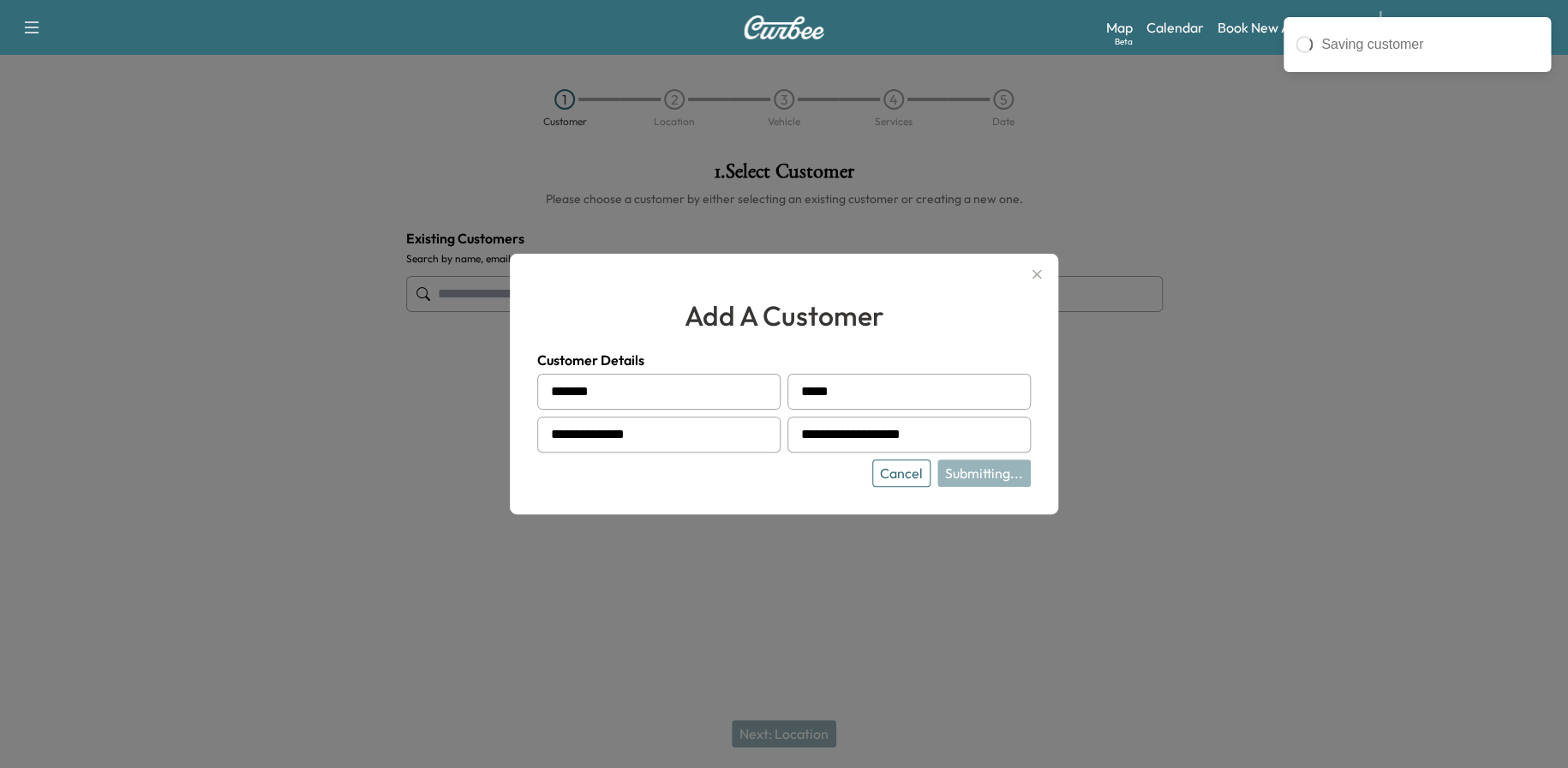
type input "**********"
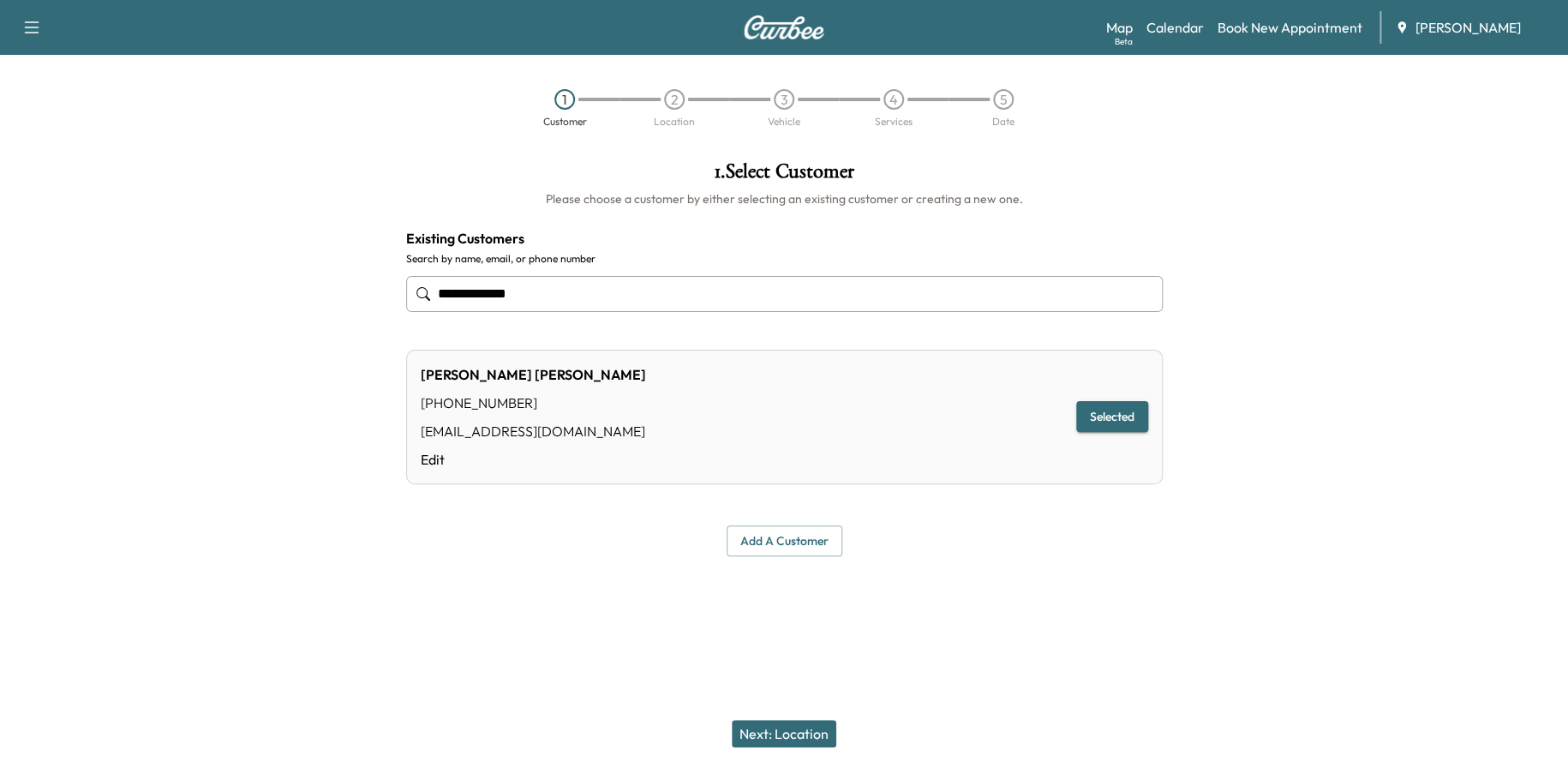
click at [823, 738] on button "Next: Location" at bounding box center [784, 733] width 105 height 27
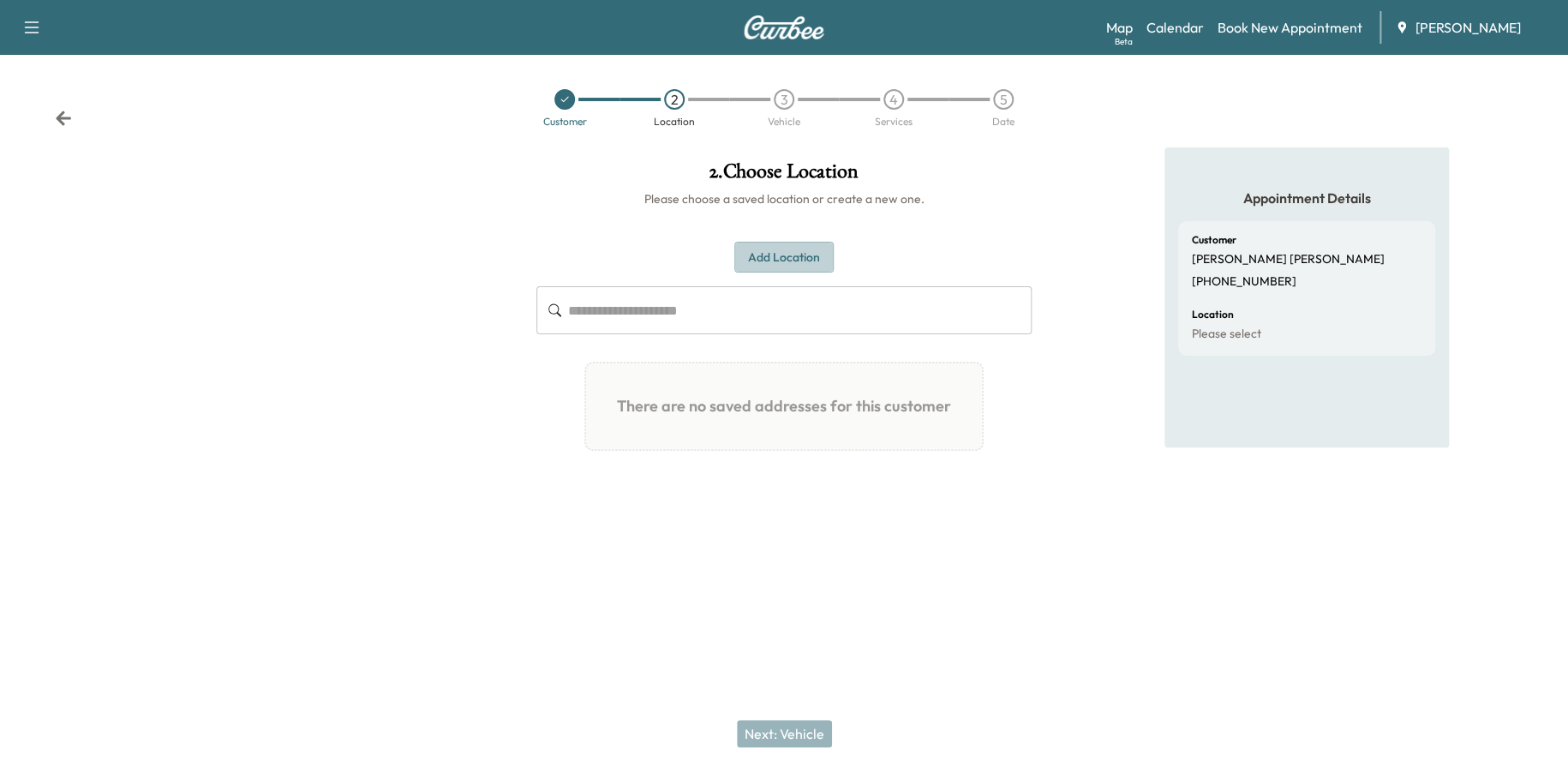
drag, startPoint x: 769, startPoint y: 269, endPoint x: 761, endPoint y: 252, distance: 18.8
click at [767, 267] on button "Add Location" at bounding box center [784, 258] width 100 height 32
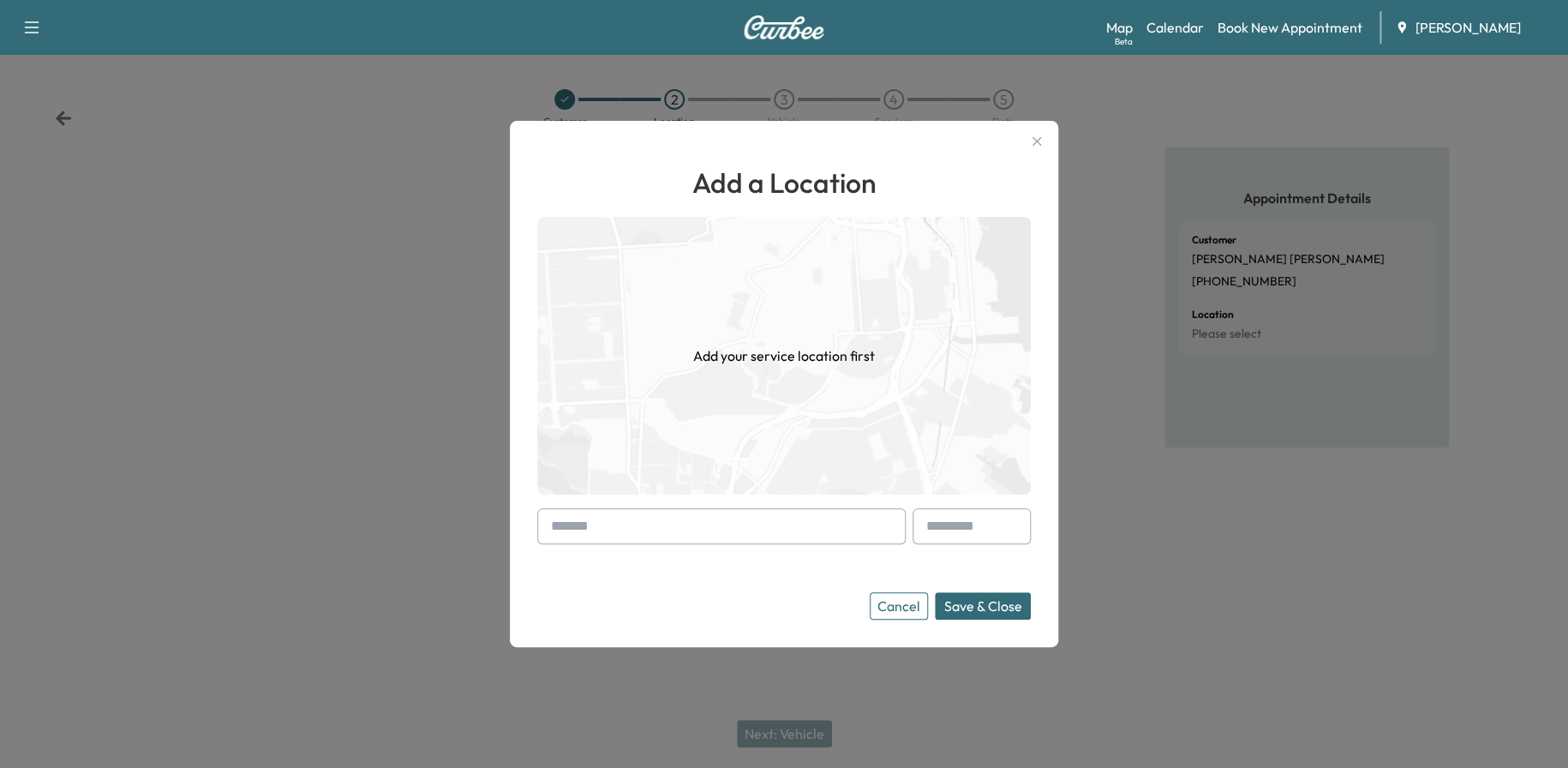
click at [665, 543] on input "text" at bounding box center [721, 526] width 368 height 36
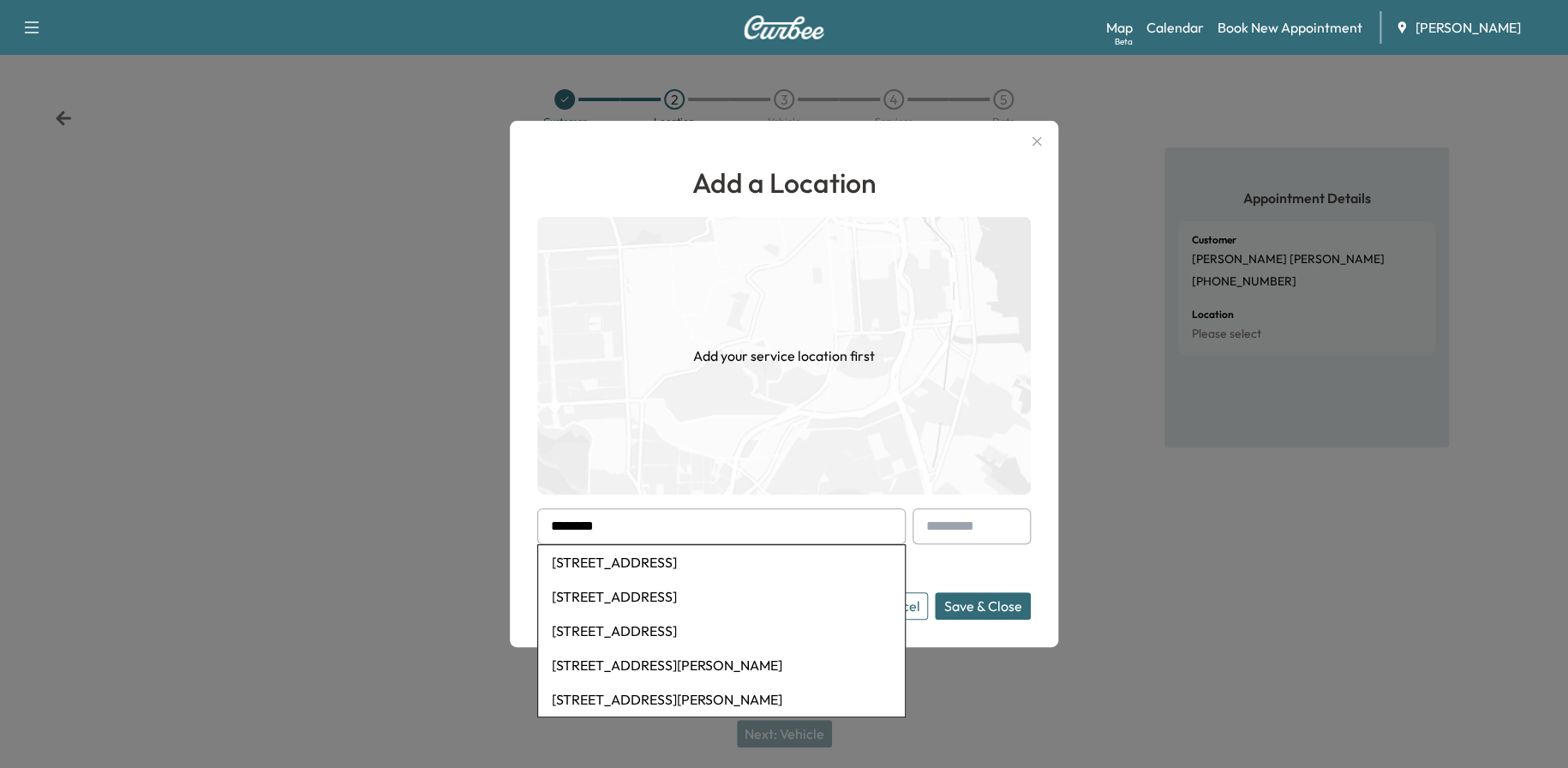
click at [736, 554] on li "[STREET_ADDRESS]" at bounding box center [721, 562] width 366 height 34
type input "**********"
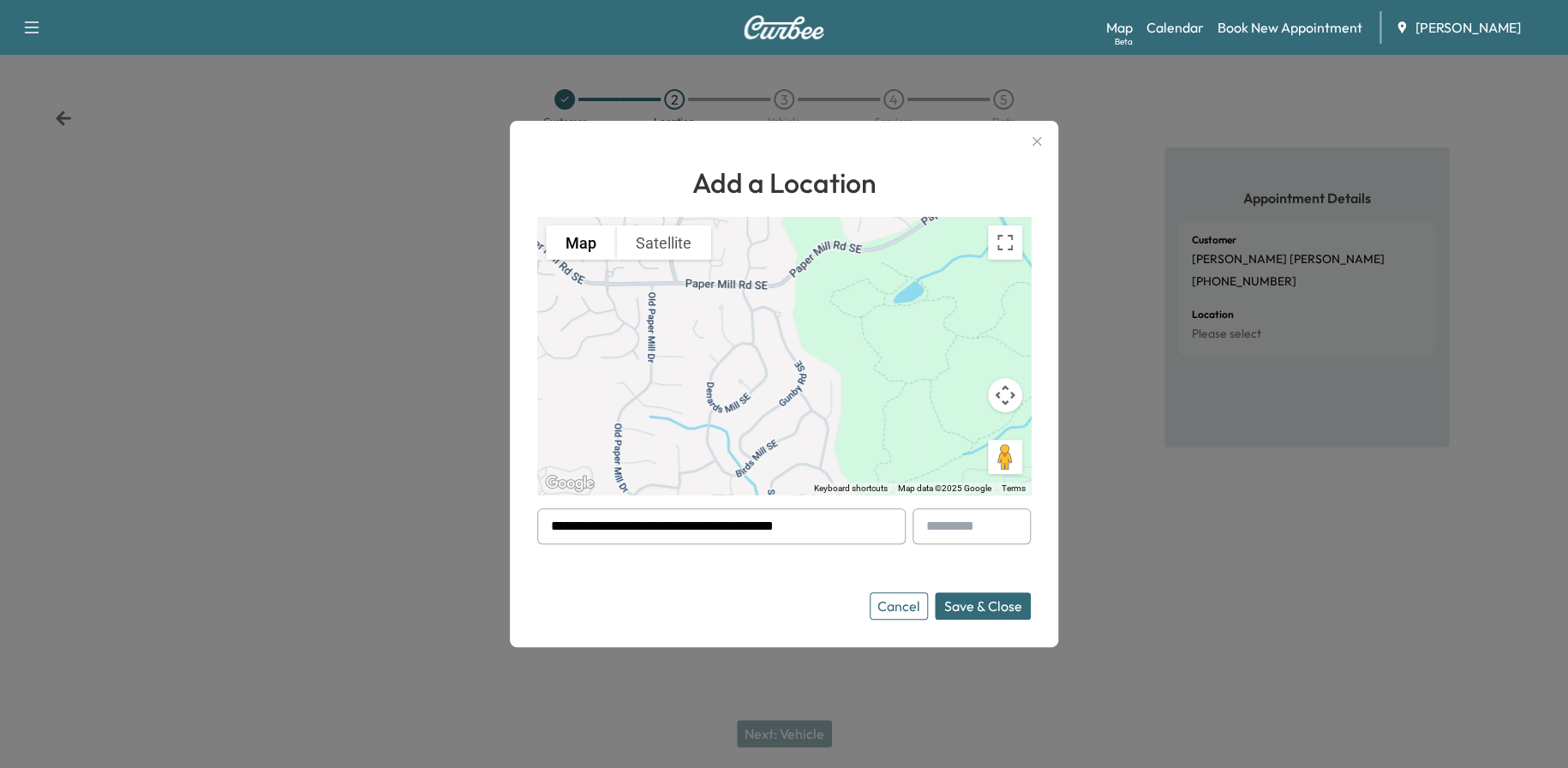
click at [998, 602] on button "Save & Close" at bounding box center [983, 605] width 96 height 27
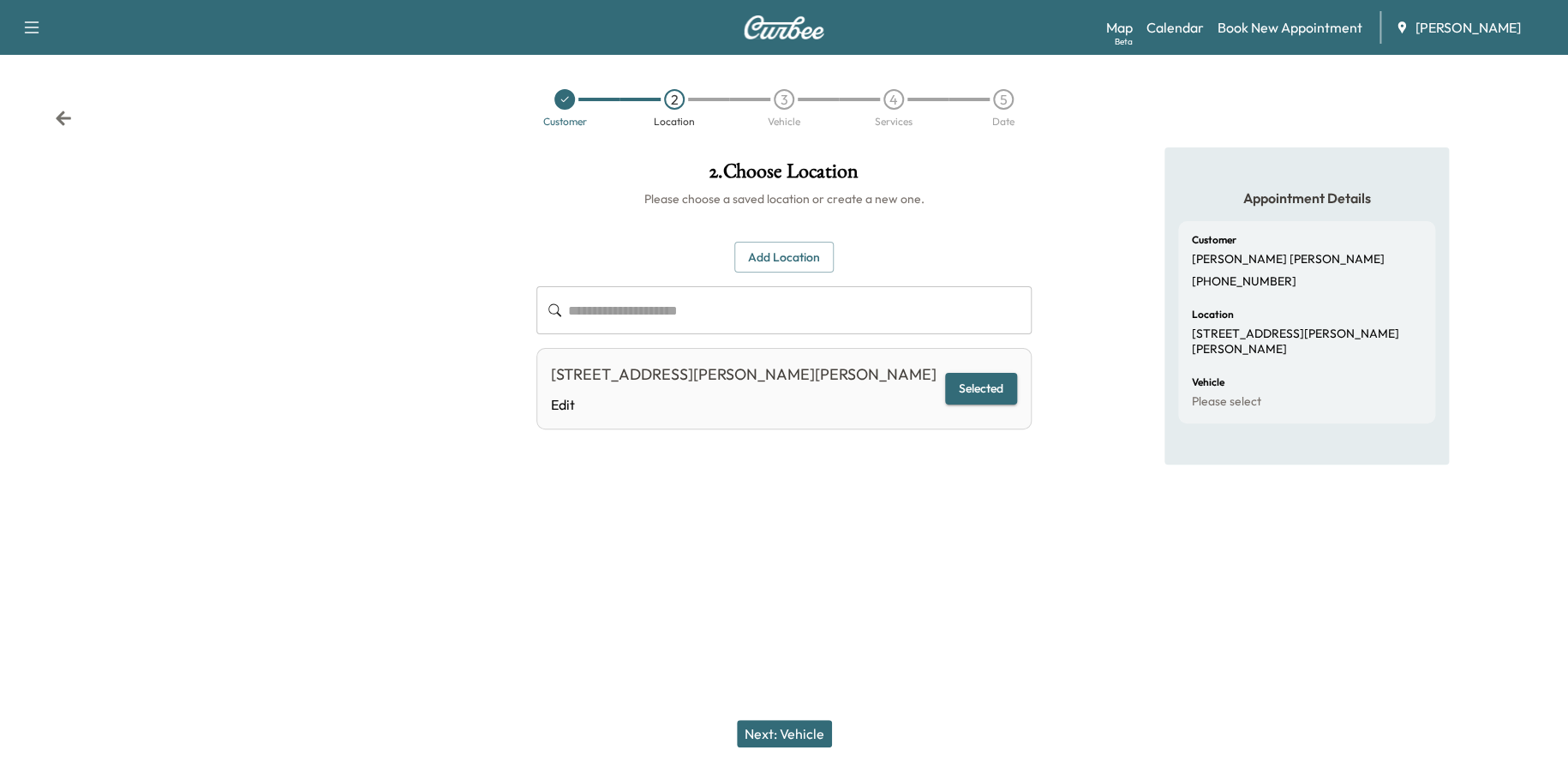
click at [798, 735] on button "Next: Vehicle" at bounding box center [784, 733] width 95 height 27
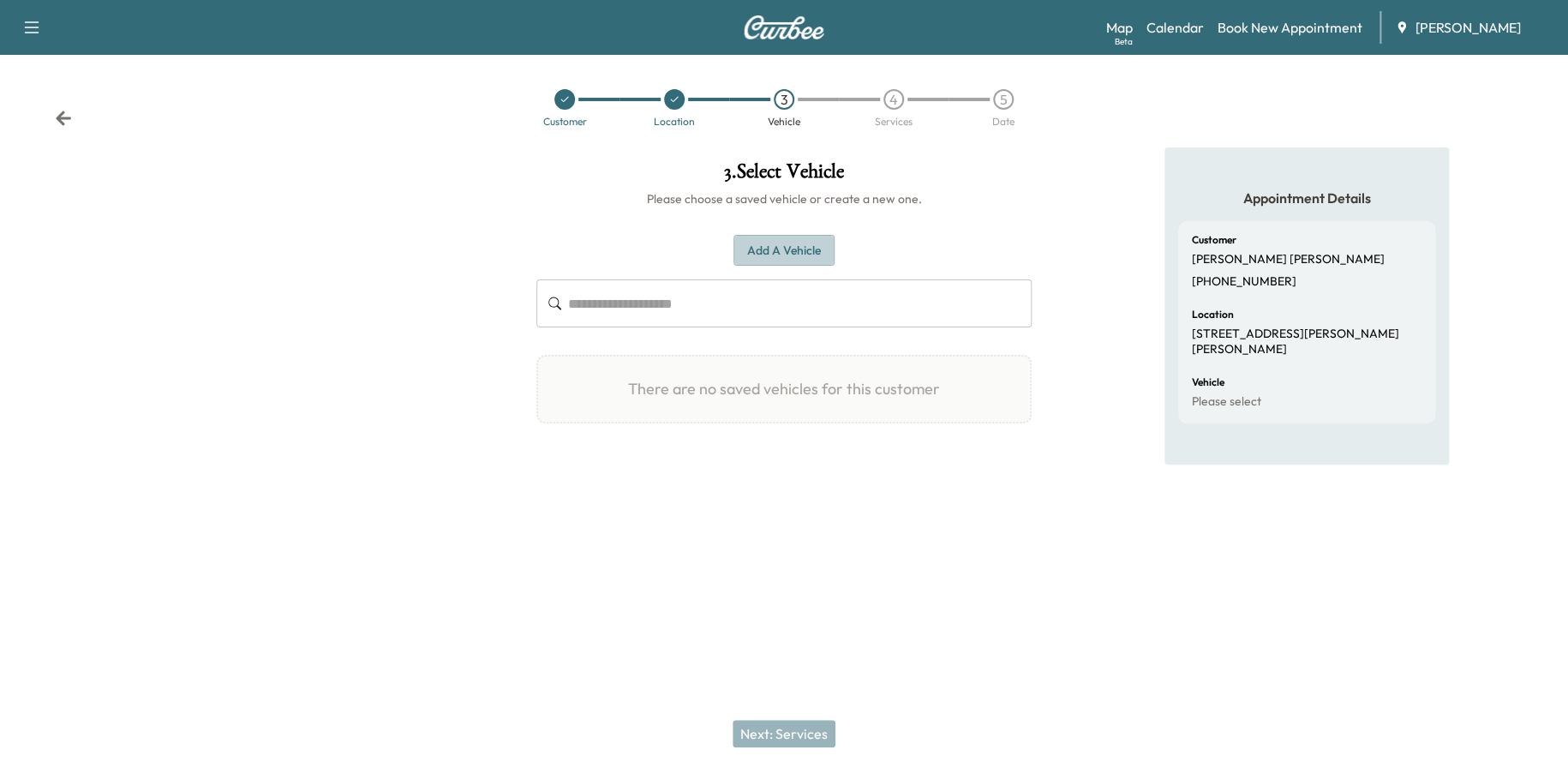
click at [779, 246] on button "Add a Vehicle" at bounding box center [784, 251] width 101 height 32
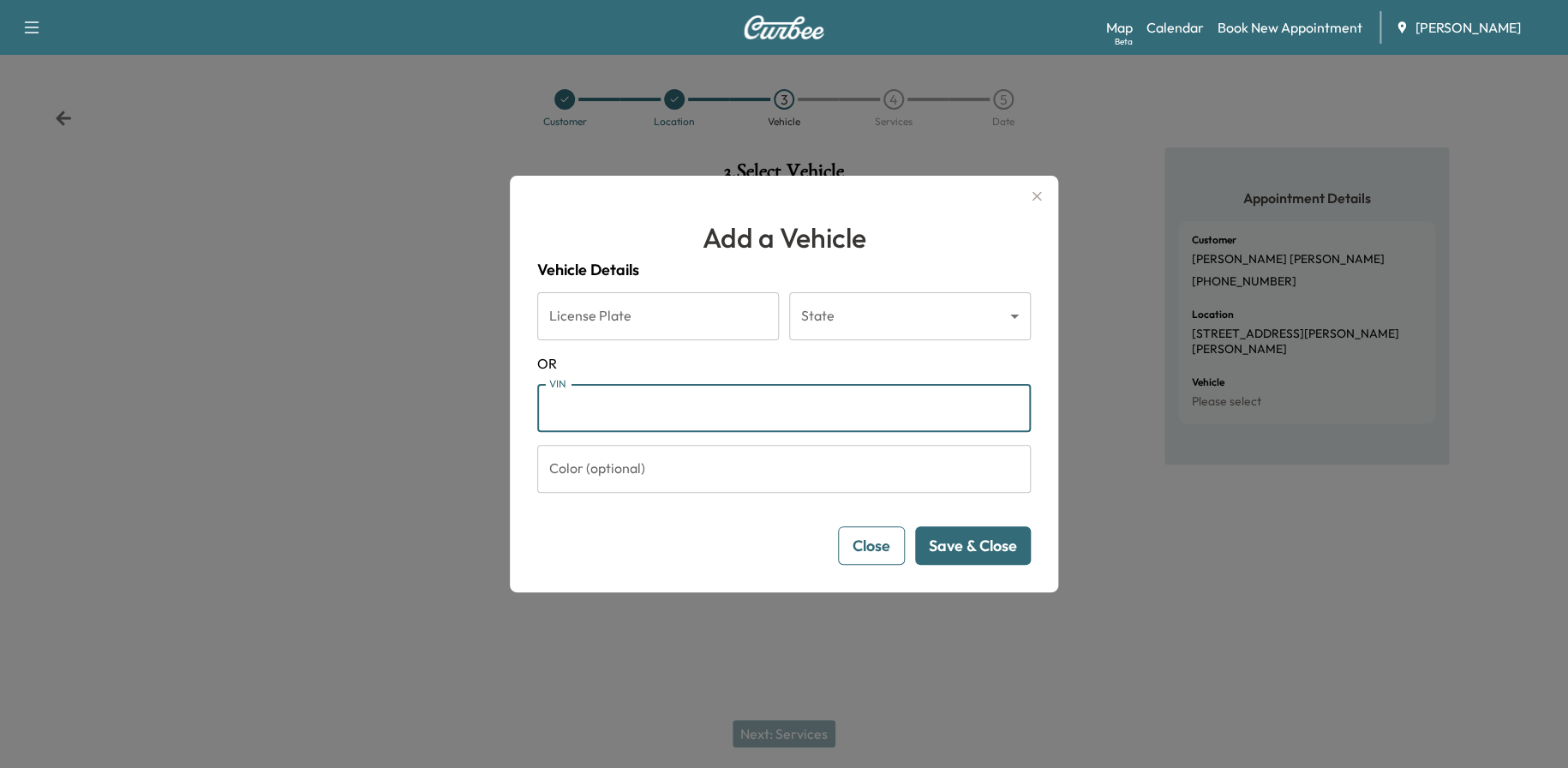
click at [644, 417] on input "VIN" at bounding box center [784, 408] width 493 height 48
paste input "**********"
type input "**********"
click at [977, 535] on button "Save & Close" at bounding box center [973, 545] width 116 height 39
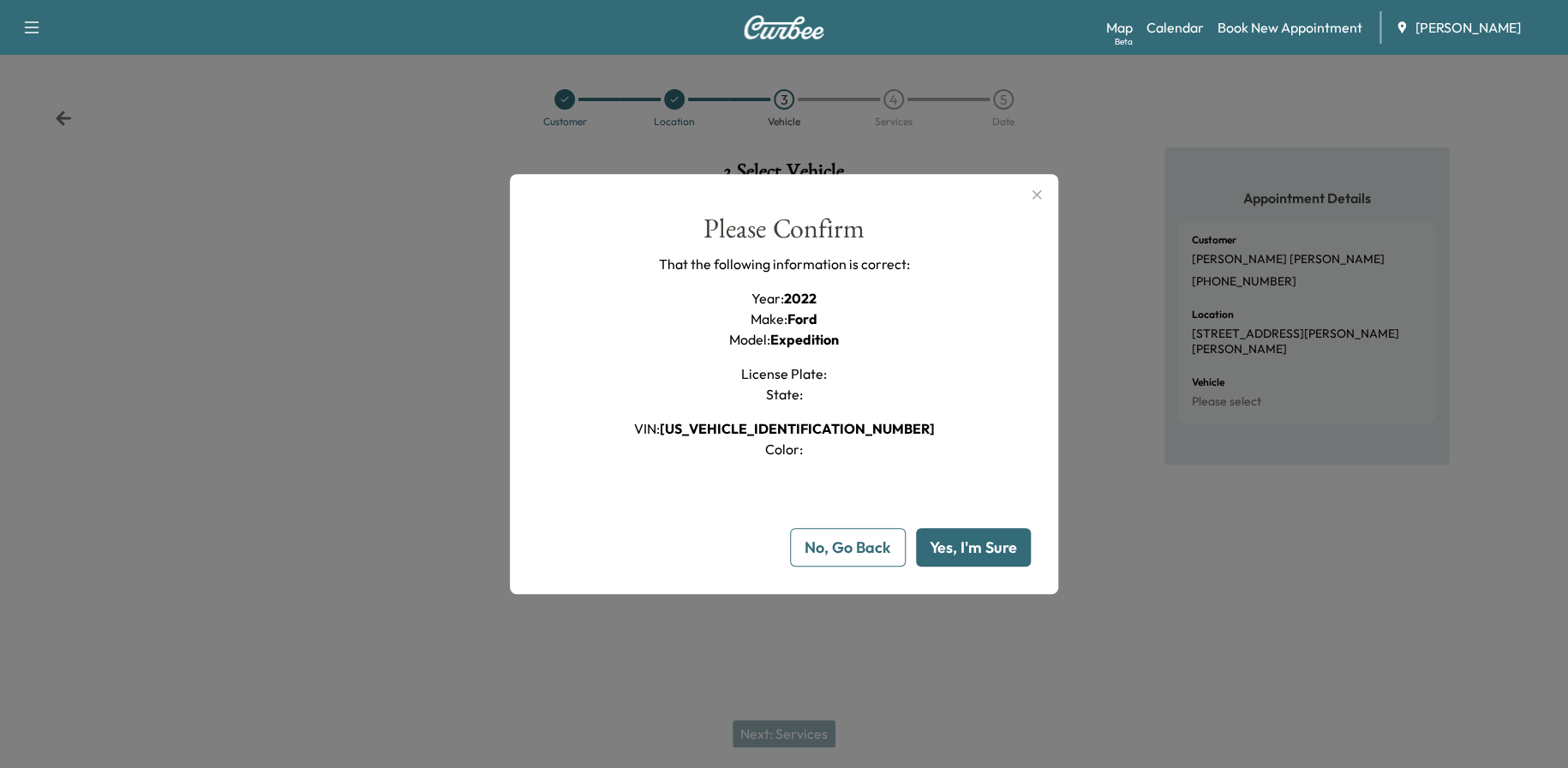
click at [977, 535] on button "Yes, I'm Sure" at bounding box center [973, 547] width 115 height 39
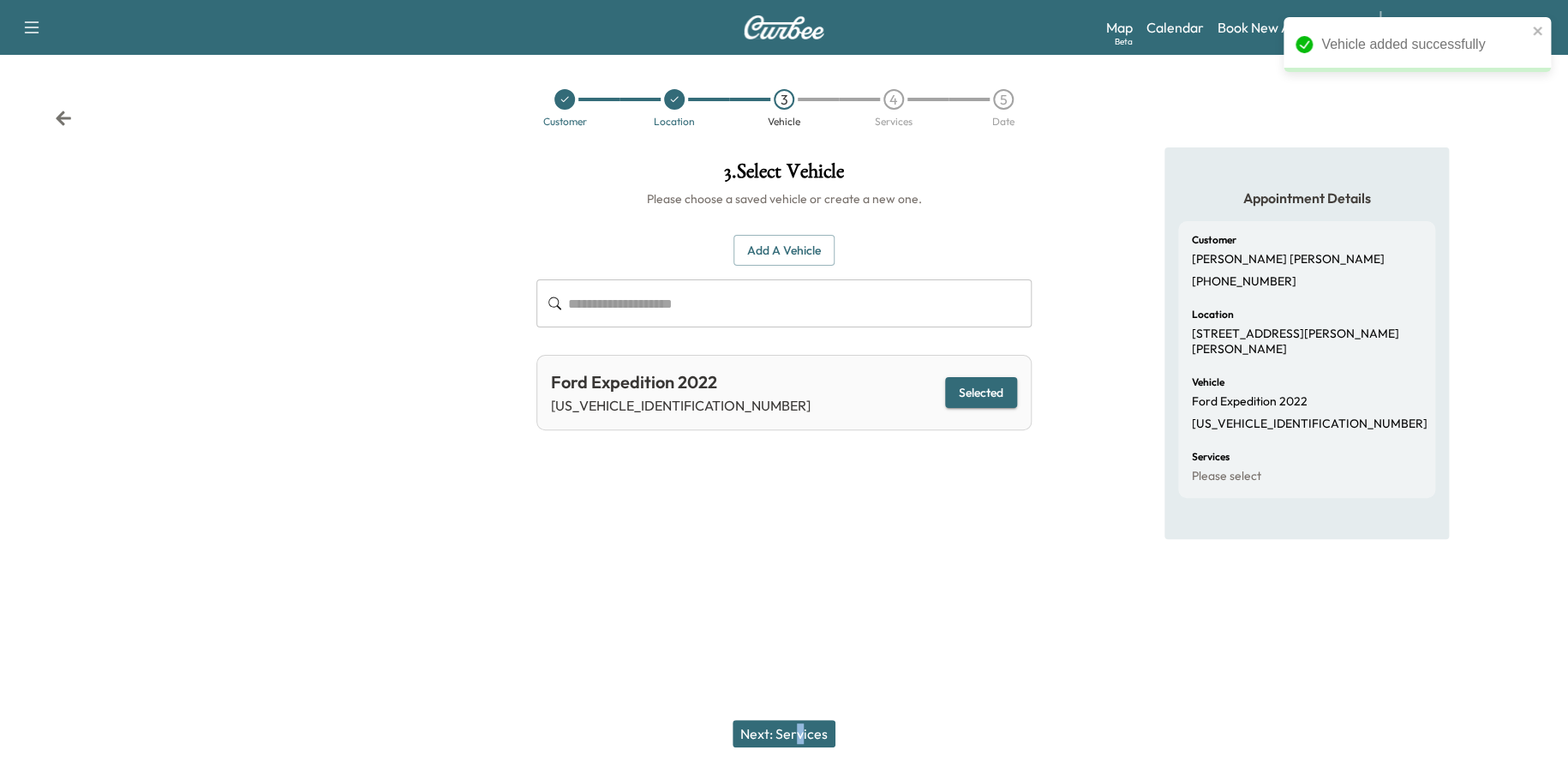
click at [795, 717] on div "Next: Services" at bounding box center [784, 733] width 1568 height 69
click at [795, 724] on button "Next: Services" at bounding box center [784, 733] width 103 height 27
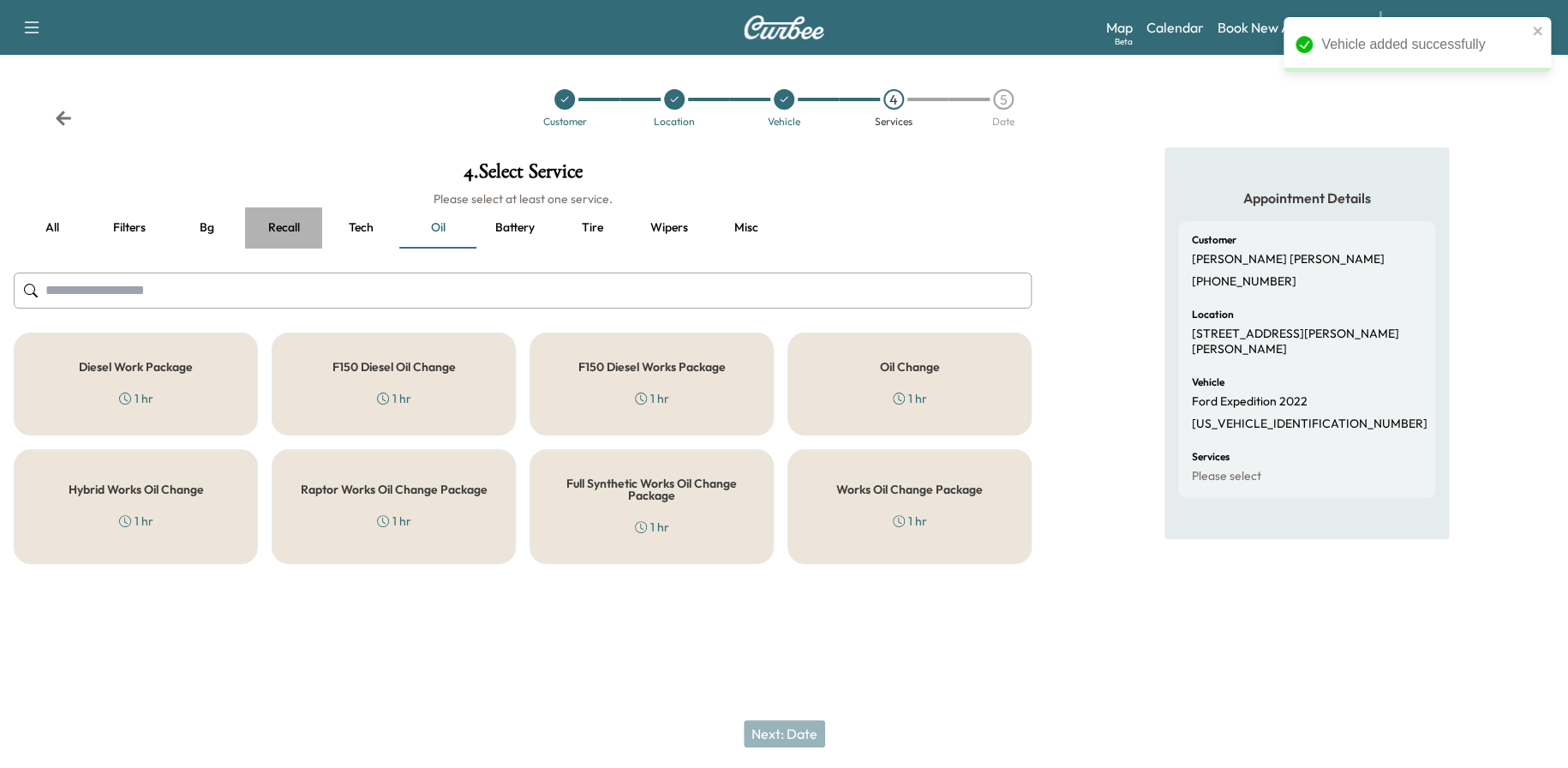
click at [299, 229] on button "Recall" at bounding box center [283, 228] width 77 height 41
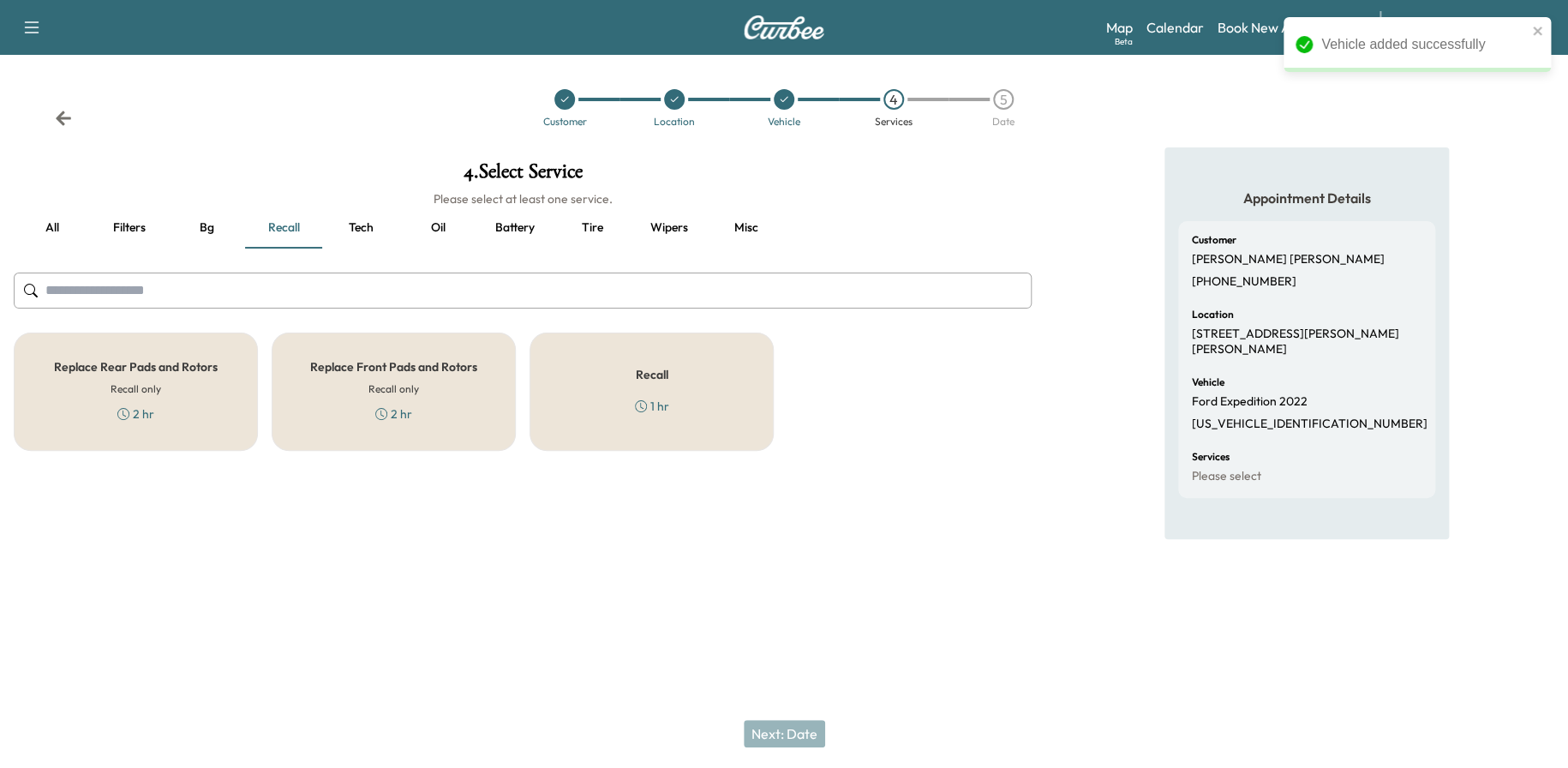
click at [672, 406] on div "Recall 1 hr" at bounding box center [652, 391] width 245 height 118
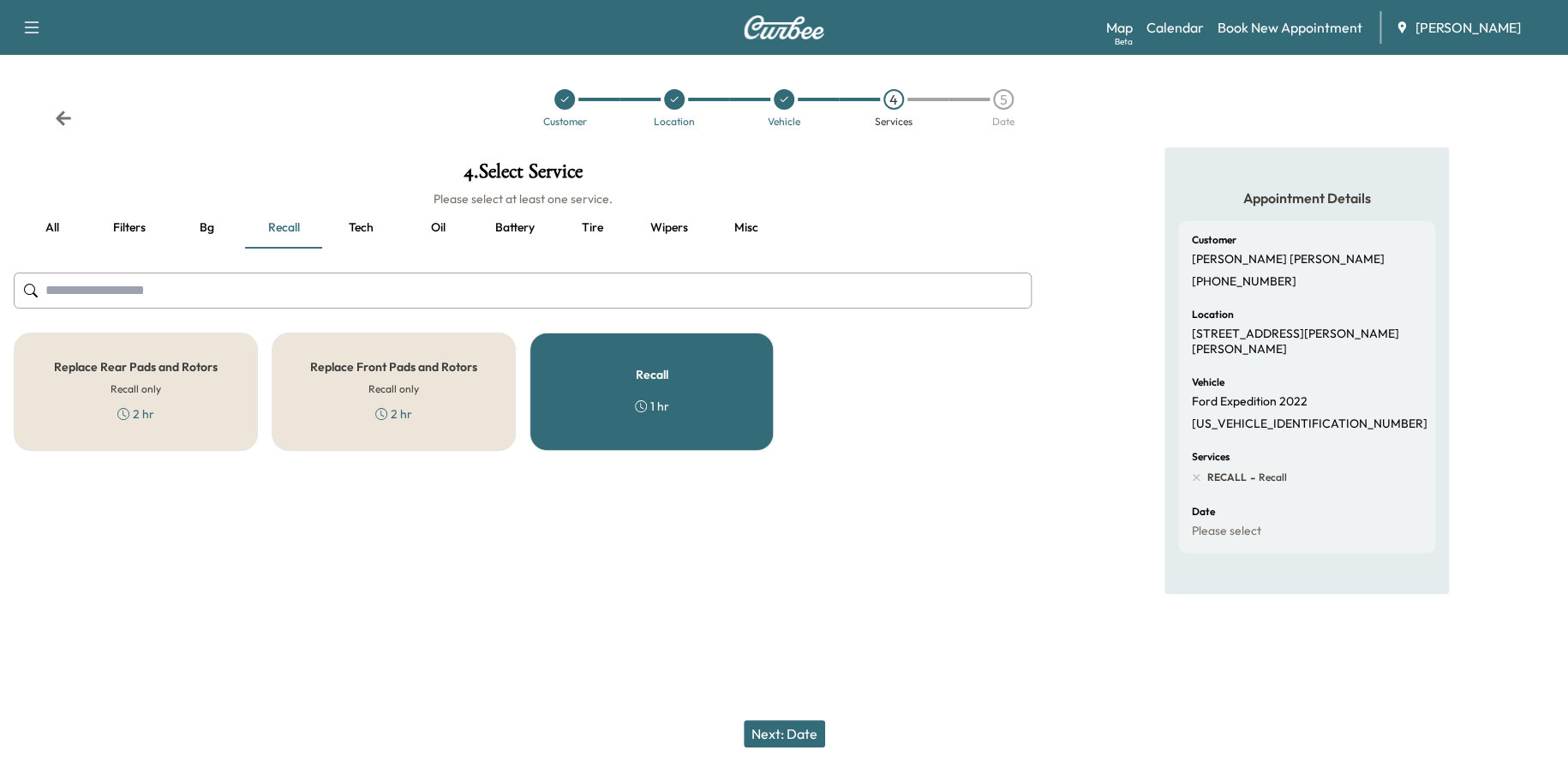
click at [789, 731] on button "Next: Date" at bounding box center [784, 733] width 82 height 27
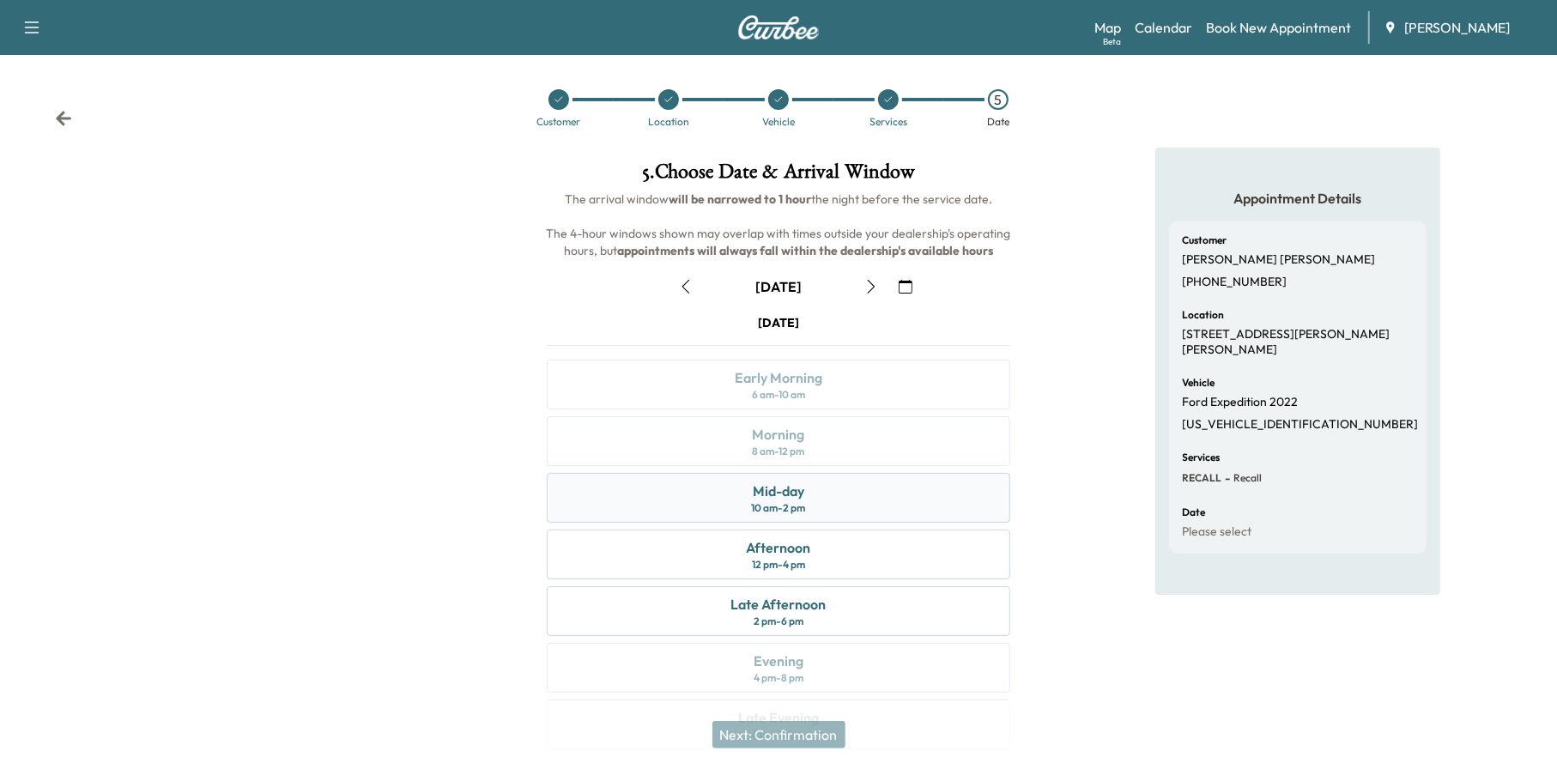
click at [832, 504] on div "Mid-day 10 am - 2 pm" at bounding box center [779, 498] width 464 height 50
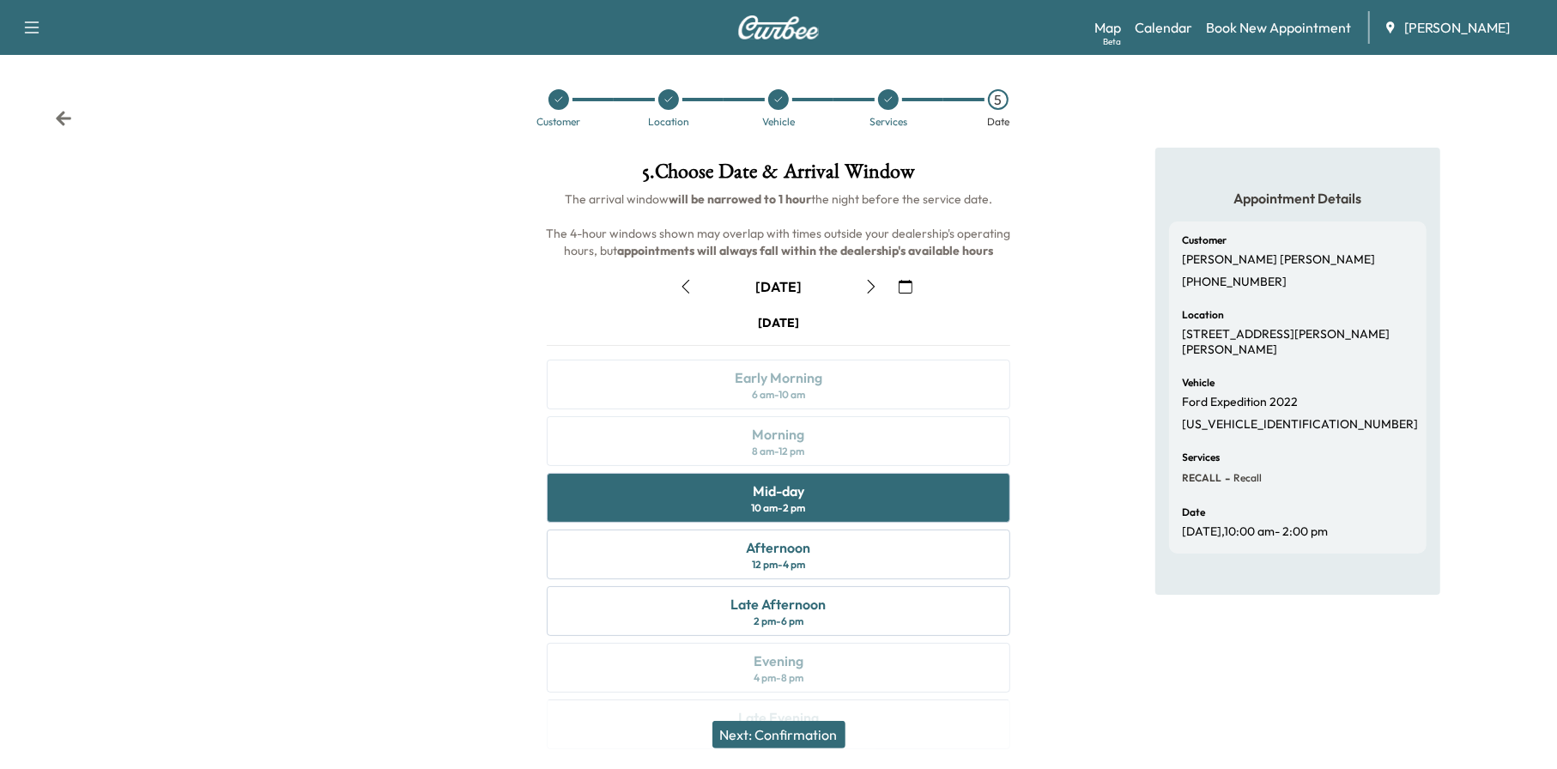
click at [899, 285] on icon "button" at bounding box center [906, 287] width 14 height 14
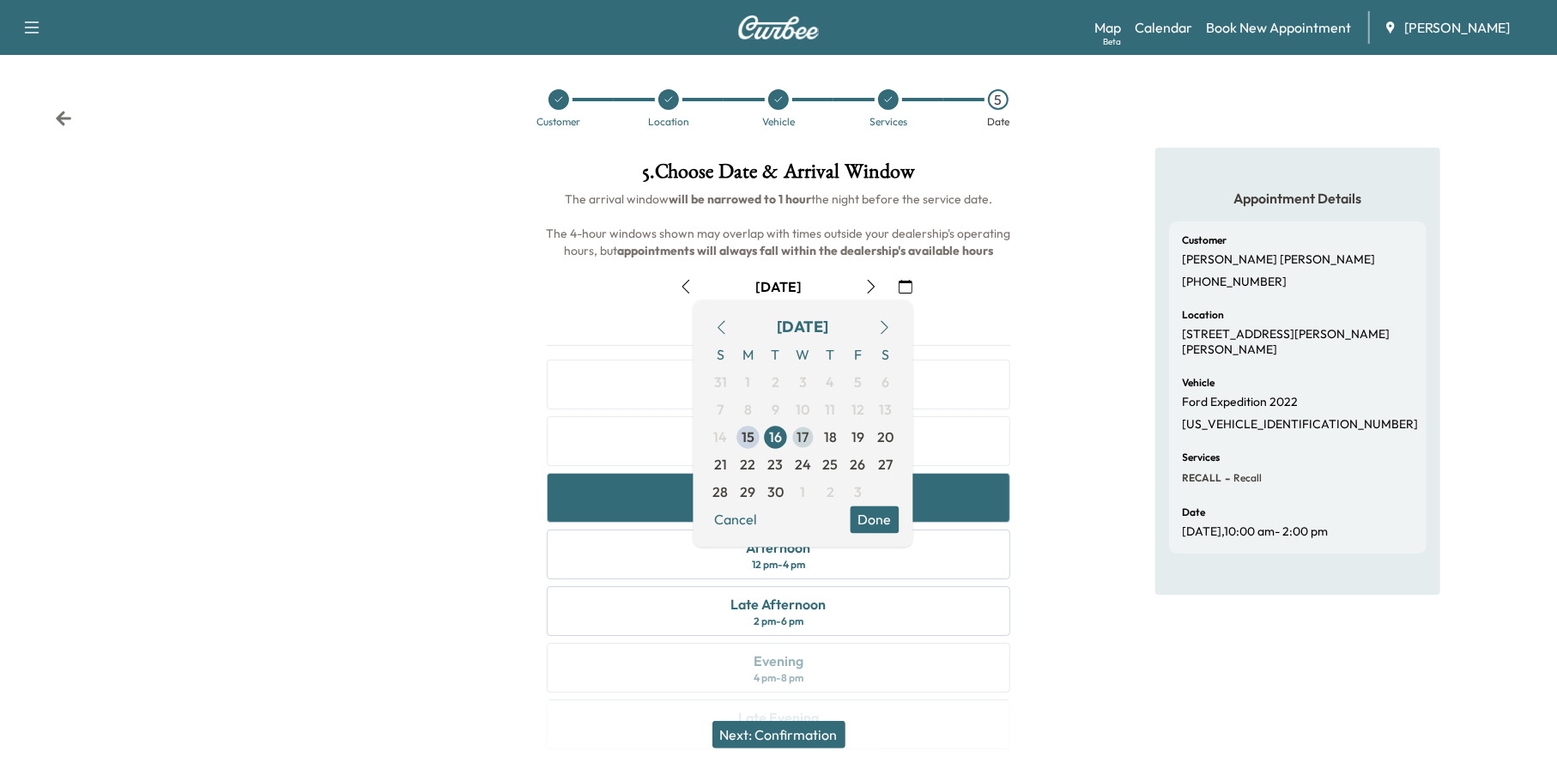
click at [806, 440] on span "17" at bounding box center [804, 438] width 12 height 21
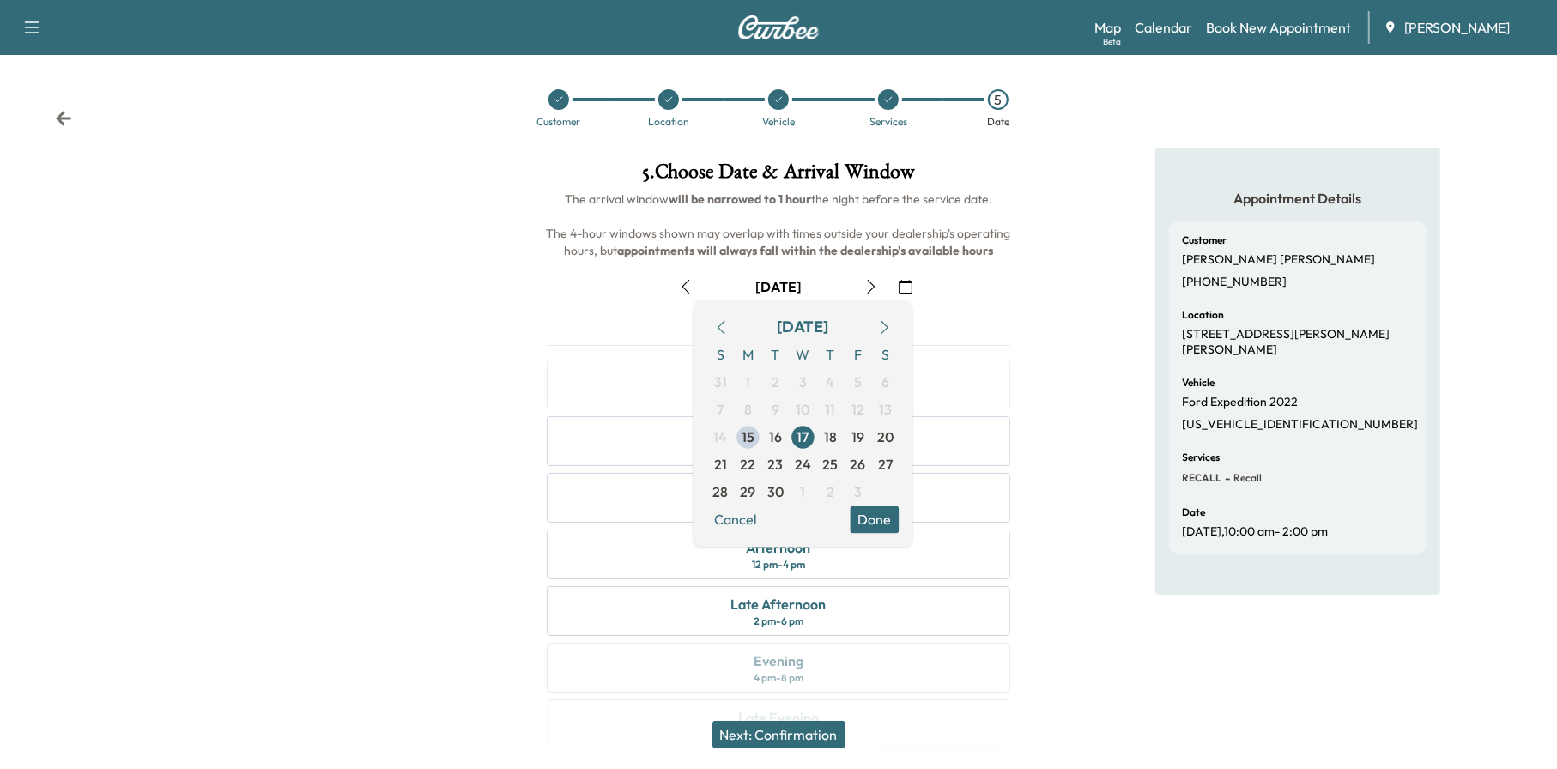
click at [881, 515] on button "Done" at bounding box center [875, 519] width 49 height 27
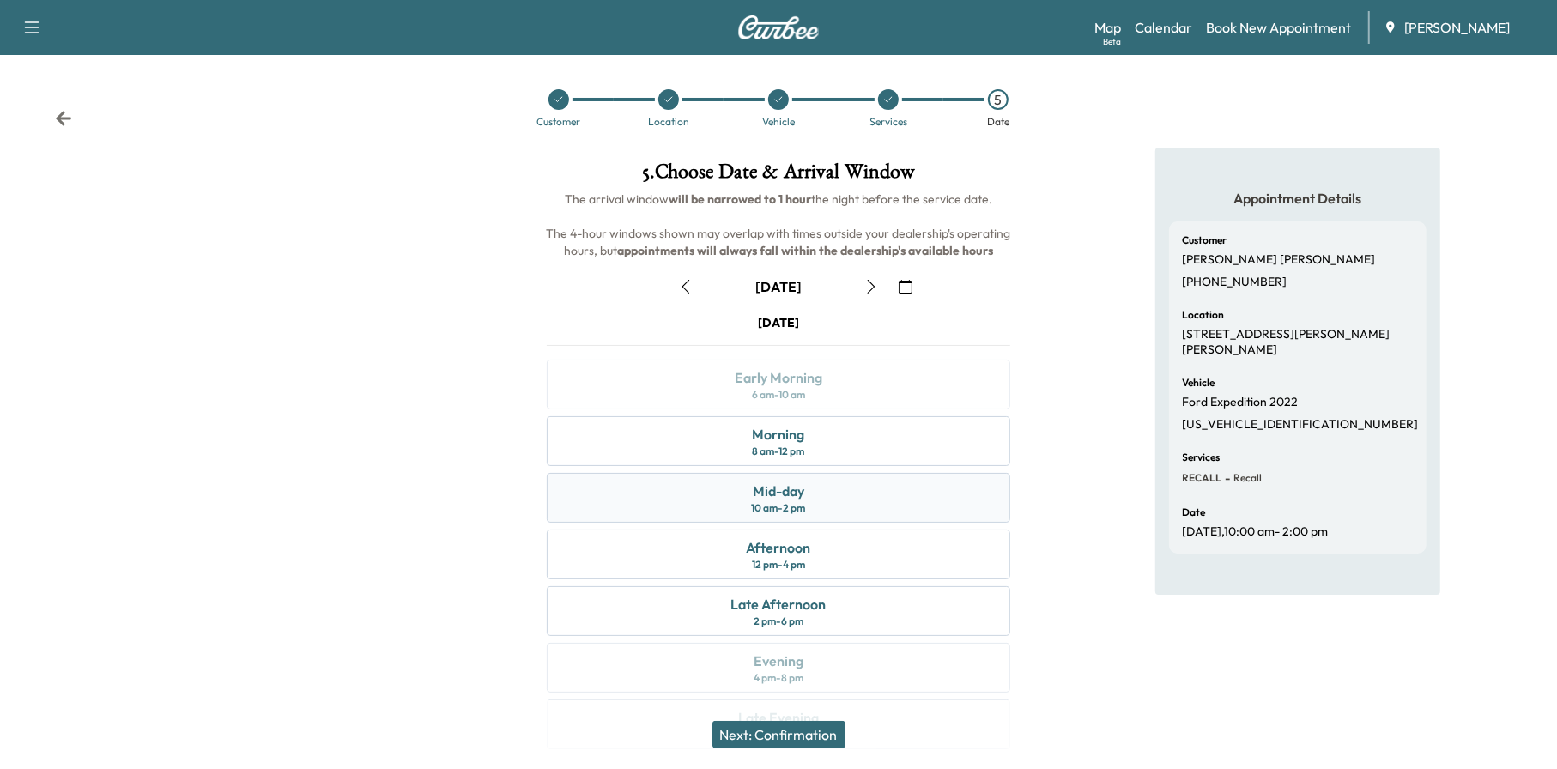
click at [816, 488] on div "Mid-day 10 am - 2 pm" at bounding box center [779, 498] width 464 height 50
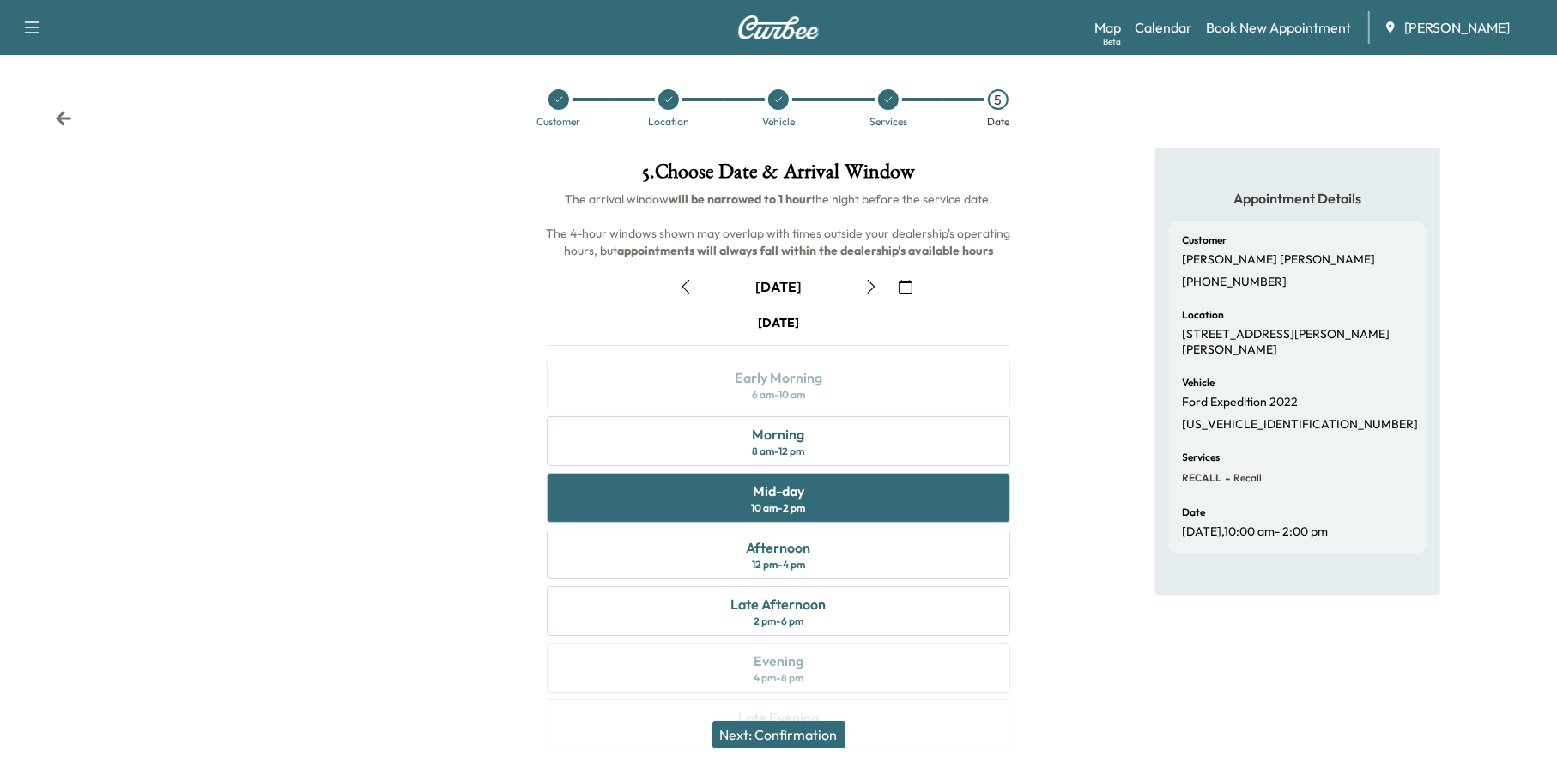
click at [807, 730] on button "Next: Confirmation" at bounding box center [779, 734] width 133 height 27
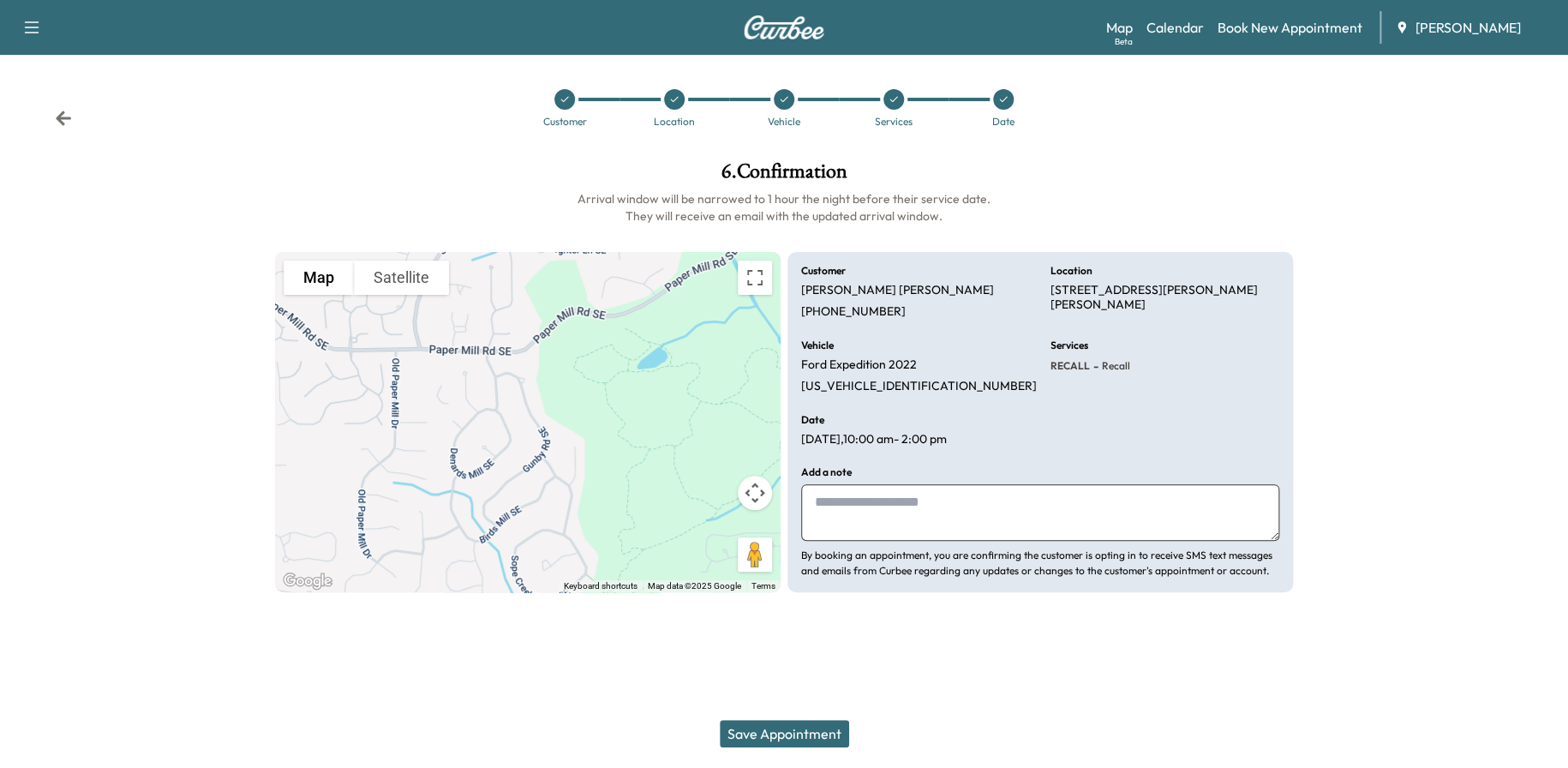
click at [892, 500] on textarea at bounding box center [1040, 512] width 478 height 57
type textarea "*****"
click at [802, 731] on button "Save Appointment" at bounding box center [784, 733] width 130 height 27
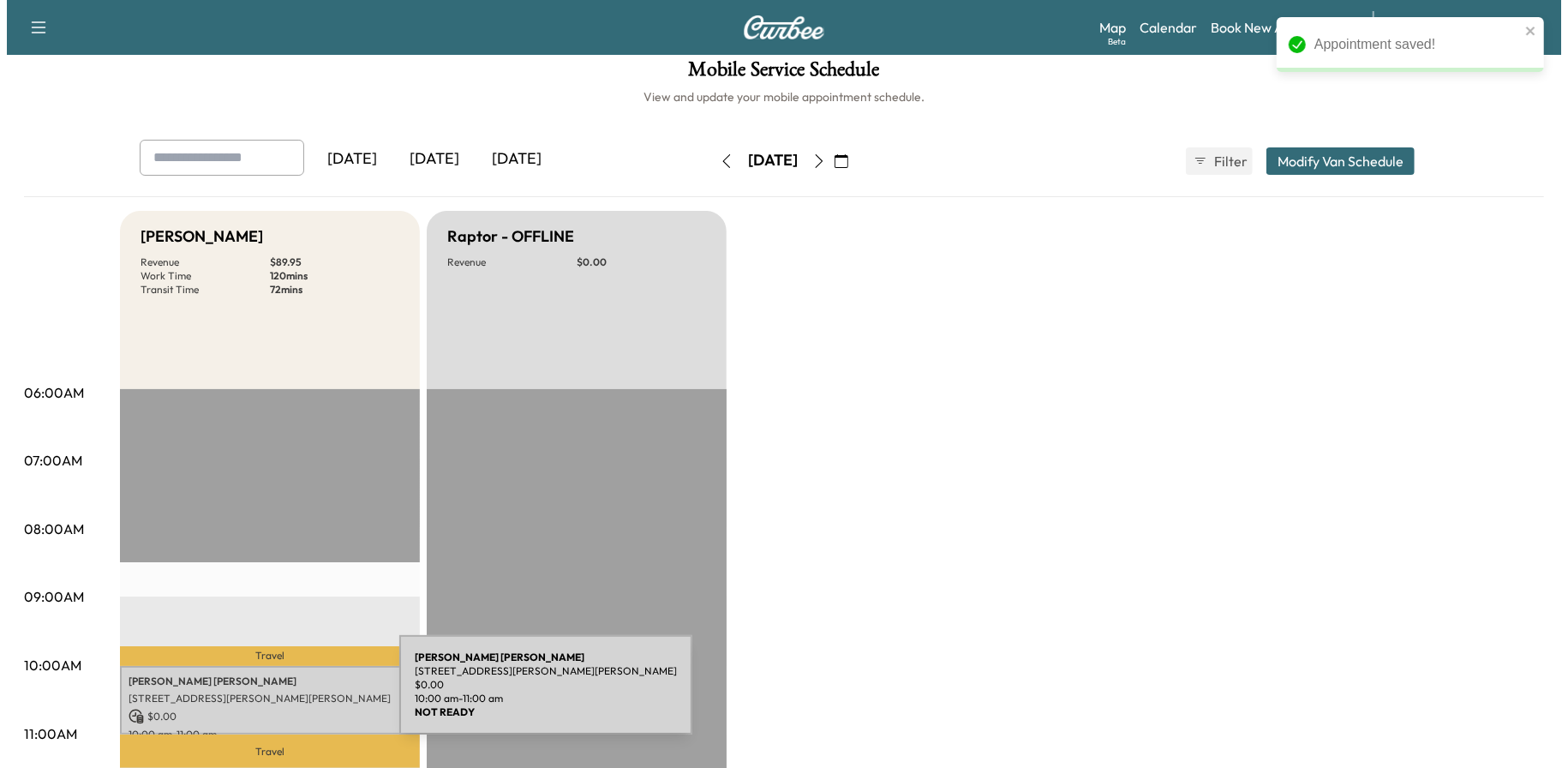
scroll to position [343, 0]
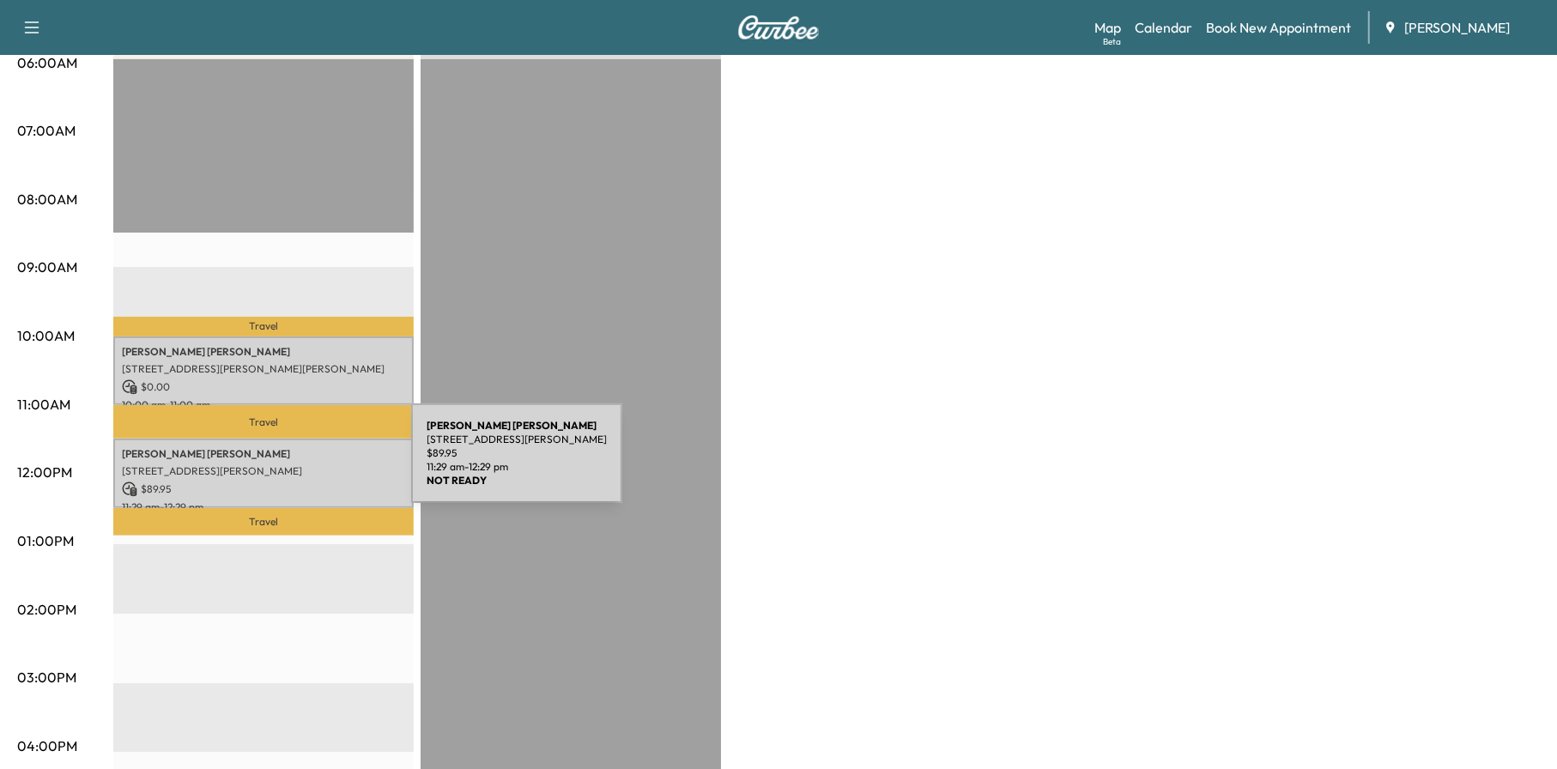
click at [282, 464] on p "[STREET_ADDRESS][PERSON_NAME]" at bounding box center [263, 471] width 283 height 14
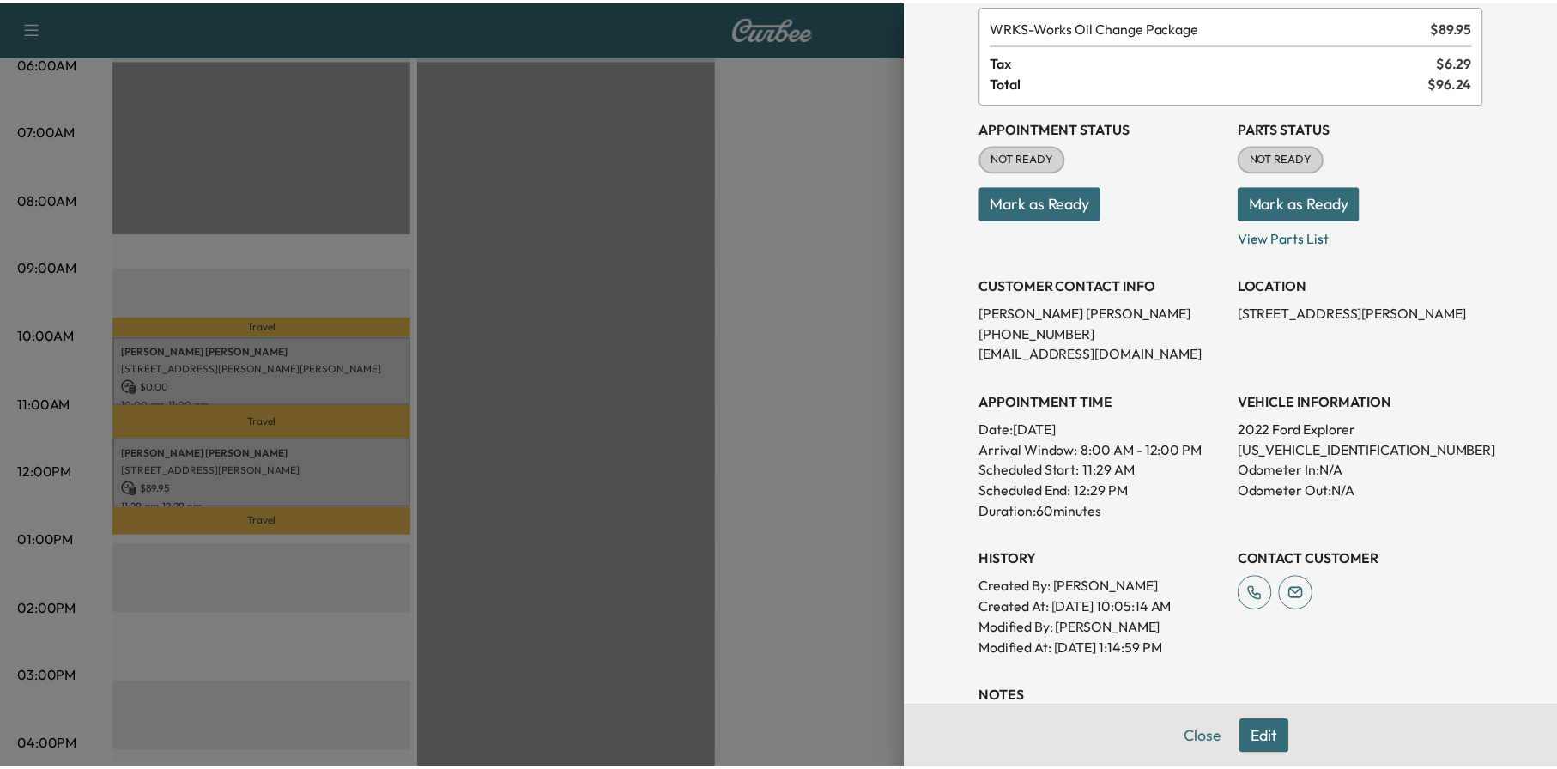
scroll to position [222, 0]
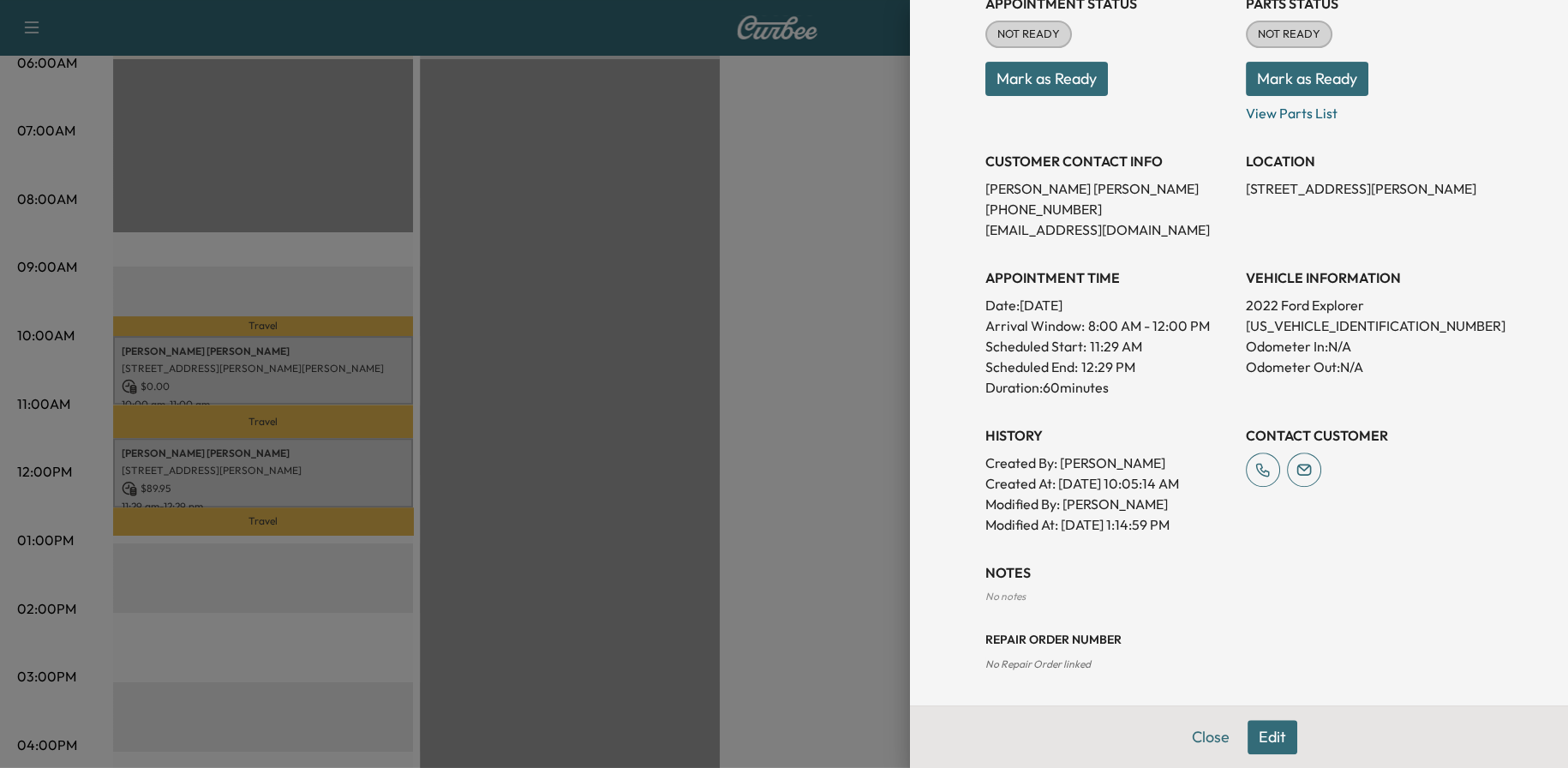
click at [814, 701] on div at bounding box center [784, 384] width 1568 height 768
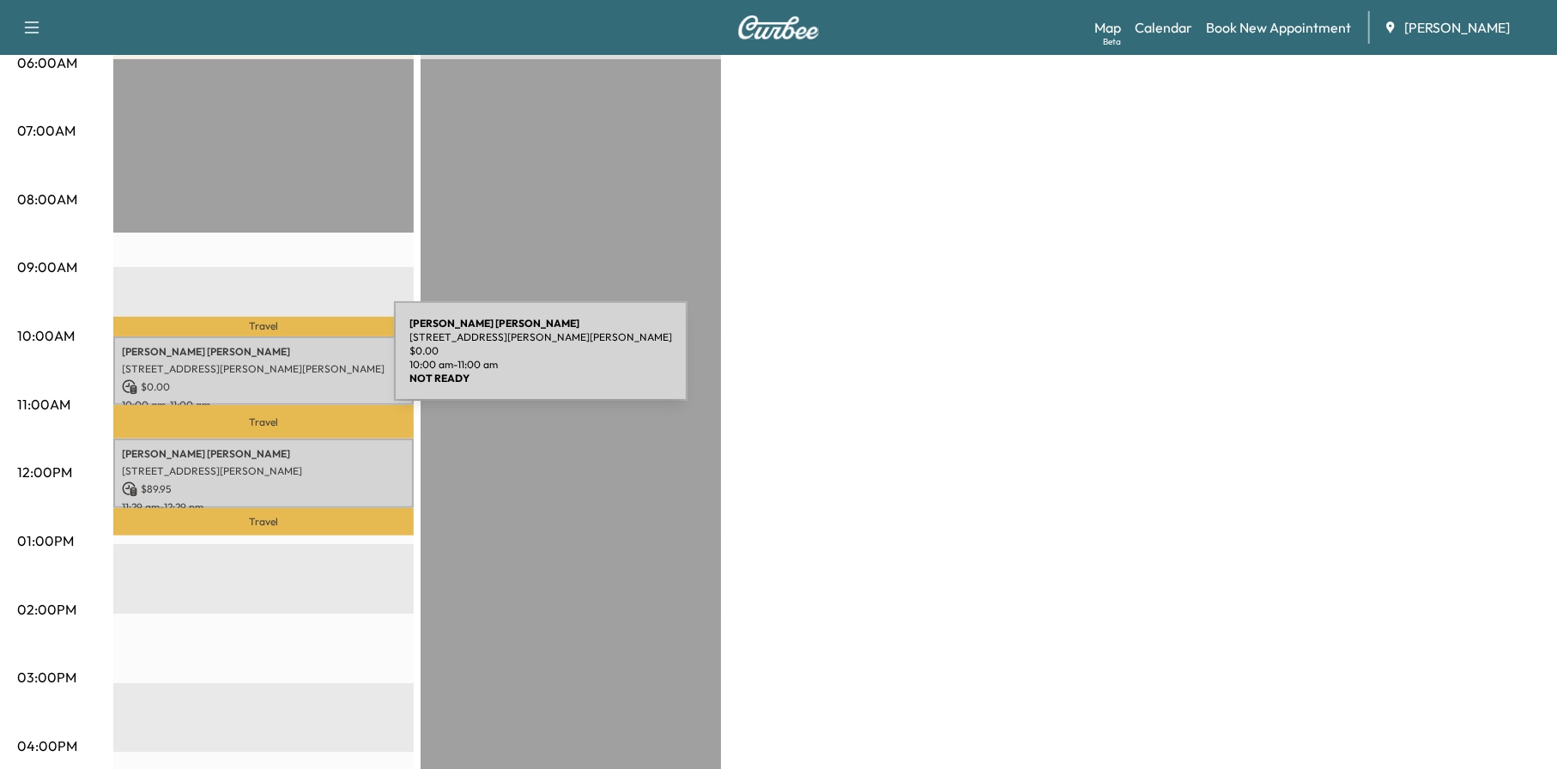
click at [265, 362] on p "[STREET_ADDRESS][PERSON_NAME][PERSON_NAME]" at bounding box center [263, 369] width 283 height 14
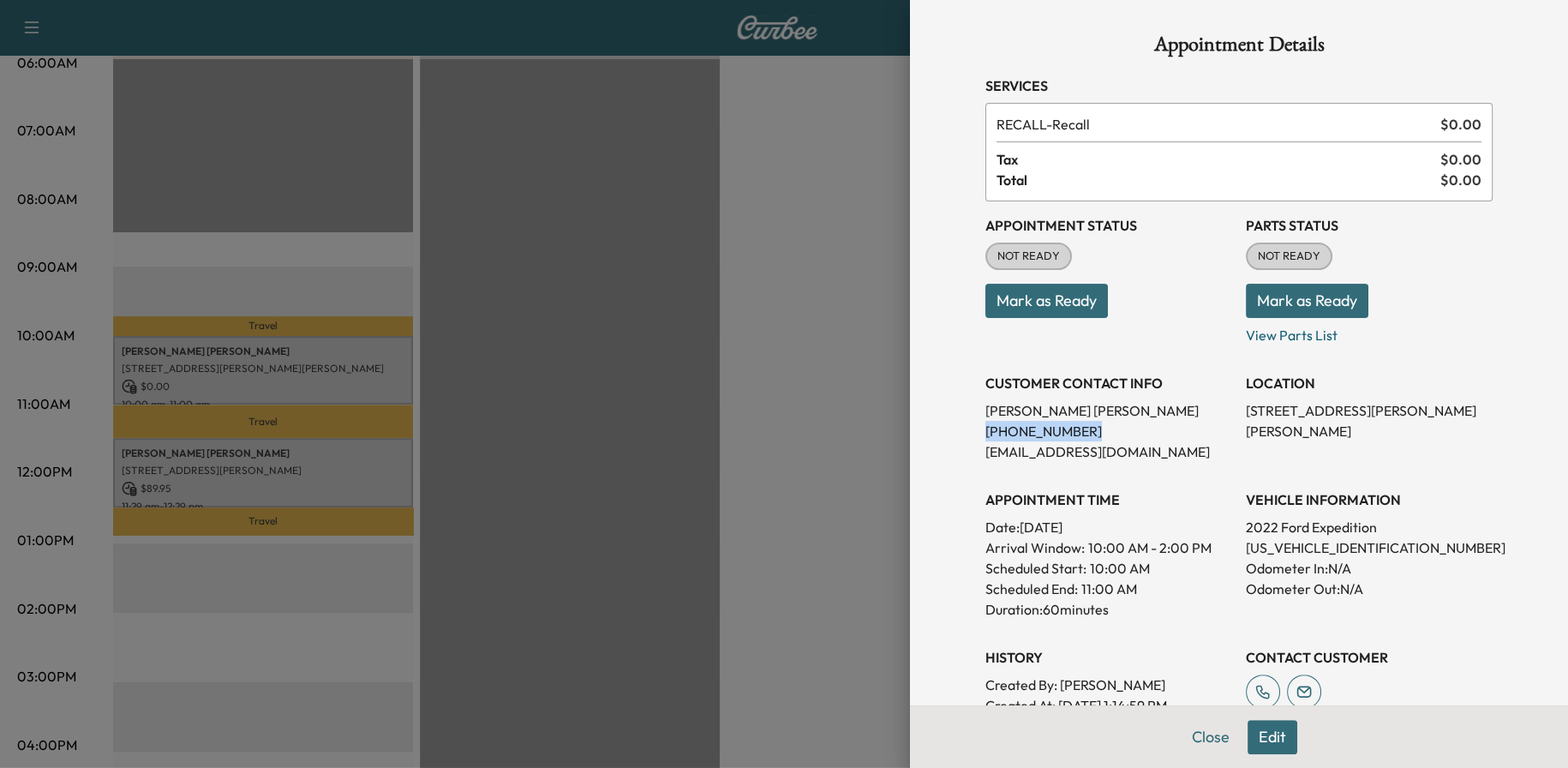
drag, startPoint x: 1062, startPoint y: 430, endPoint x: 971, endPoint y: 428, distance: 91.0
click at [985, 428] on p "[PHONE_NUMBER]" at bounding box center [1108, 431] width 247 height 21
copy p "[PHONE_NUMBER]"
drag, startPoint x: 1026, startPoint y: 423, endPoint x: 1050, endPoint y: 443, distance: 31.2
click at [1045, 433] on p "[PHONE_NUMBER]" at bounding box center [1108, 431] width 247 height 21
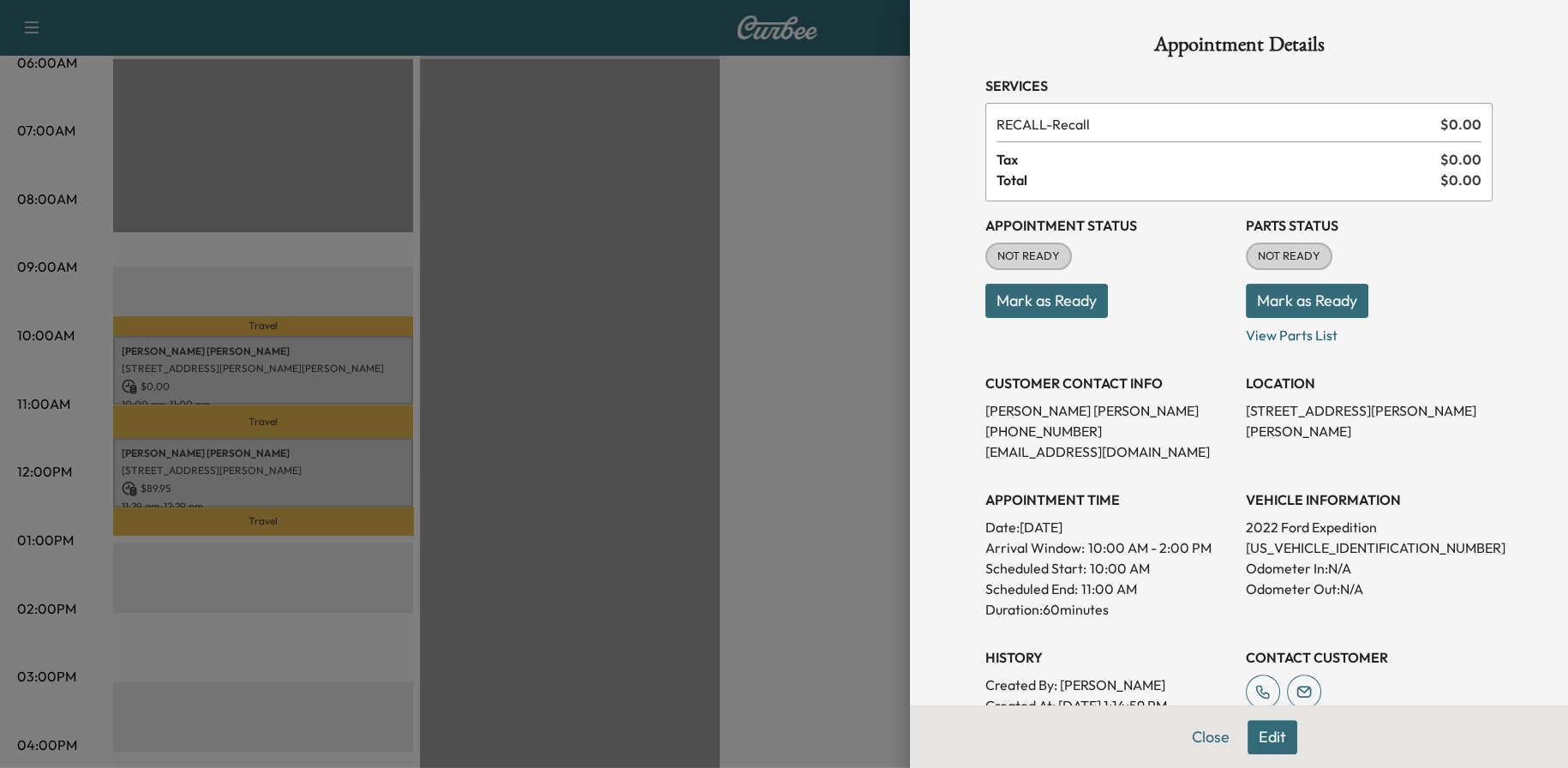
click at [1051, 445] on p "[EMAIL_ADDRESS][DOMAIN_NAME]" at bounding box center [1108, 451] width 247 height 21
drag, startPoint x: 1068, startPoint y: 431, endPoint x: 976, endPoint y: 431, distance: 92.0
click at [985, 431] on p "[PHONE_NUMBER]" at bounding box center [1108, 431] width 247 height 21
copy p "404) 414-1333"
click at [1194, 743] on button "Close" at bounding box center [1211, 737] width 60 height 34
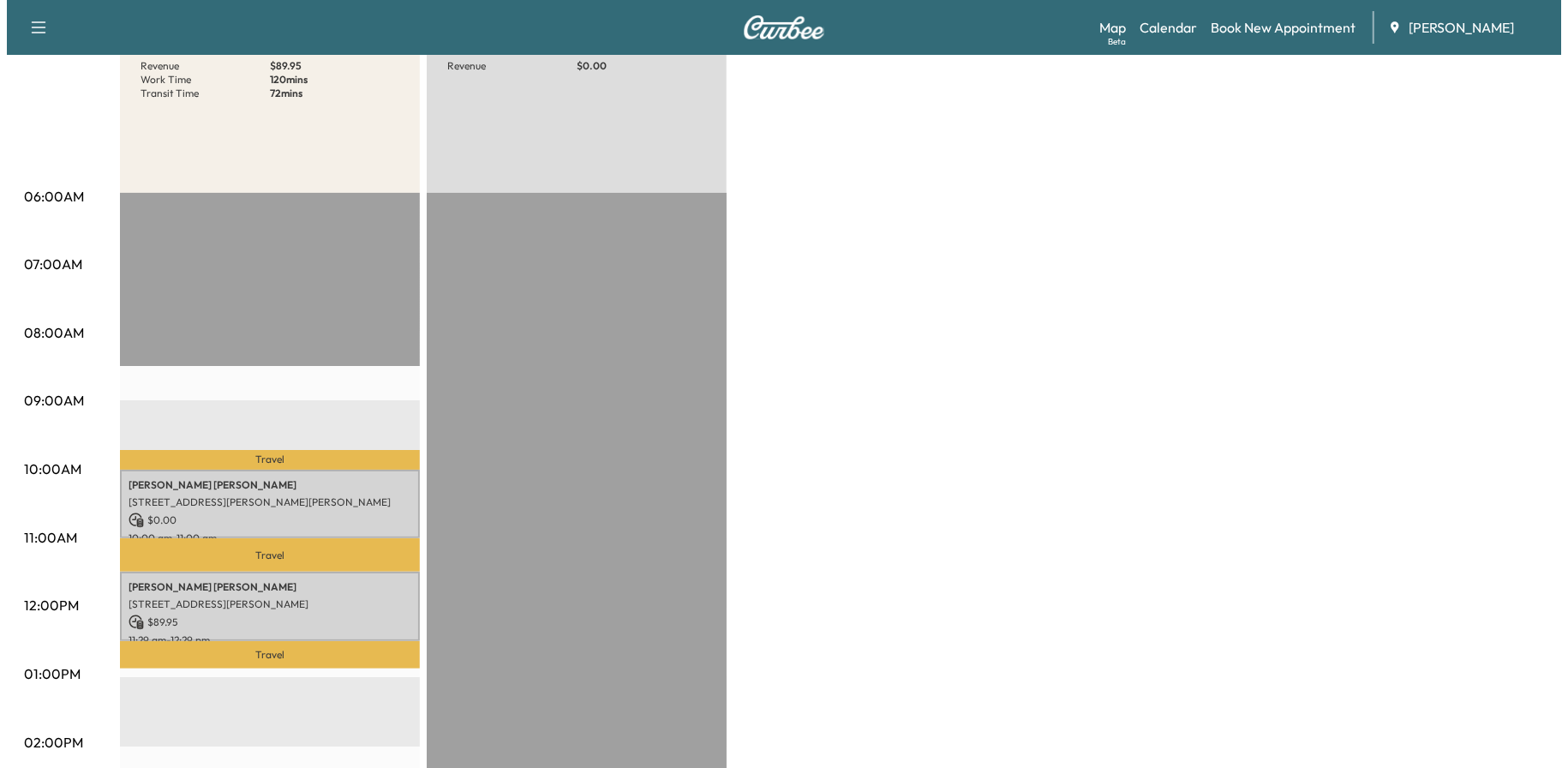
scroll to position [0, 0]
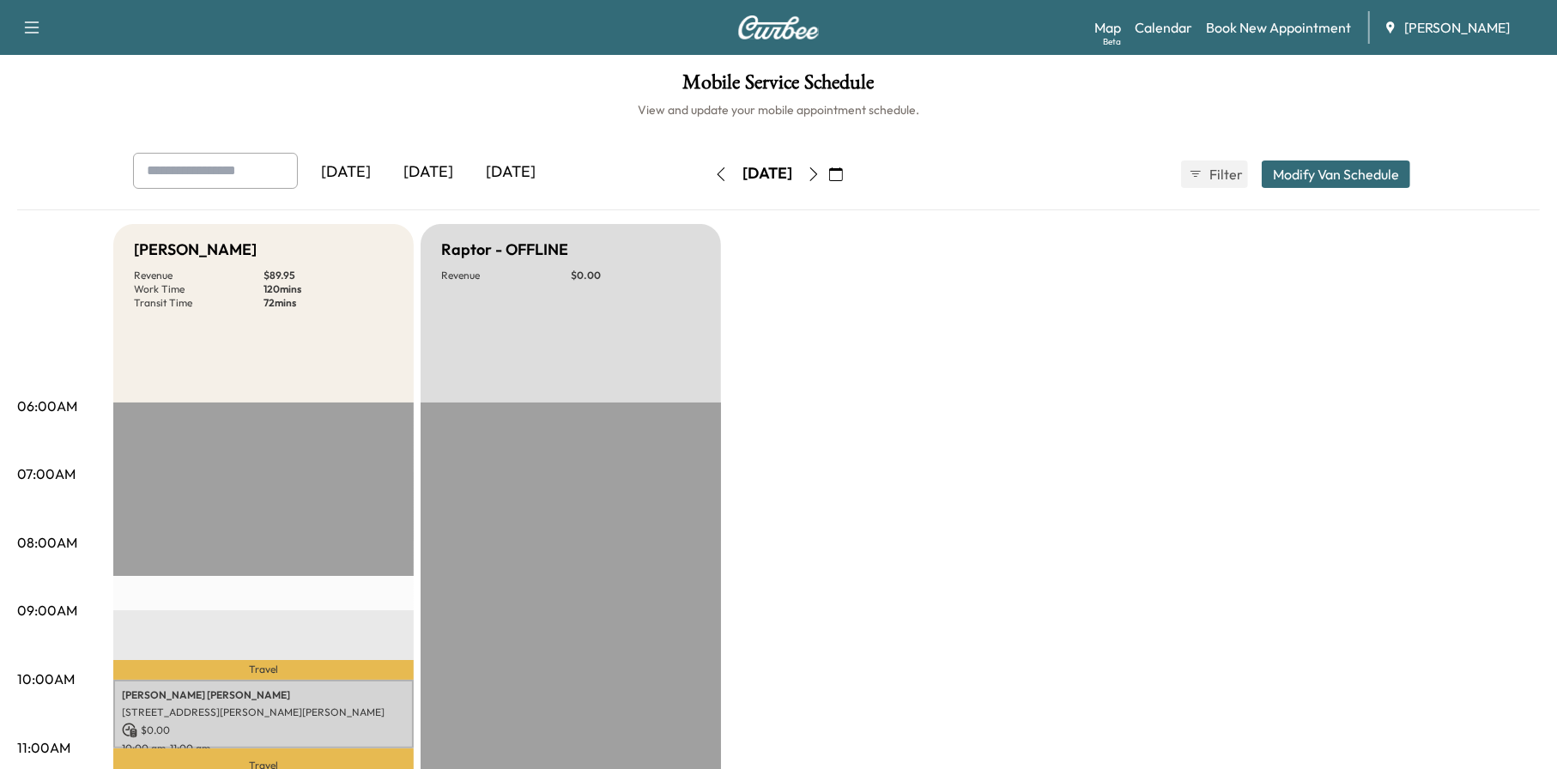
click at [714, 168] on icon "button" at bounding box center [721, 174] width 14 height 14
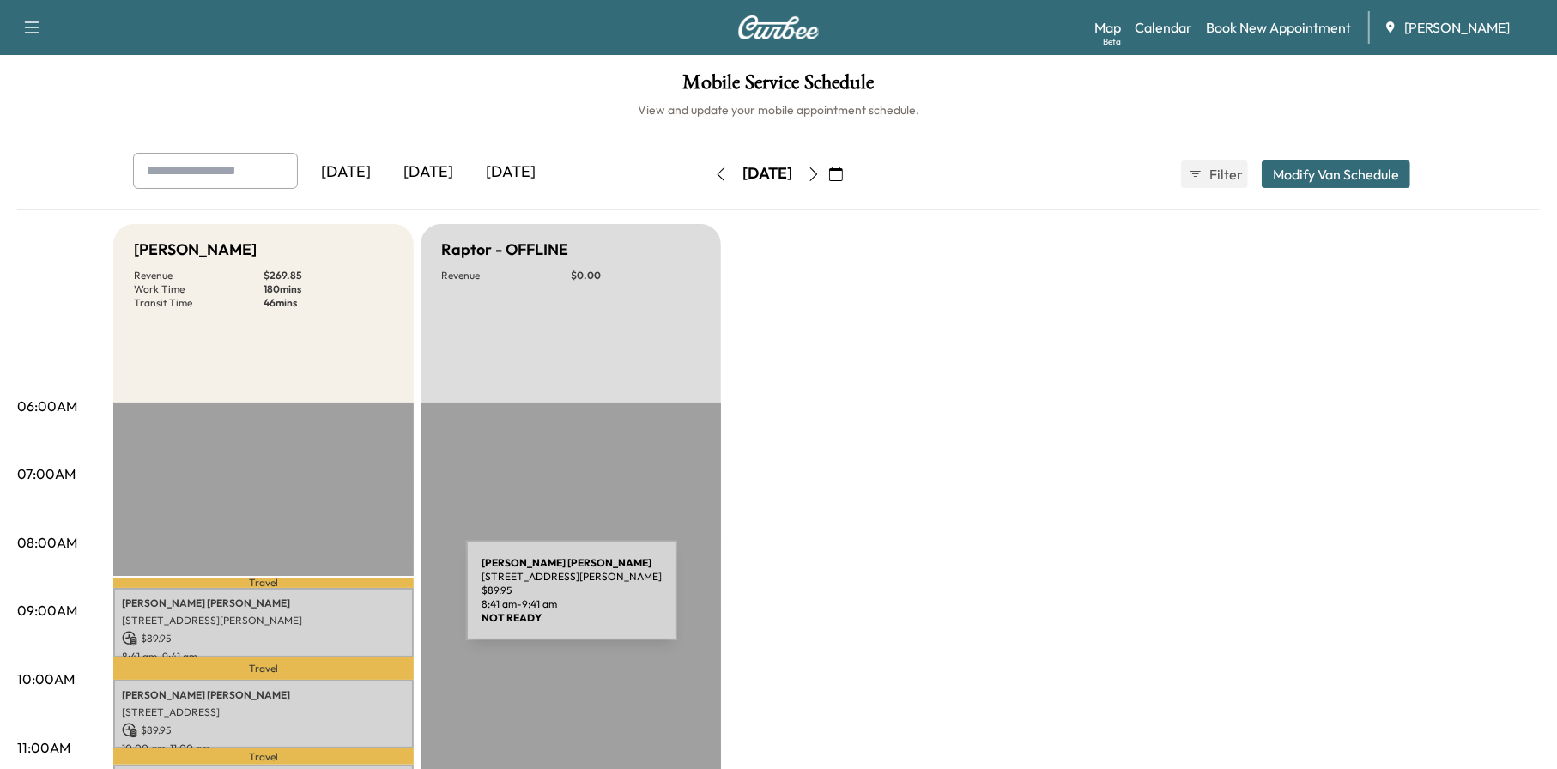
click at [337, 601] on p "[PERSON_NAME] [PERSON_NAME]" at bounding box center [263, 604] width 283 height 14
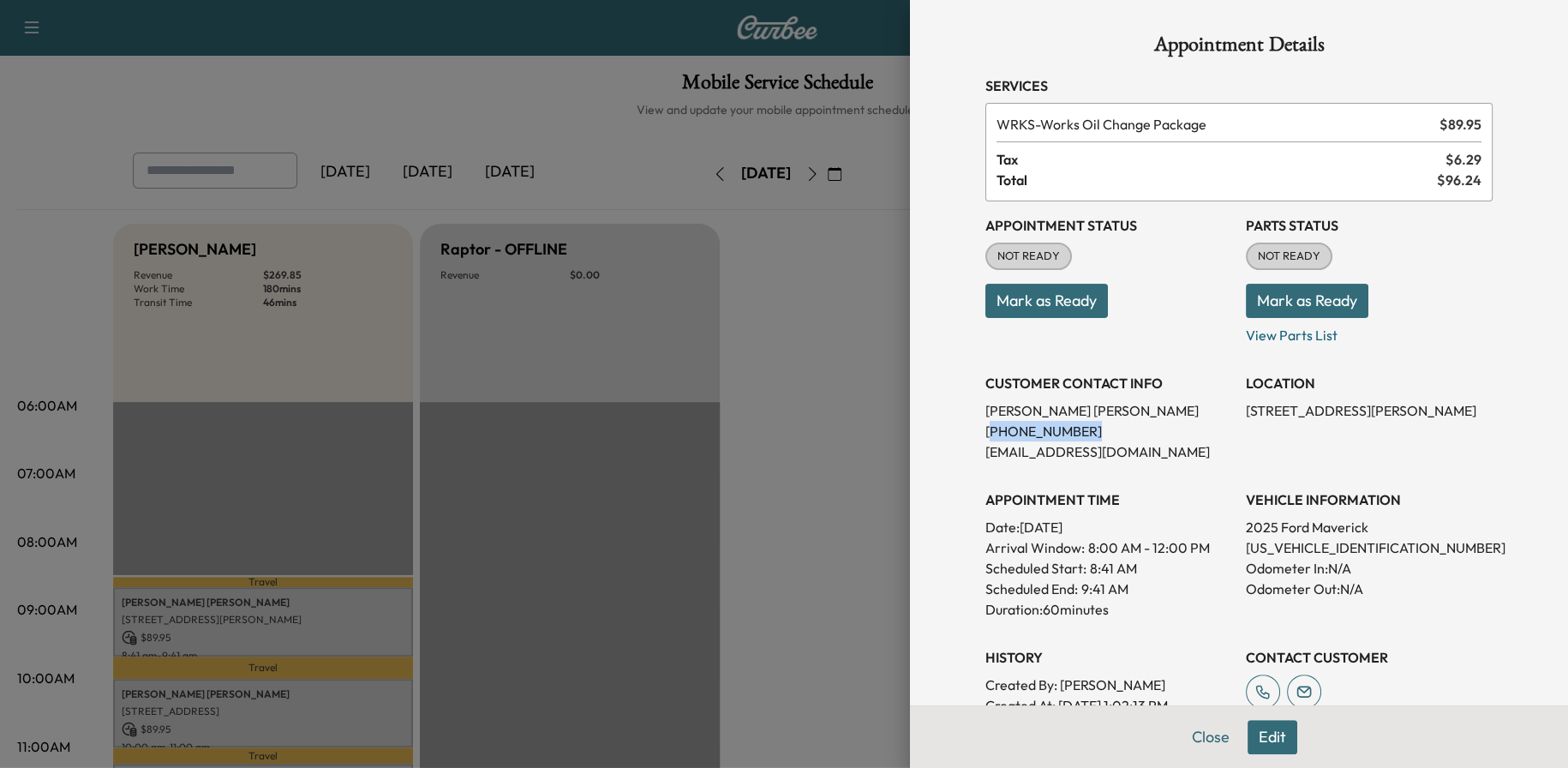
drag, startPoint x: 1071, startPoint y: 428, endPoint x: 976, endPoint y: 427, distance: 95.0
click at [985, 427] on p "[PHONE_NUMBER]" at bounding box center [1108, 431] width 247 height 21
copy p "770) 456-1446"
click at [1182, 728] on button "Close" at bounding box center [1211, 737] width 60 height 34
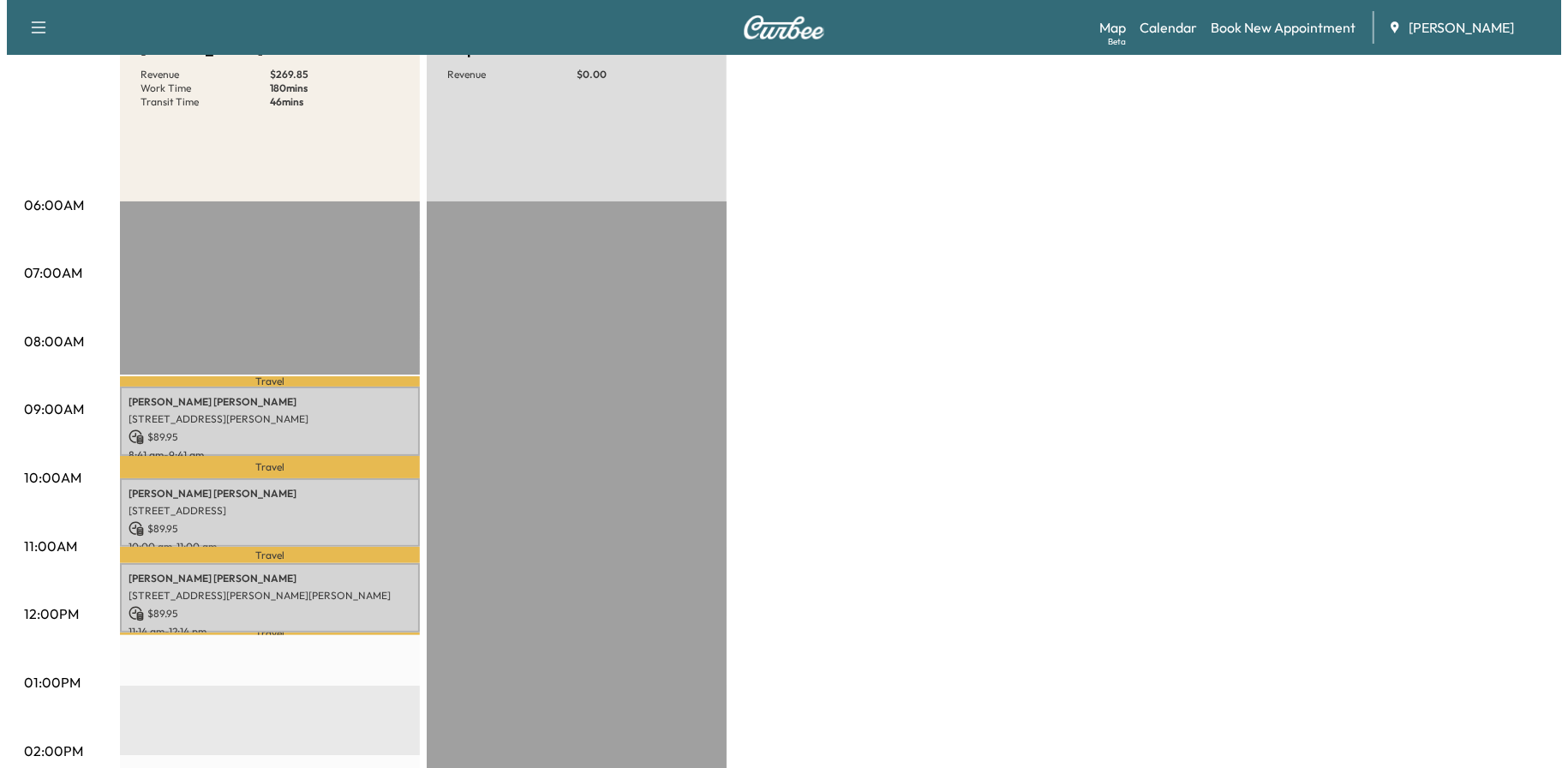
scroll to position [343, 0]
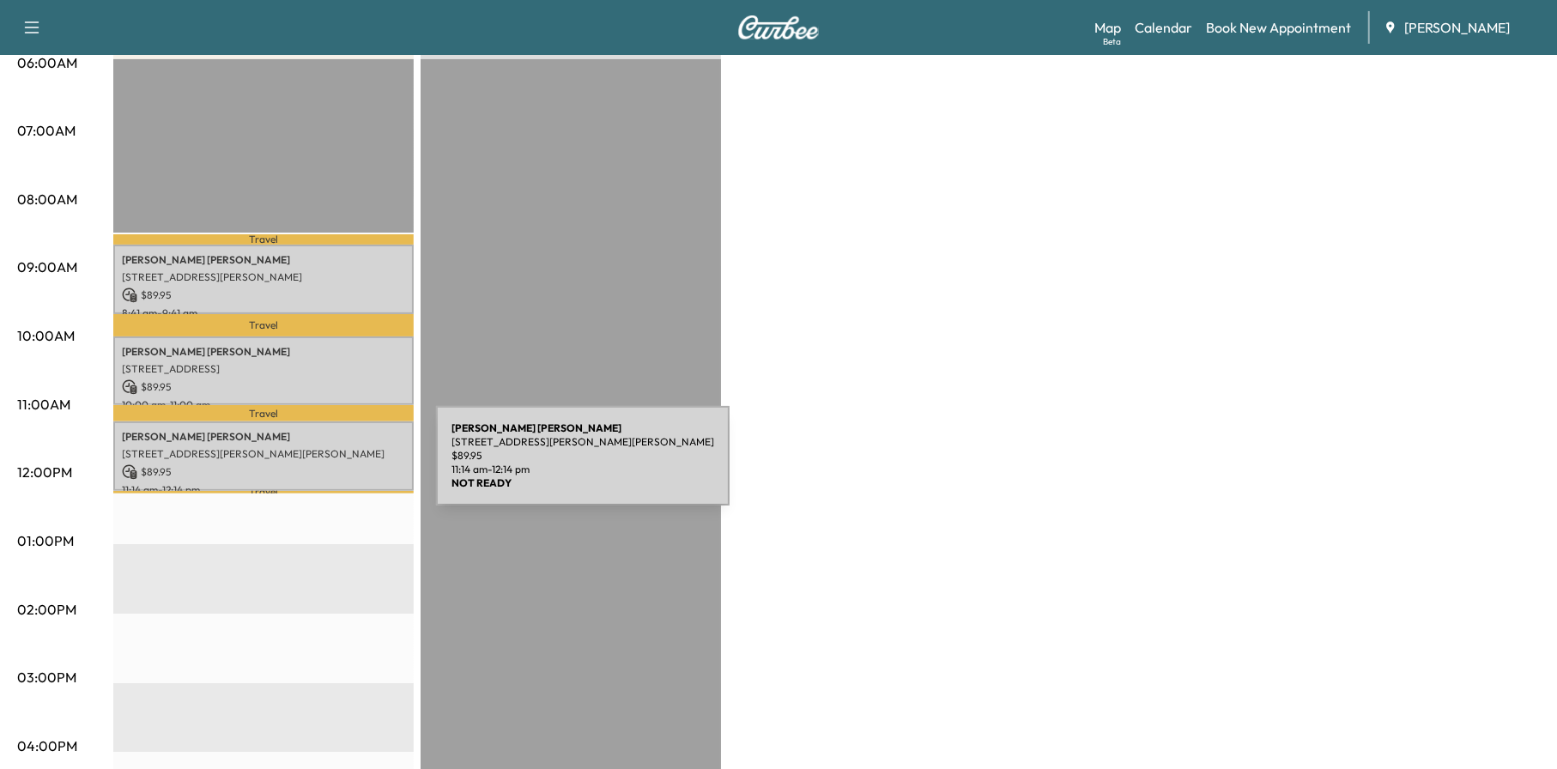
click at [307, 466] on p "$ 89.95" at bounding box center [263, 471] width 283 height 15
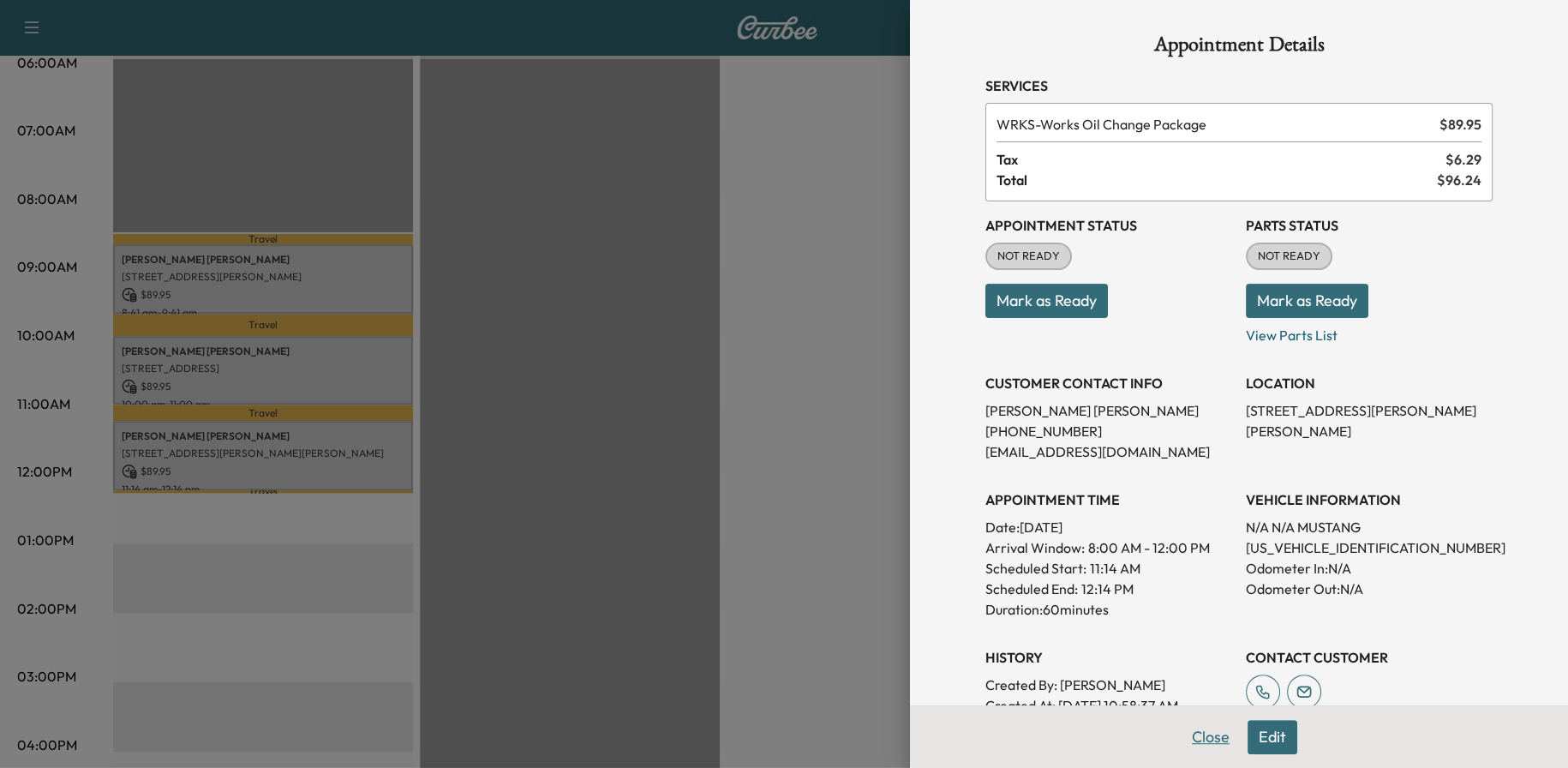
click at [1205, 742] on button "Close" at bounding box center [1211, 737] width 60 height 34
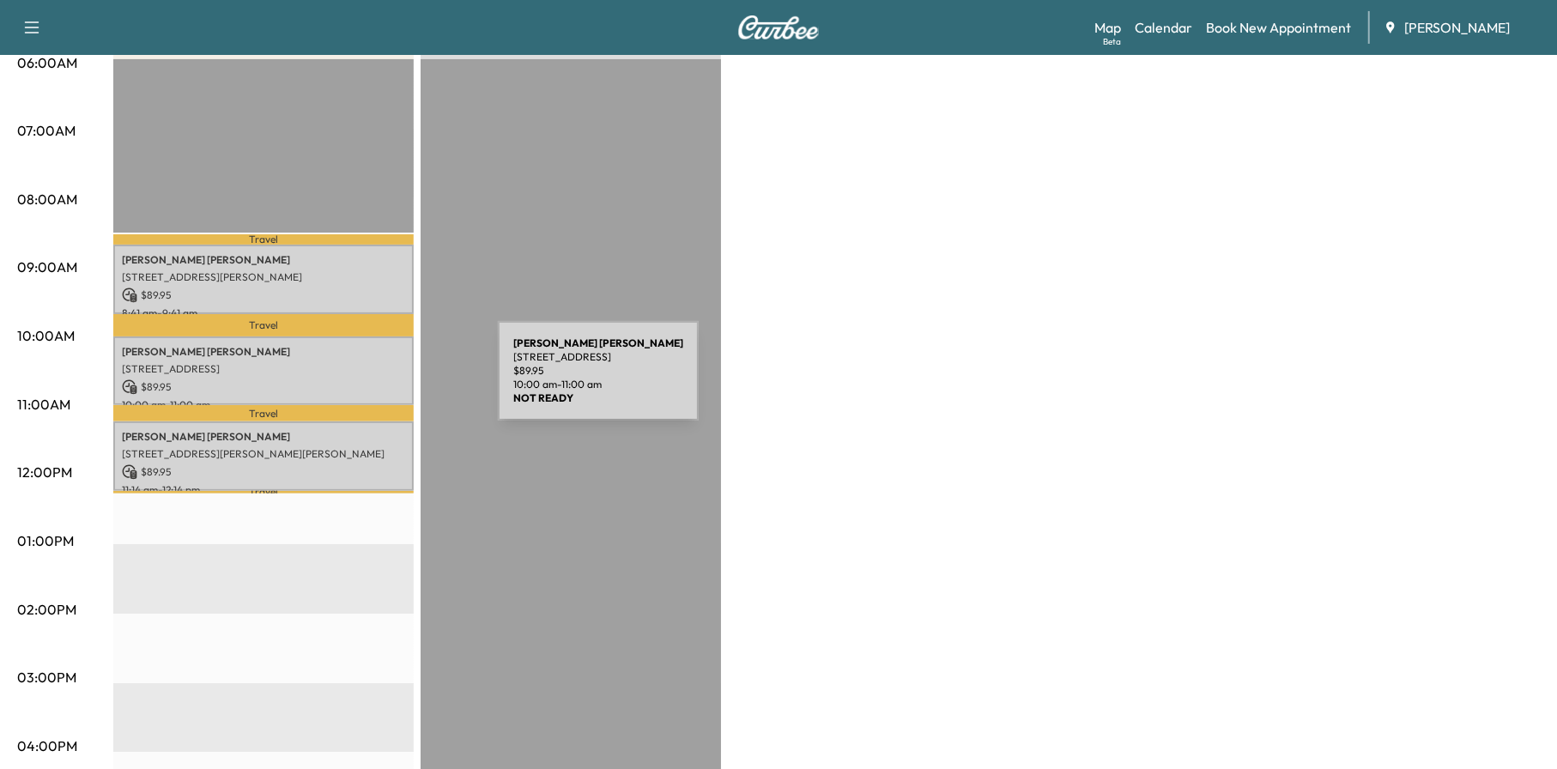
click at [363, 373] on div "[PERSON_NAME] [STREET_ADDRESS] $ 89.95 10:00 am - 11:00 am" at bounding box center [263, 372] width 300 height 70
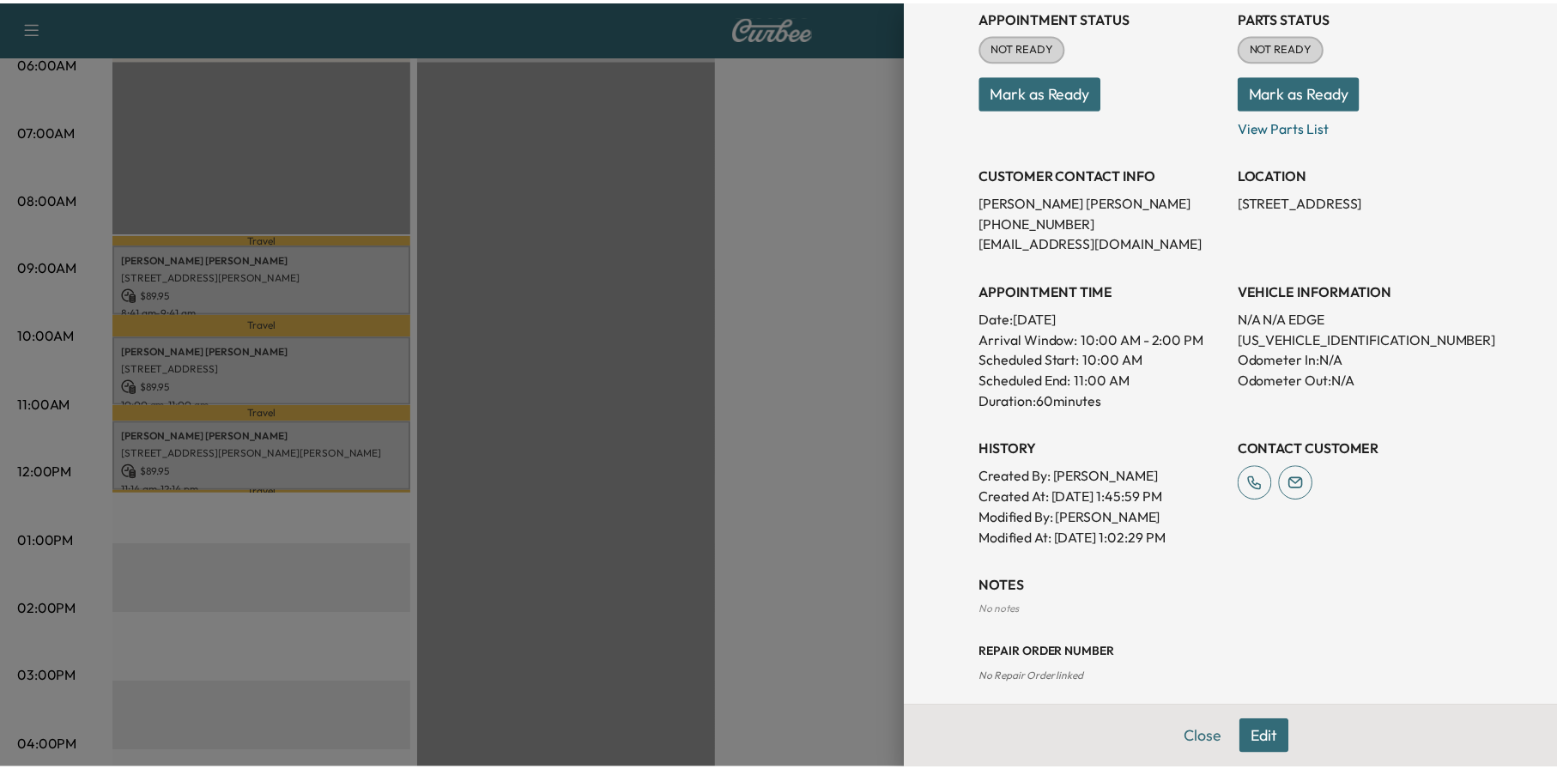
scroll to position [222, 0]
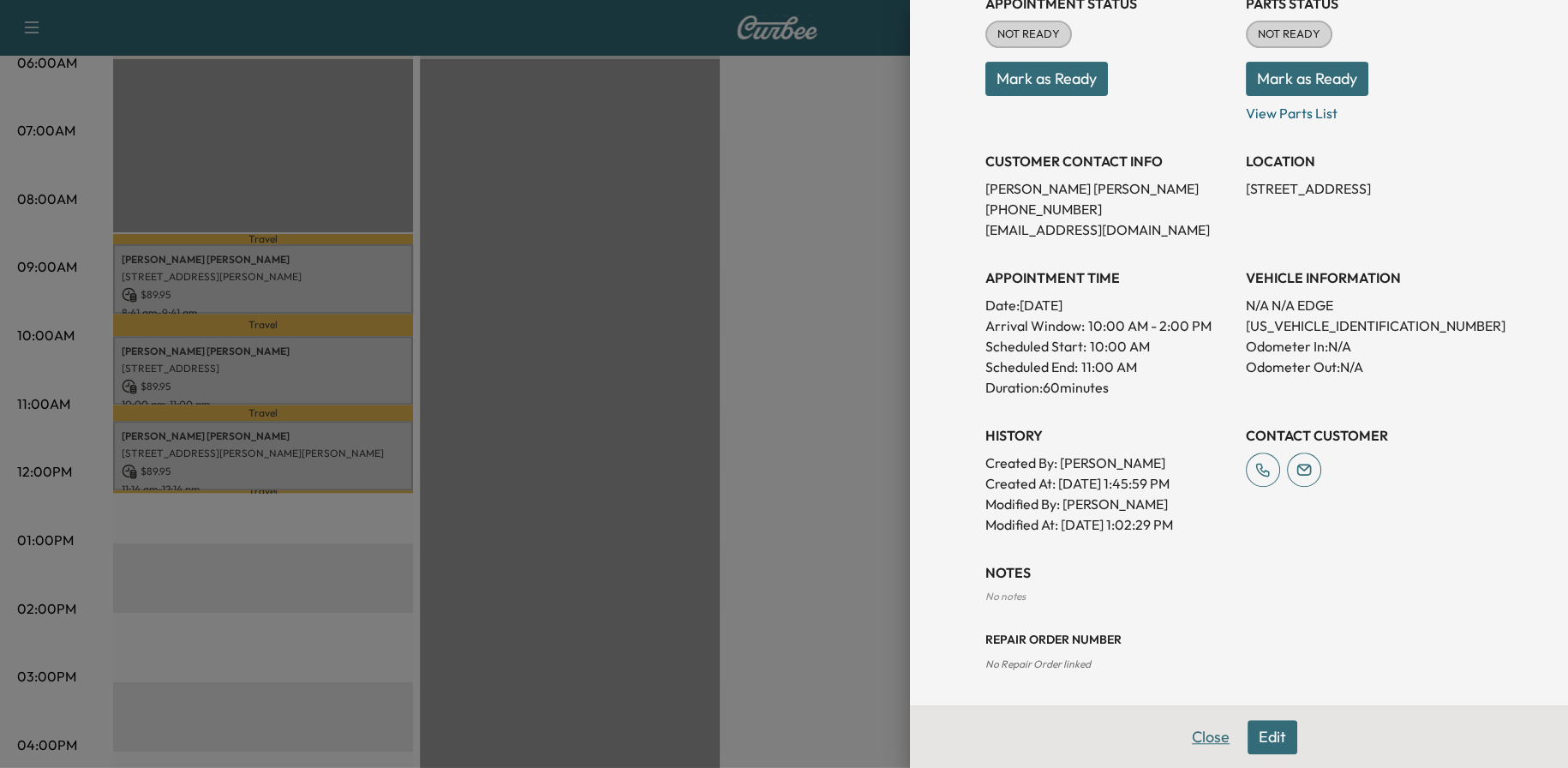
click at [1192, 733] on button "Close" at bounding box center [1211, 737] width 60 height 34
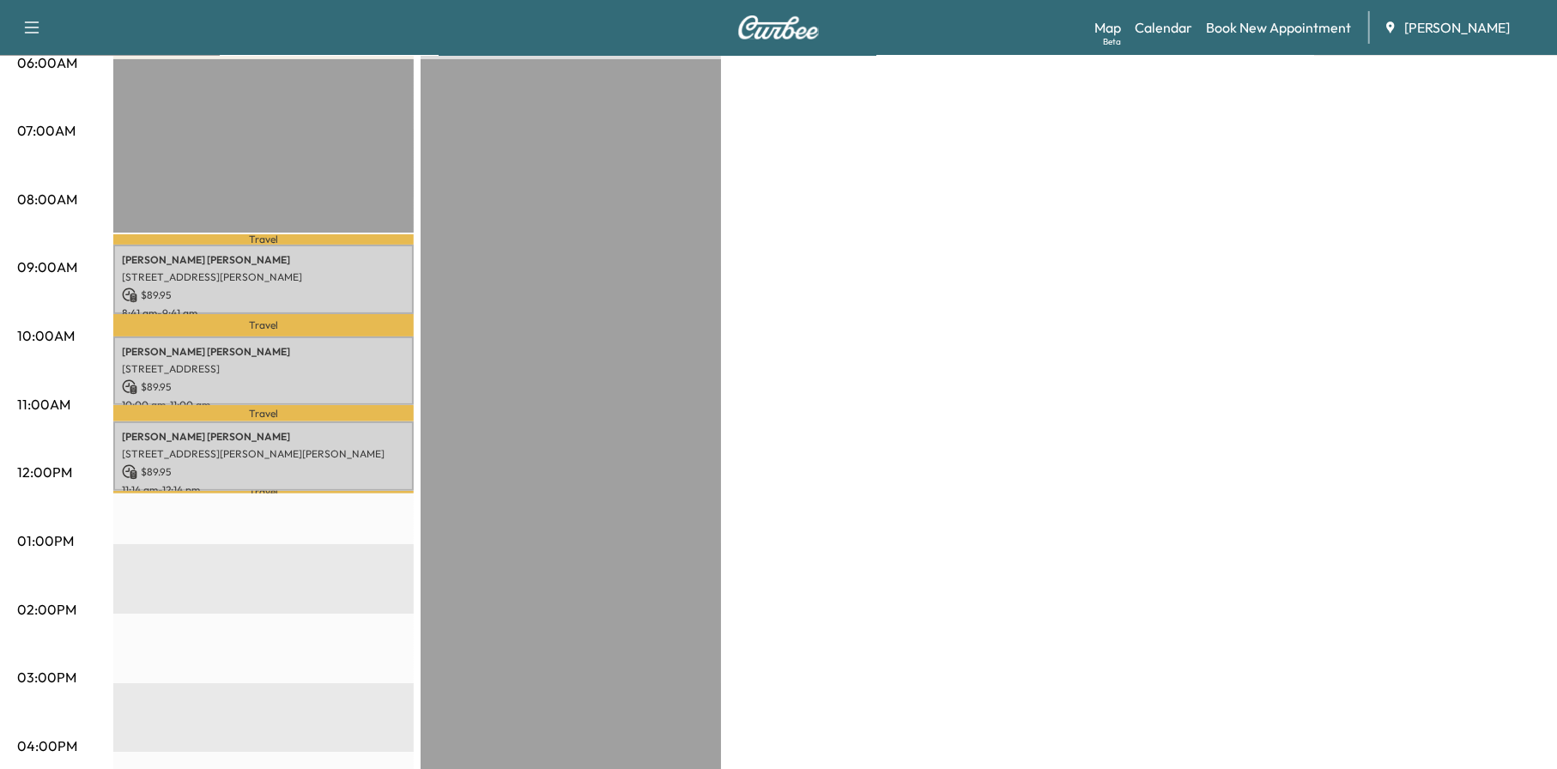
scroll to position [0, 0]
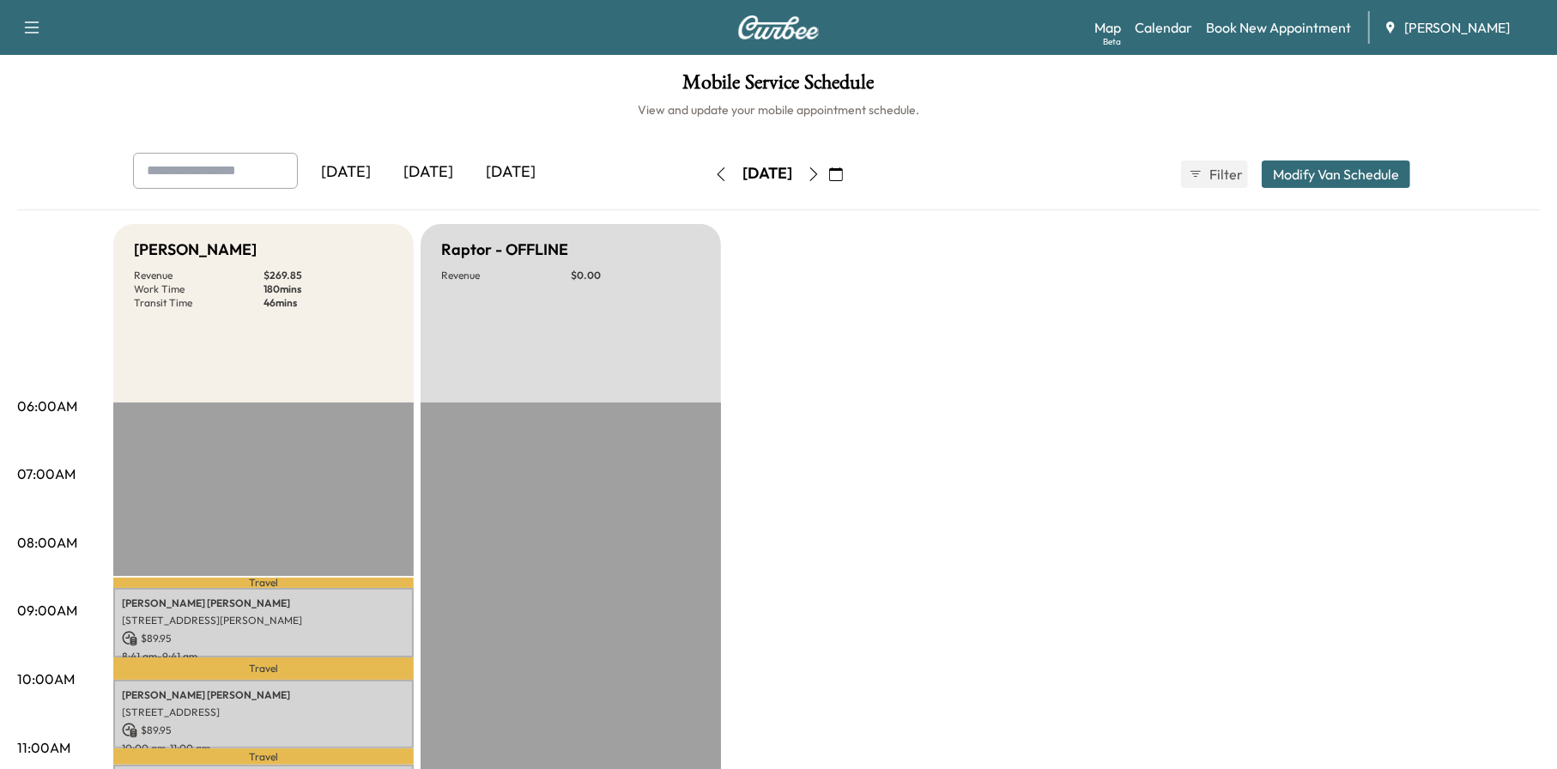
click at [843, 172] on icon "button" at bounding box center [836, 174] width 14 height 14
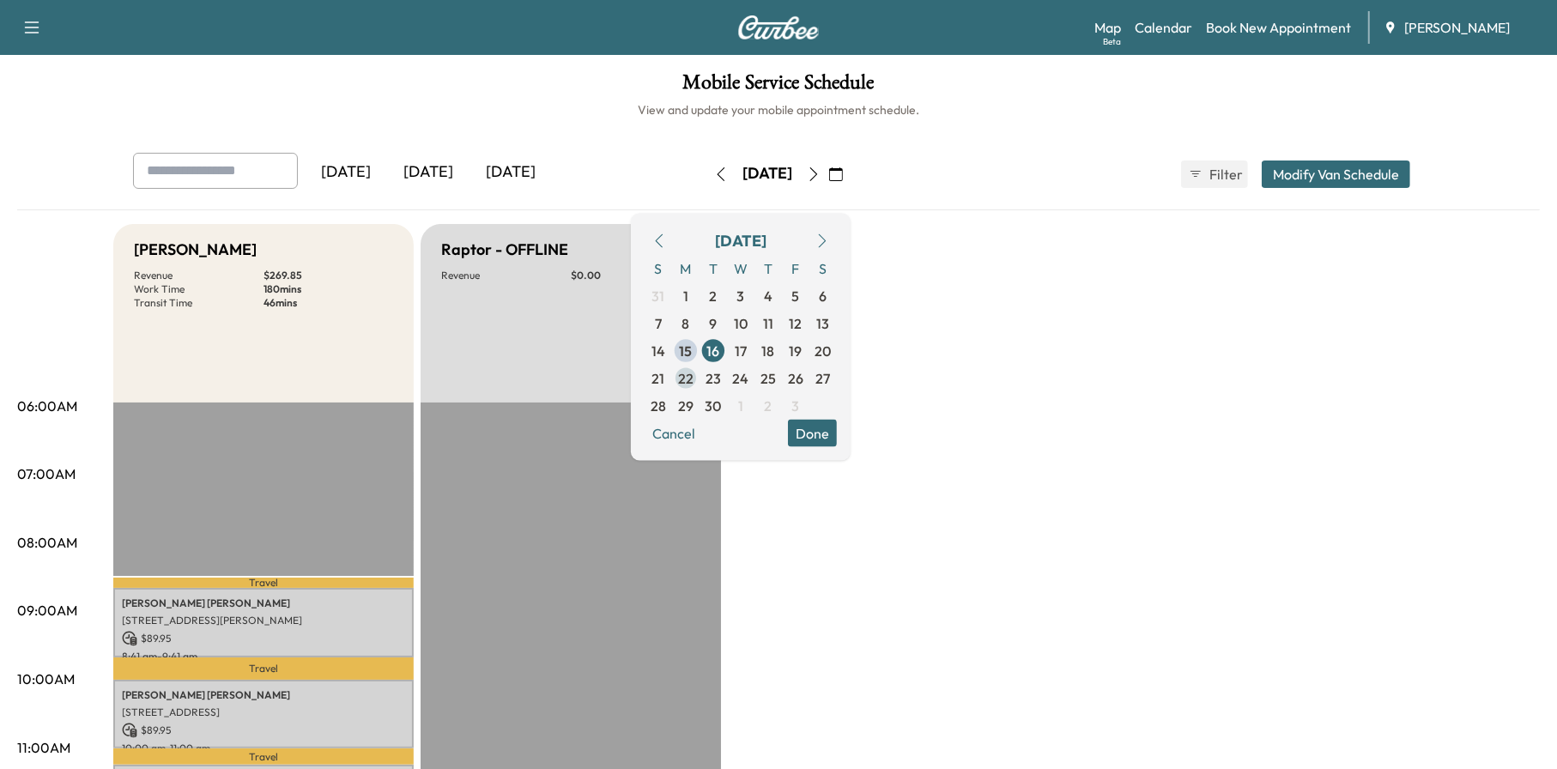
click at [694, 378] on span "22" at bounding box center [685, 377] width 15 height 21
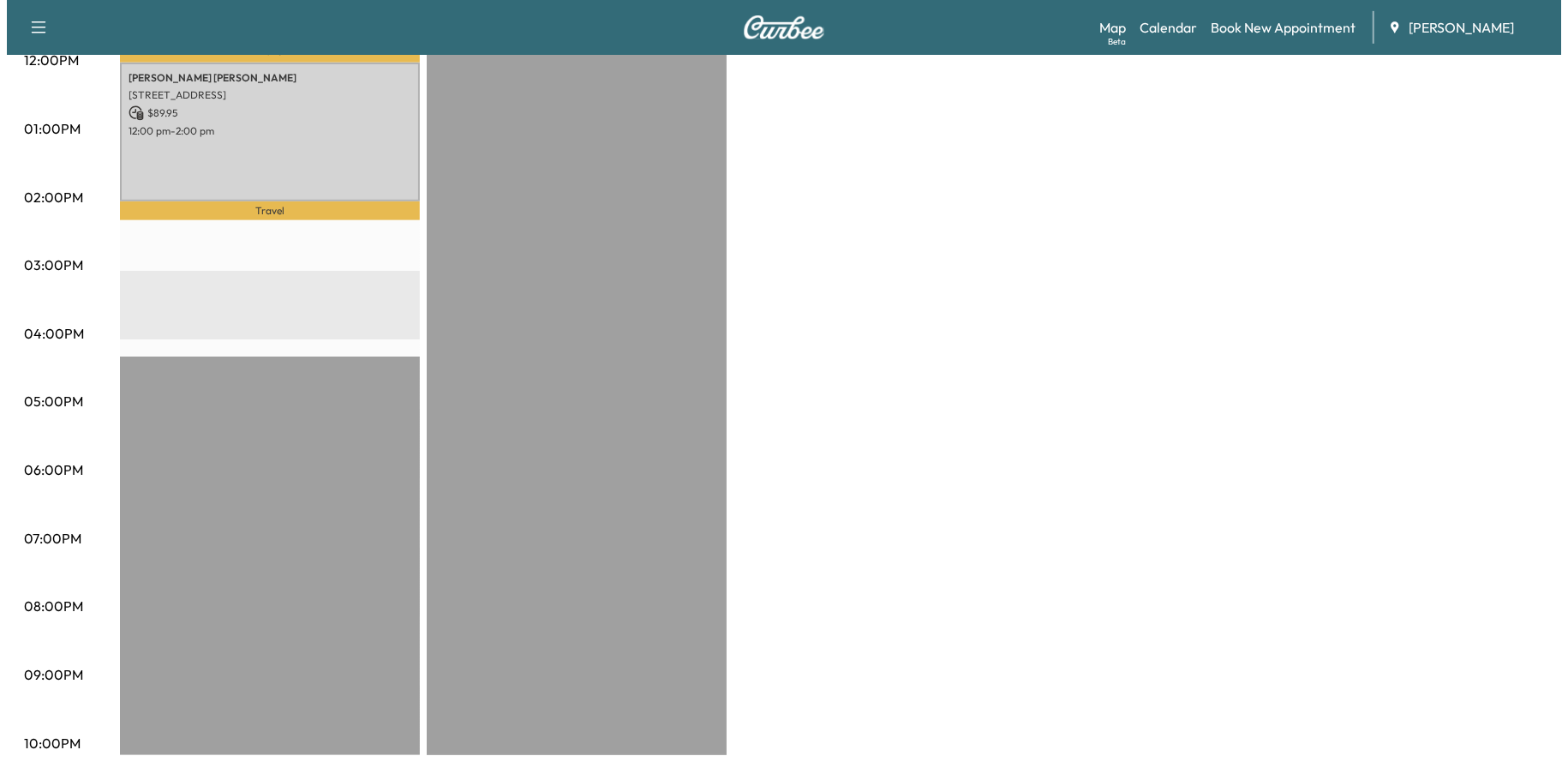
scroll to position [757, 0]
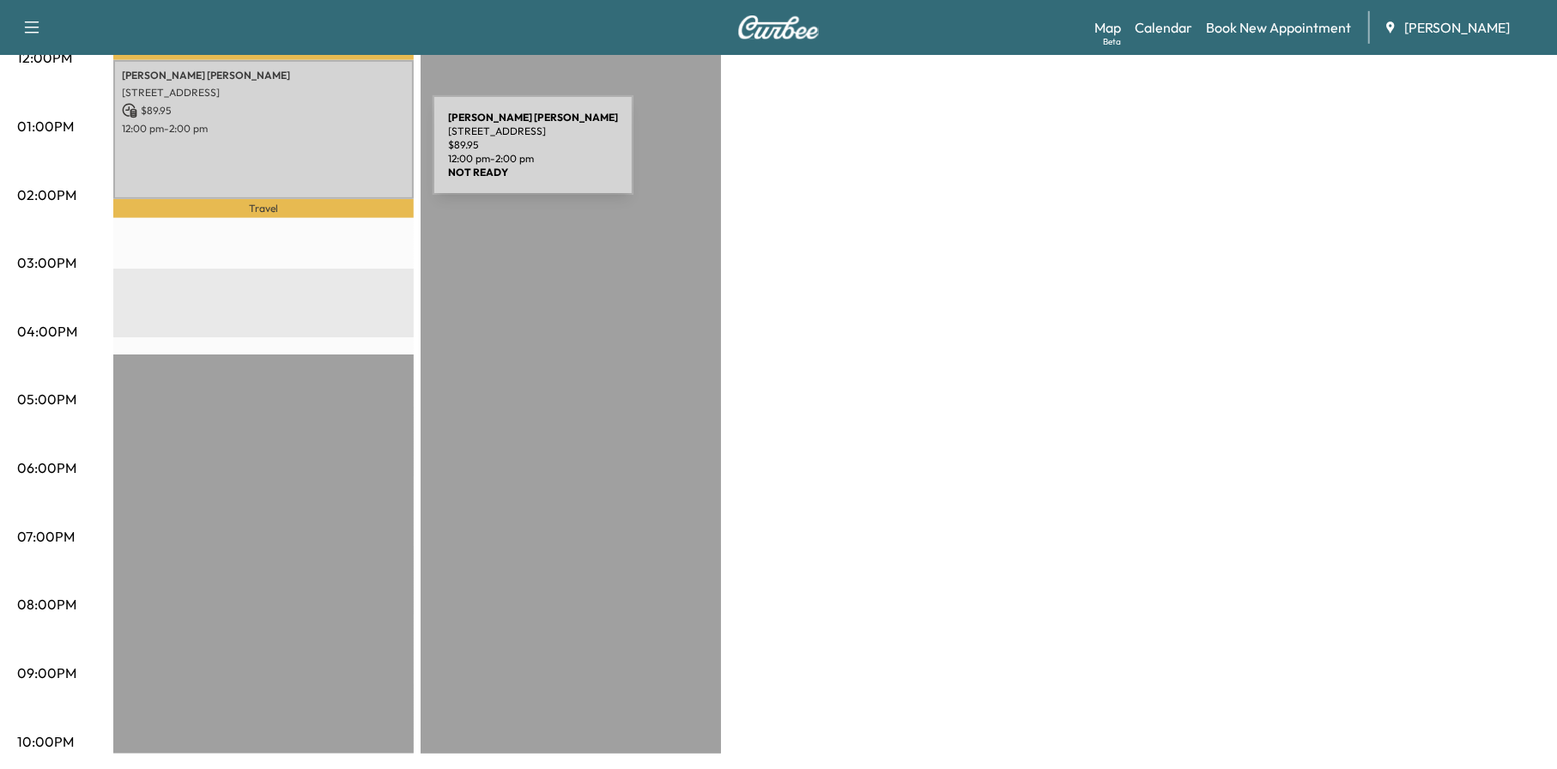
click at [304, 155] on div "[PERSON_NAME] [PERSON_NAME] [STREET_ADDRESS] $ 89.95 12:00 pm - 2:00 pm" at bounding box center [263, 129] width 300 height 139
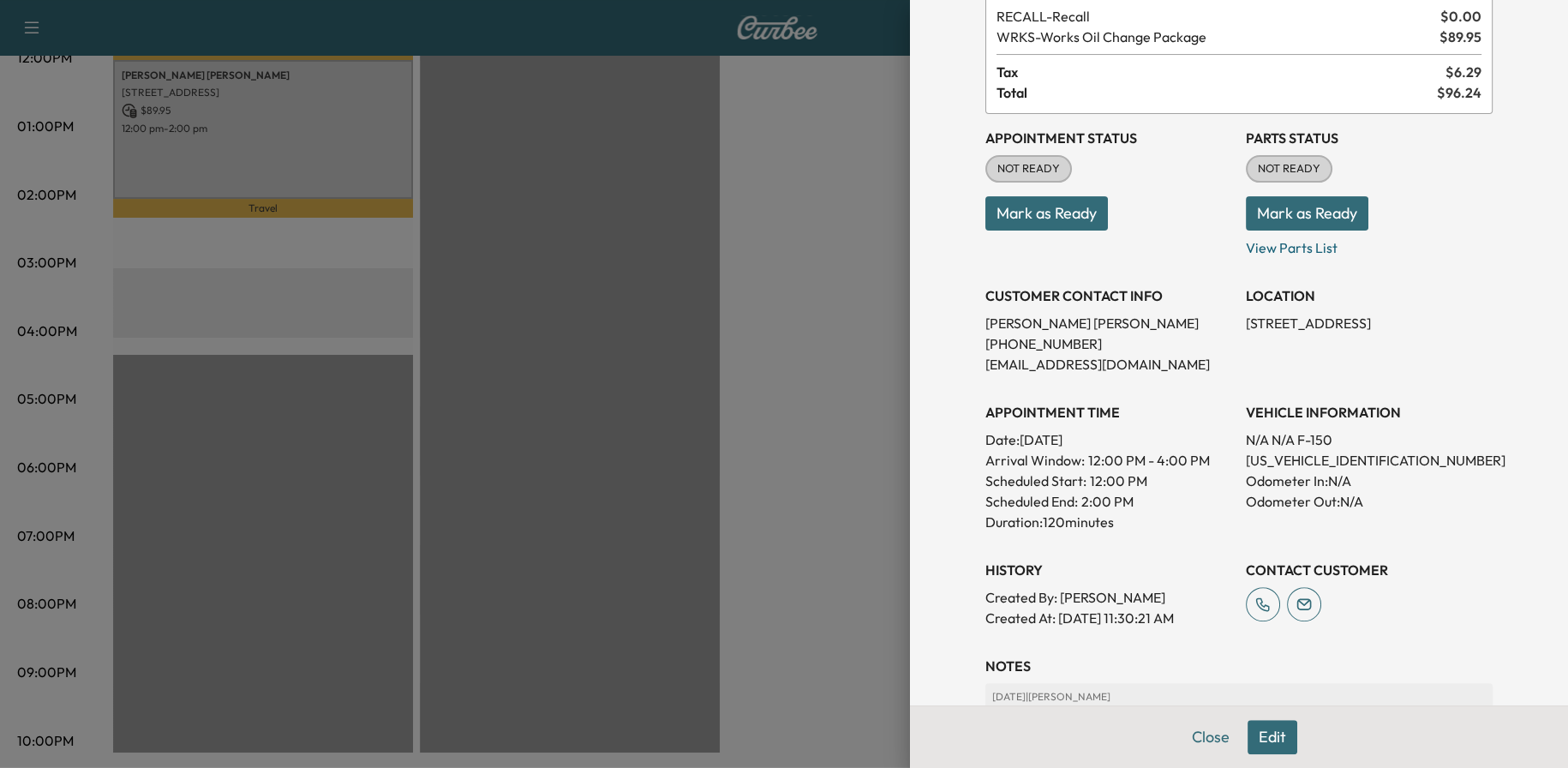
scroll to position [95, 0]
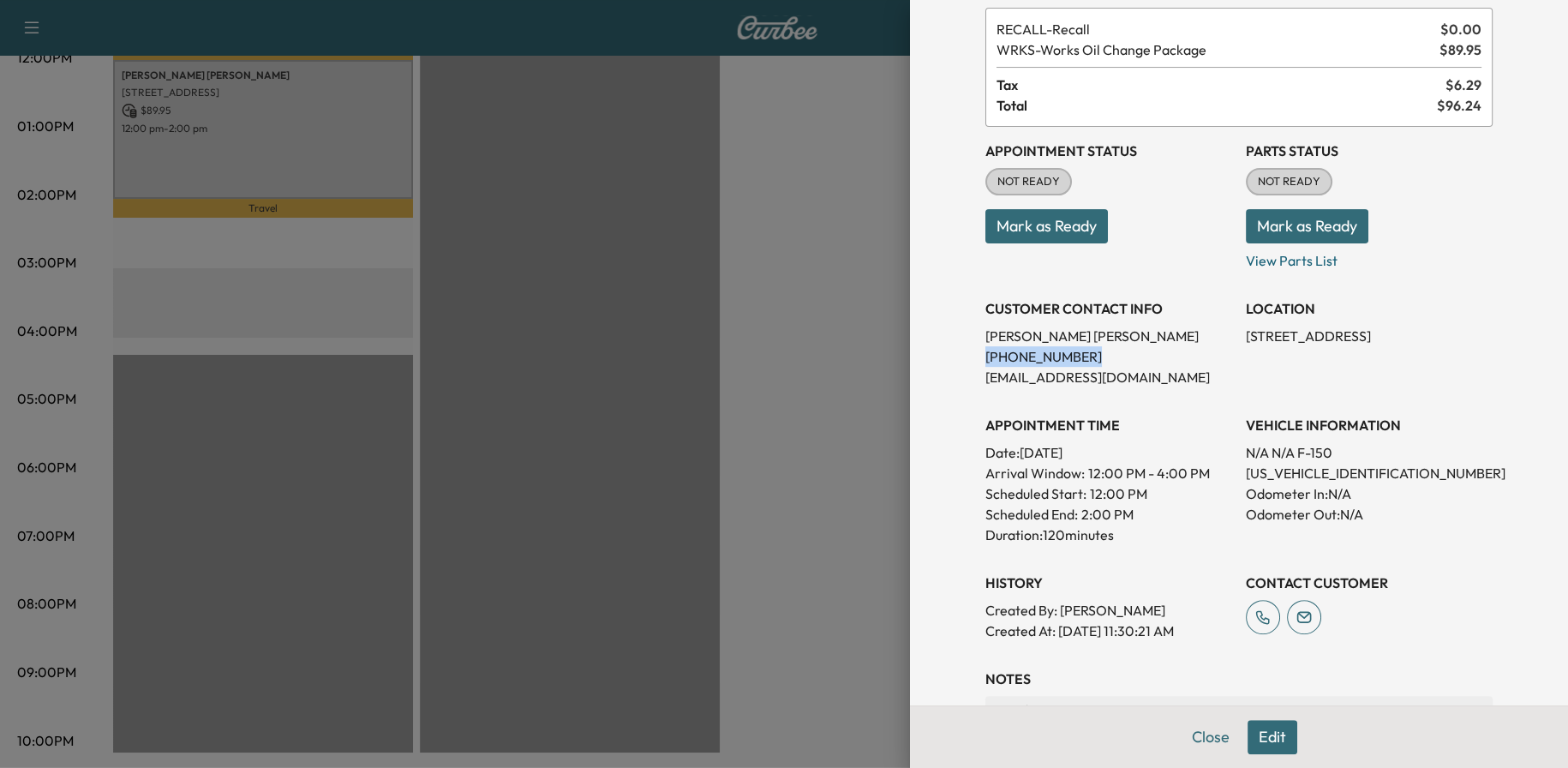
drag, startPoint x: 1066, startPoint y: 354, endPoint x: 972, endPoint y: 355, distance: 94.0
click at [985, 355] on p "[PHONE_NUMBER]" at bounding box center [1108, 357] width 247 height 21
copy p "[PHONE_NUMBER]"
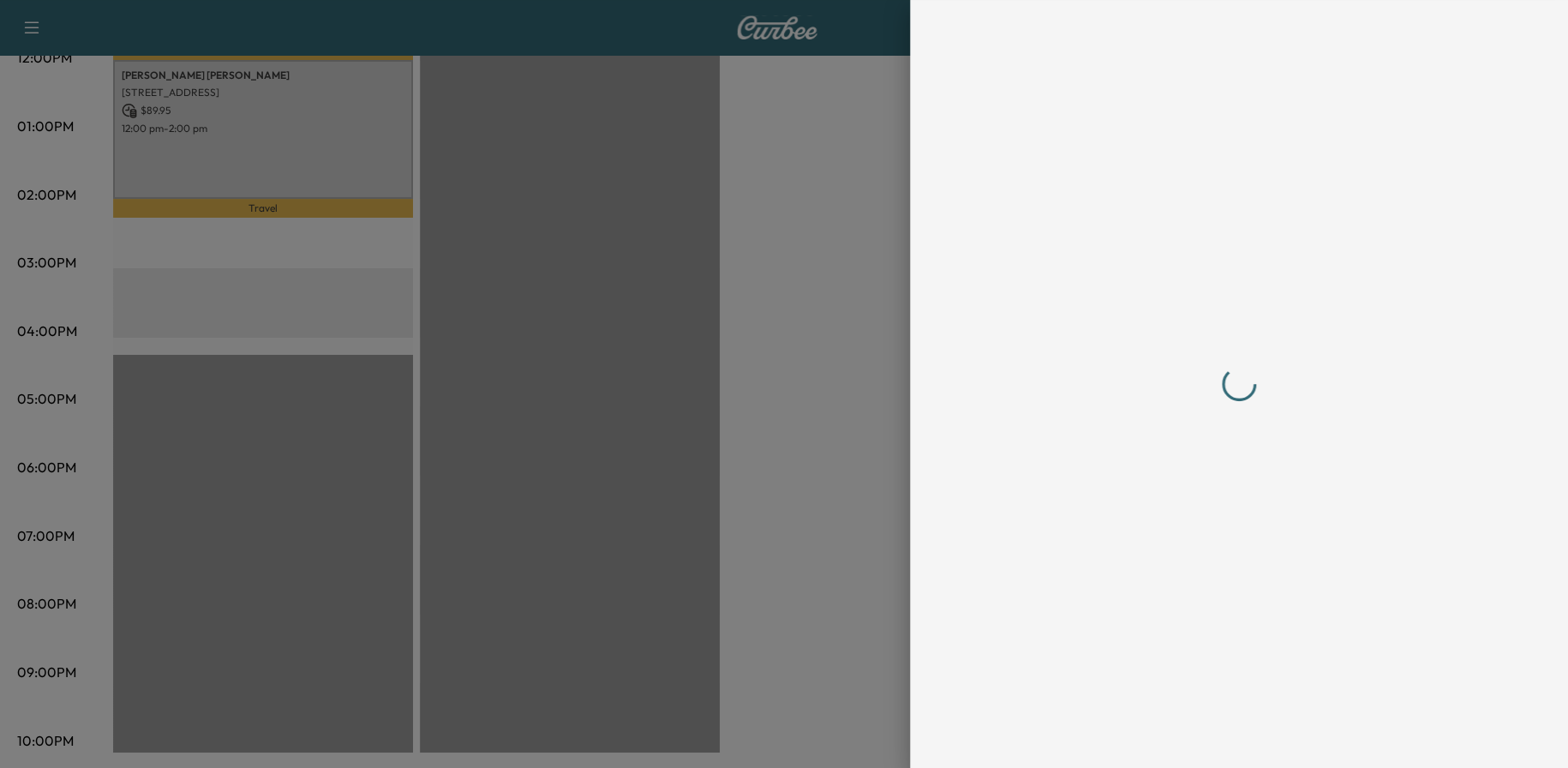
scroll to position [0, 0]
